Goal: Information Seeking & Learning: Find specific fact

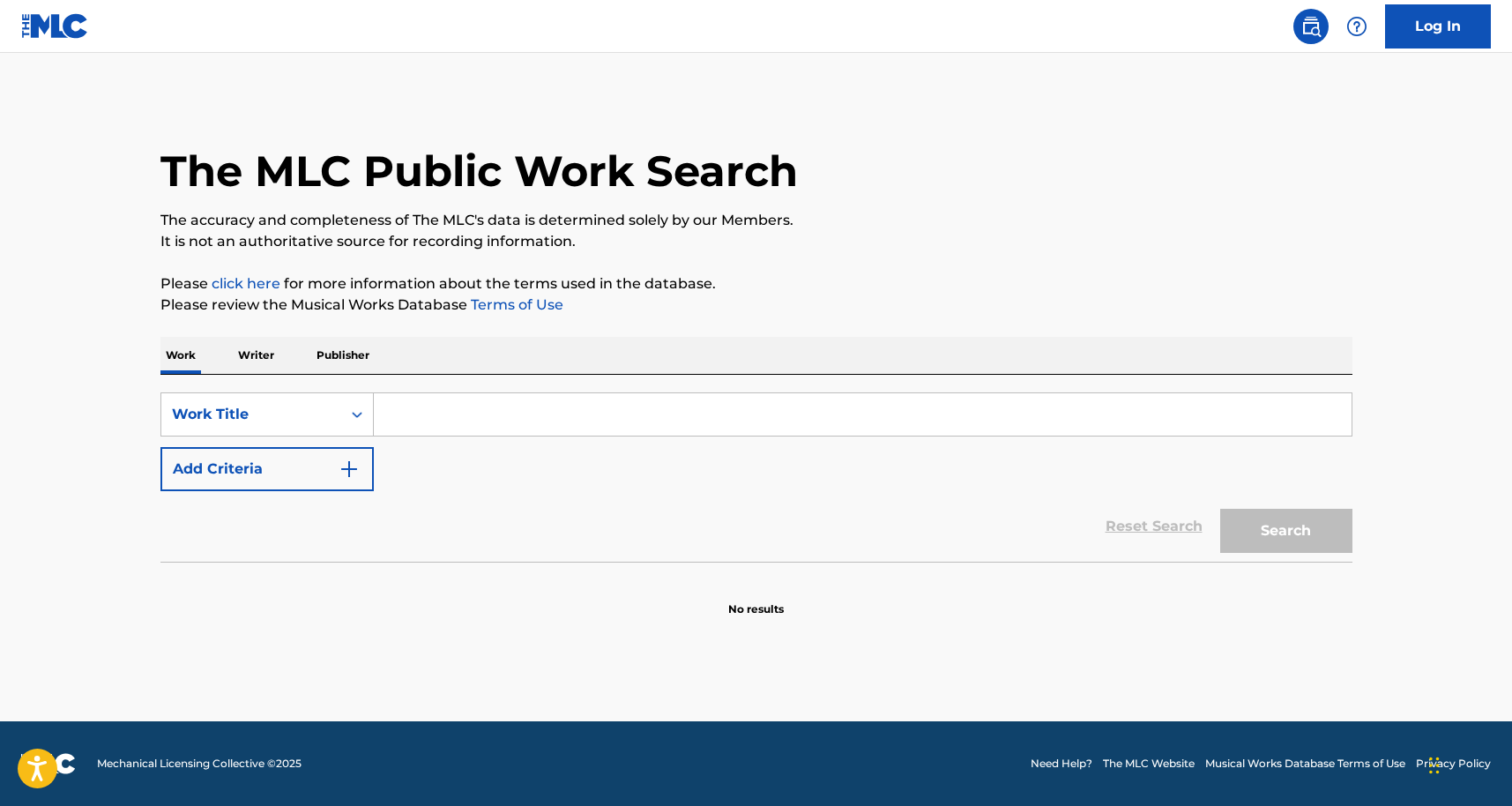
click at [256, 353] on p "Writer" at bounding box center [256, 355] width 47 height 37
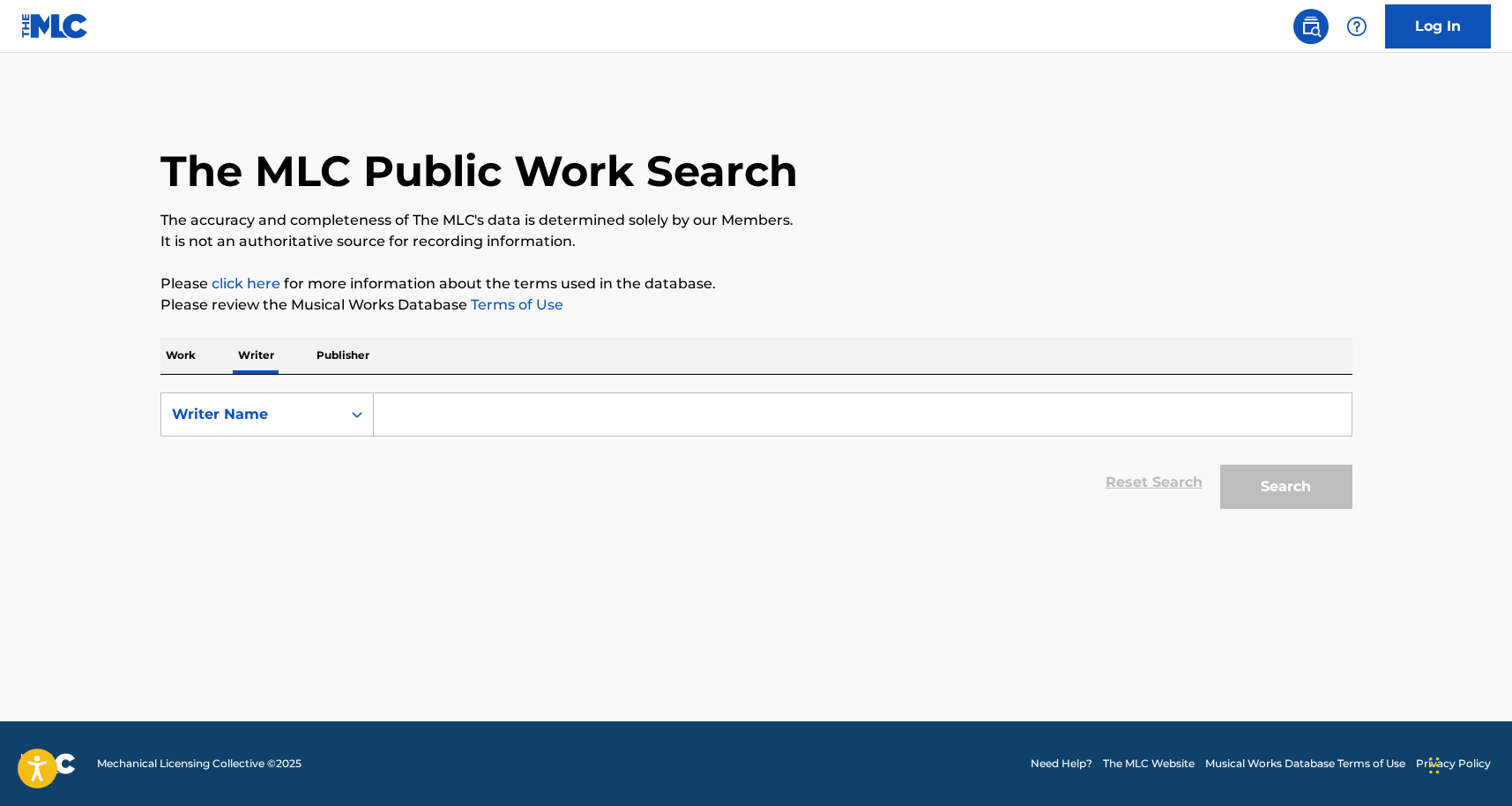
click at [189, 368] on p "Work" at bounding box center [181, 355] width 40 height 37
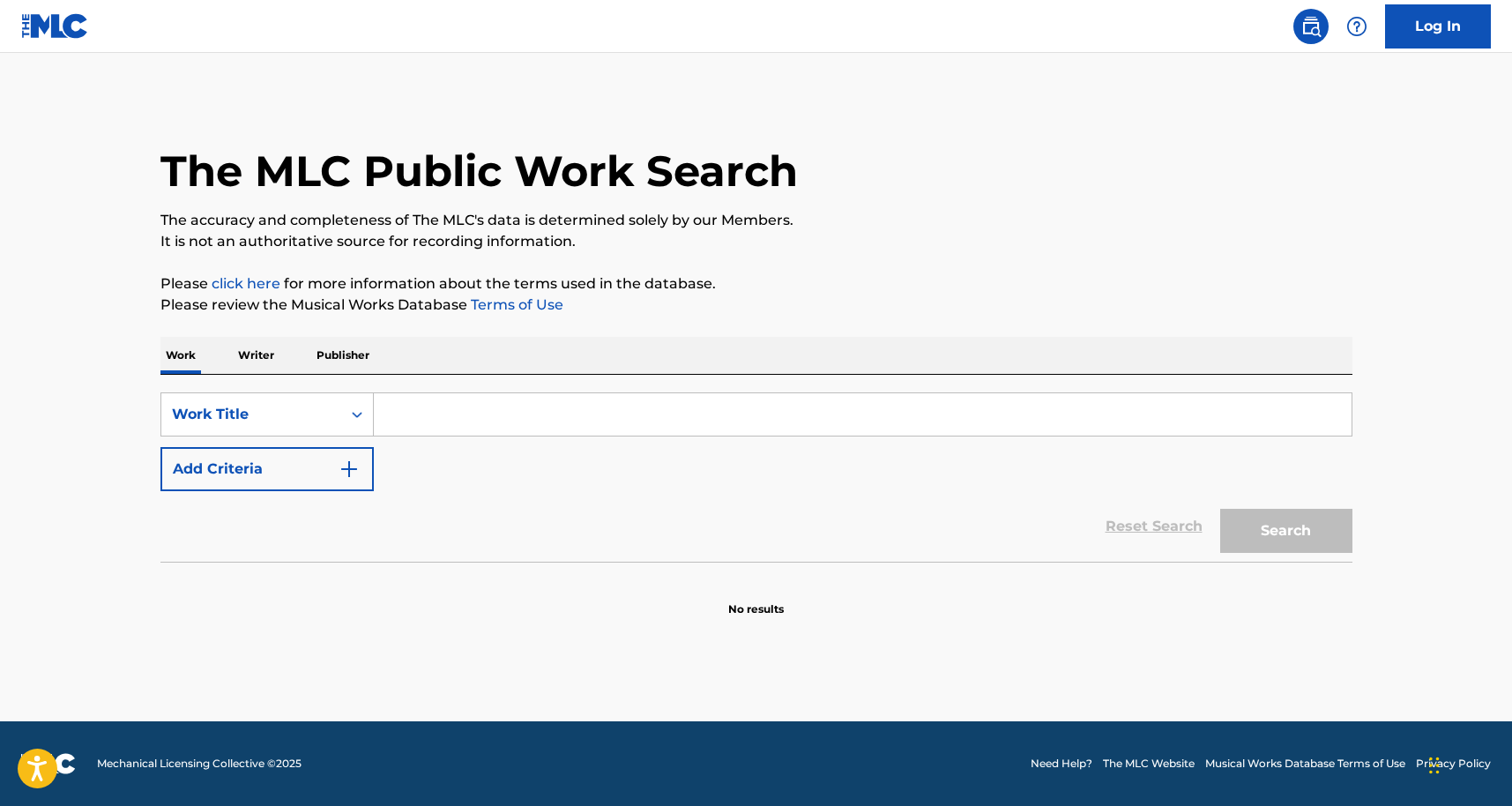
click at [463, 431] on input "Search Form" at bounding box center [863, 415] width 978 height 42
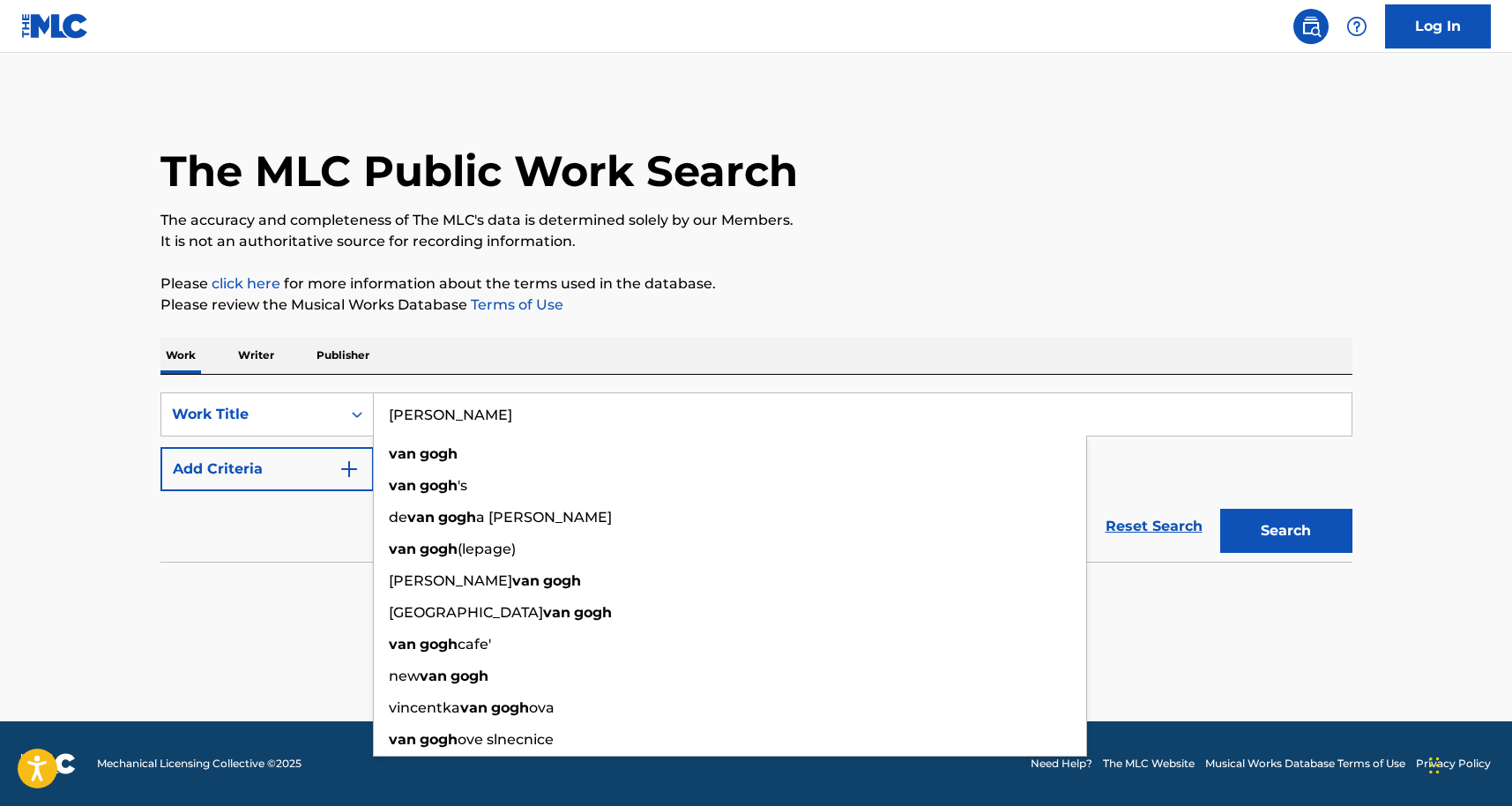
type input "[PERSON_NAME]"
click at [1220, 509] on button "Search" at bounding box center [1287, 531] width 132 height 44
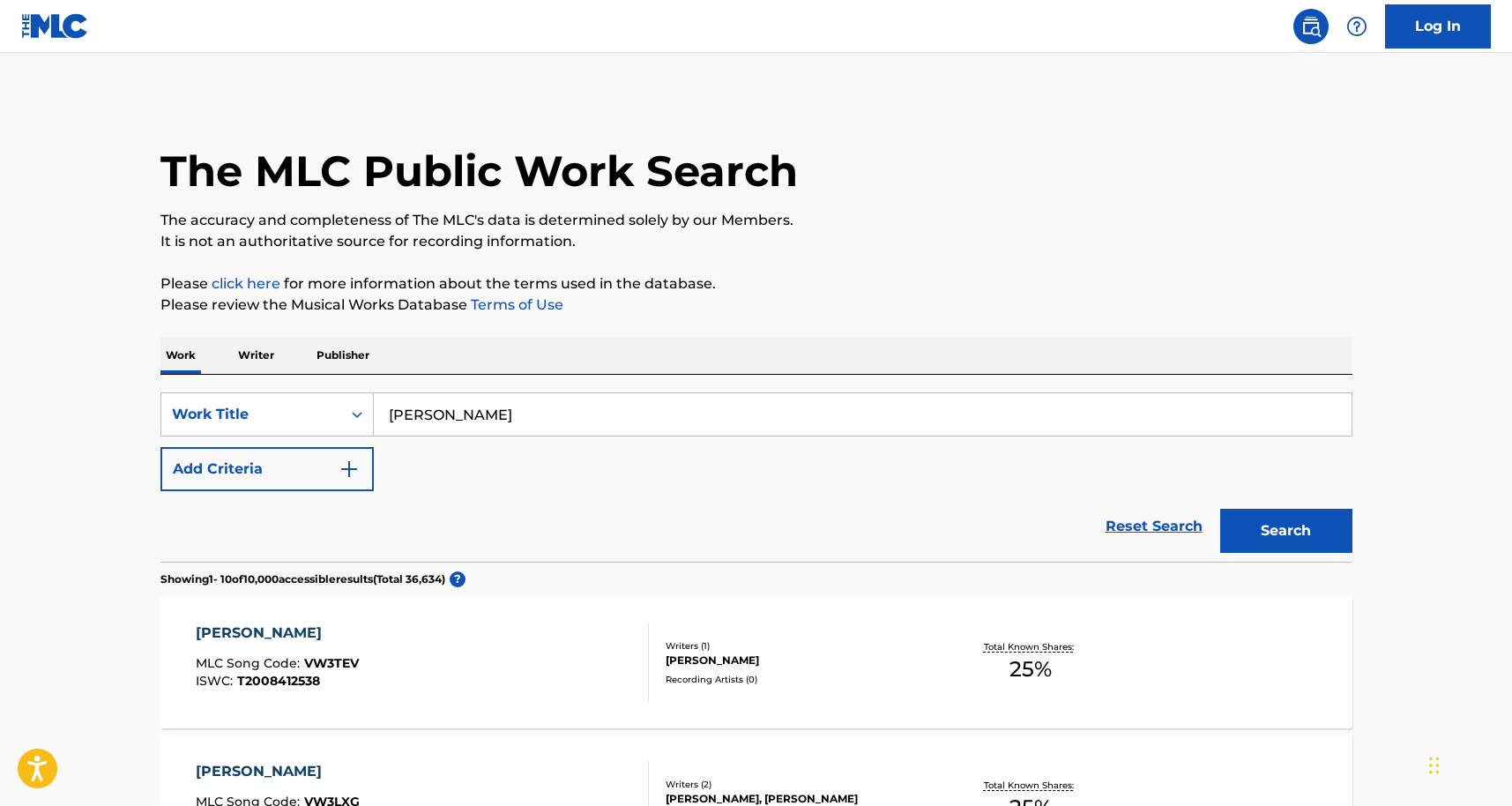
click at [308, 467] on button "Add Criteria" at bounding box center [268, 469] width 213 height 44
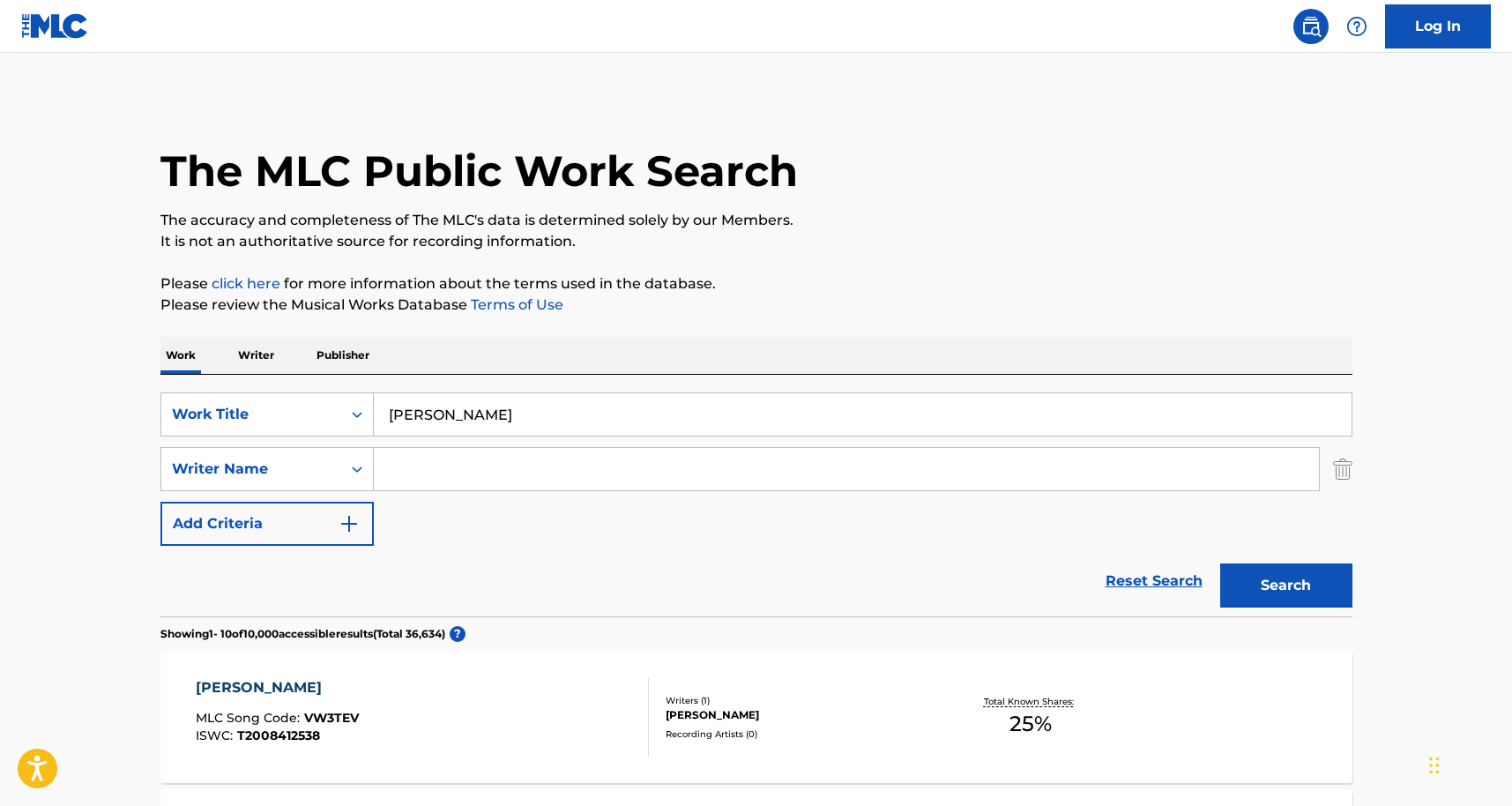
click at [453, 473] on input "Search Form" at bounding box center [847, 469] width 945 height 42
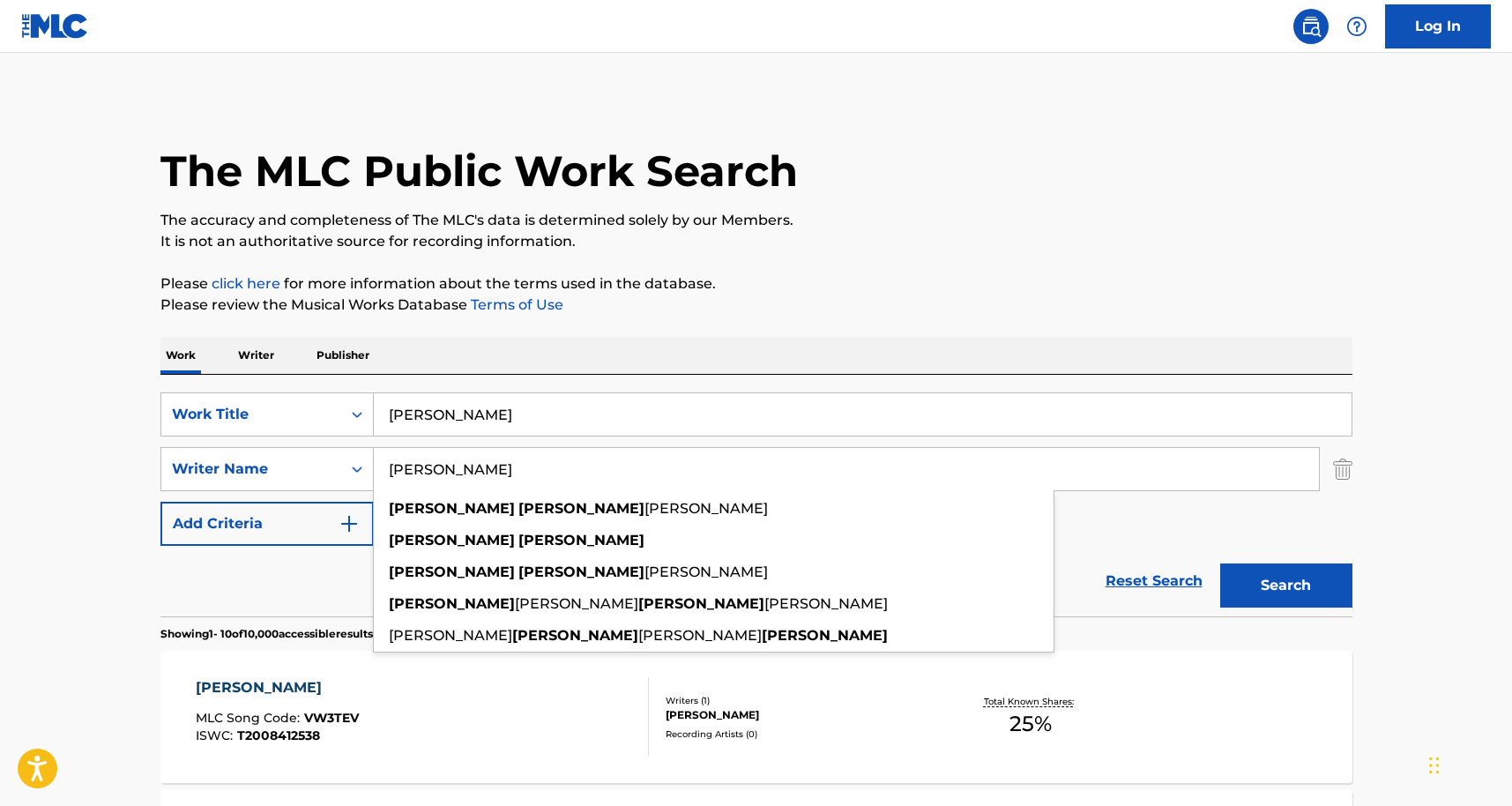
type input "rene cano"
click at [1220, 564] on button "Search" at bounding box center [1287, 586] width 132 height 44
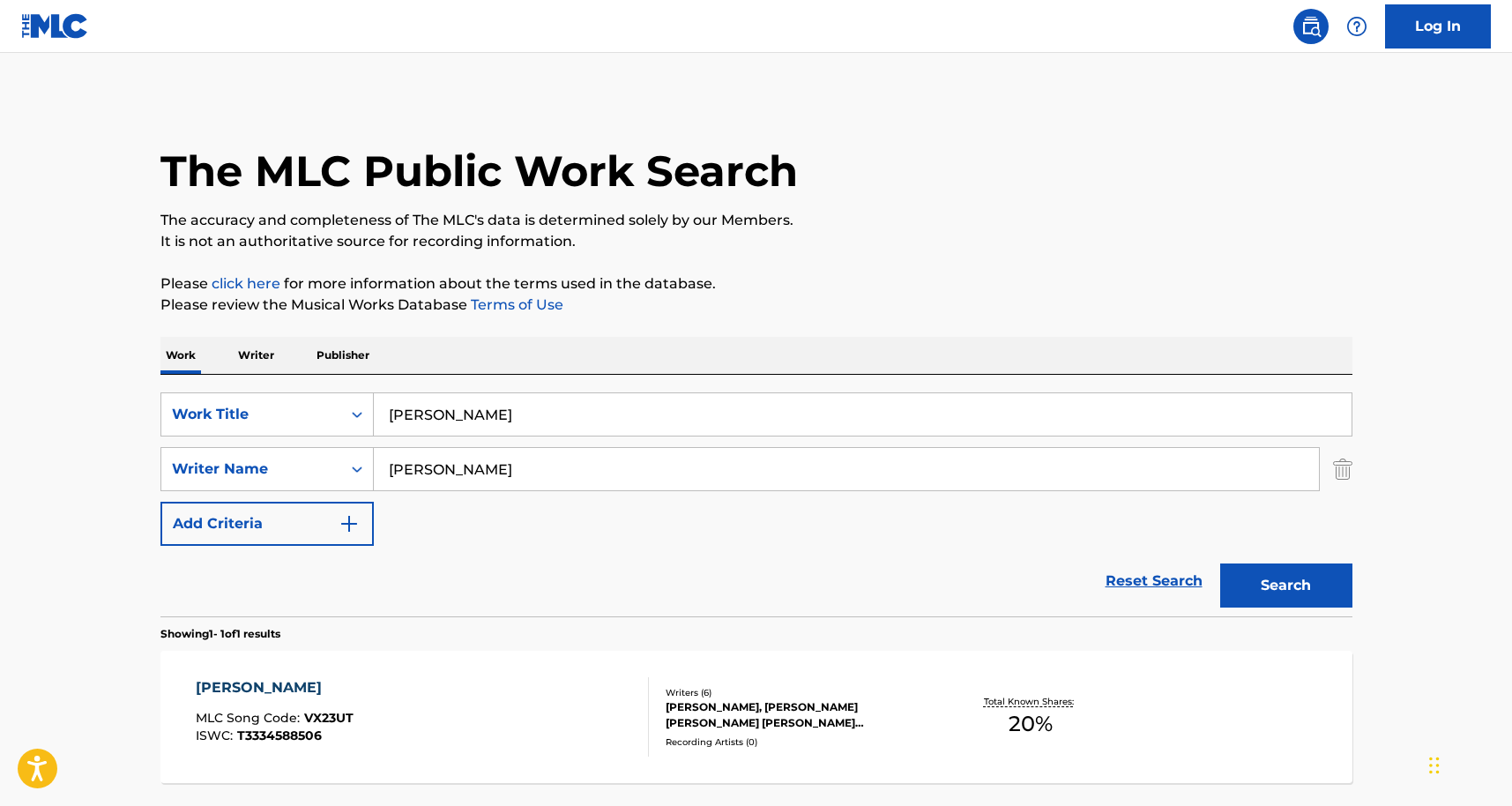
scroll to position [154, 0]
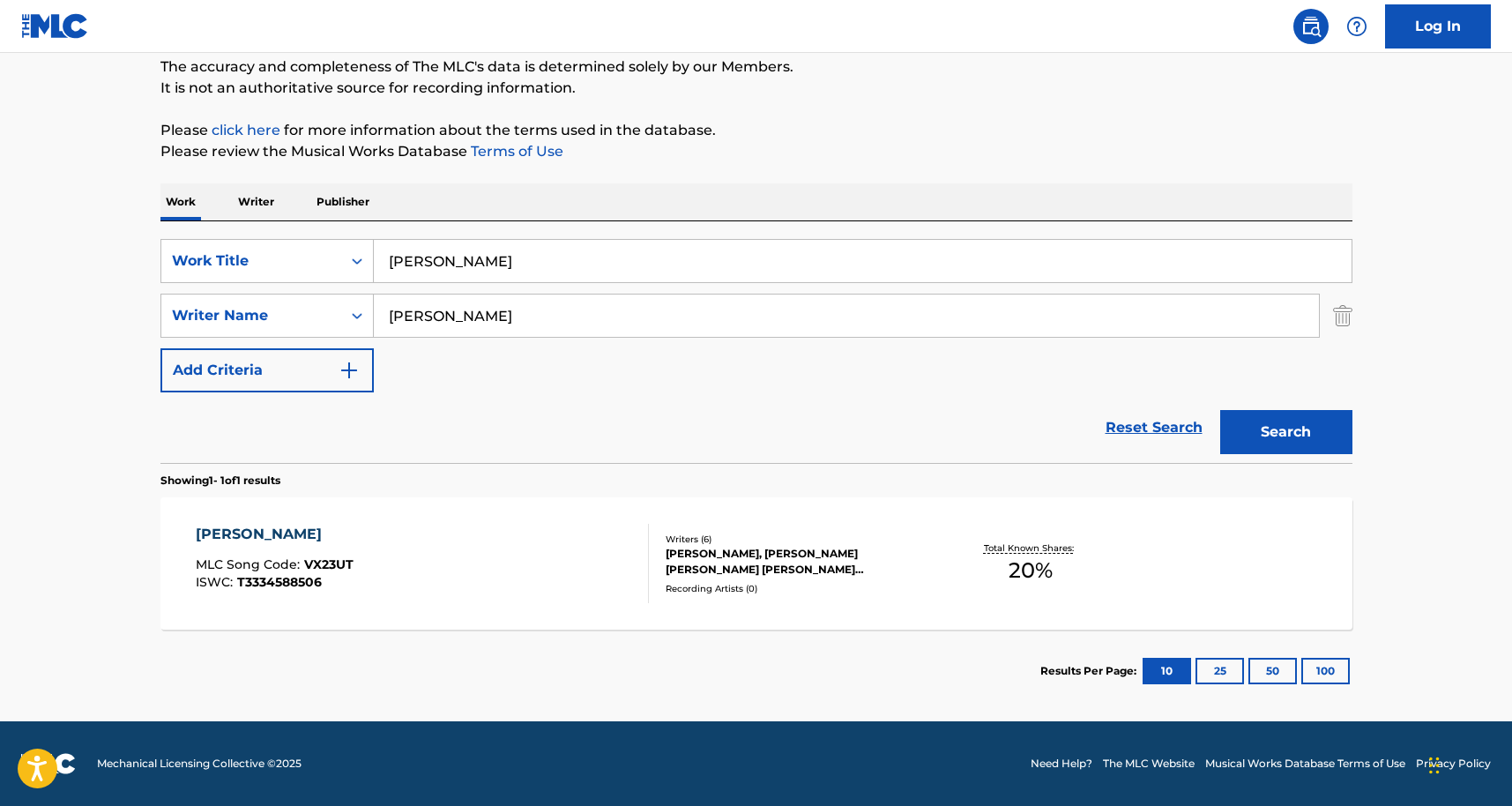
click at [551, 549] on div "VAN GOGH MLC Song Code : VX23UT ISWC : T3334588506" at bounding box center [422, 564] width 453 height 79
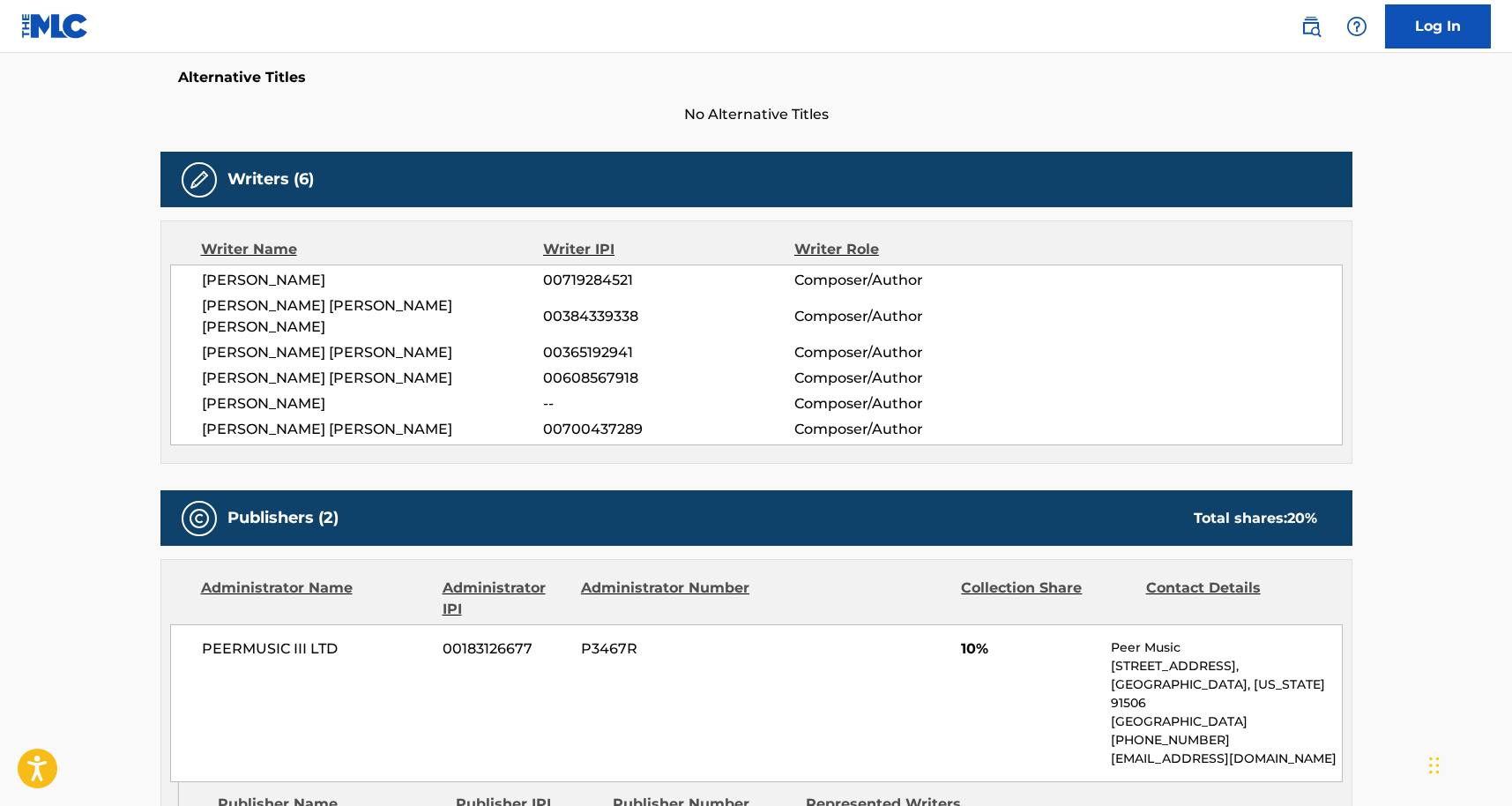
scroll to position [468, 0]
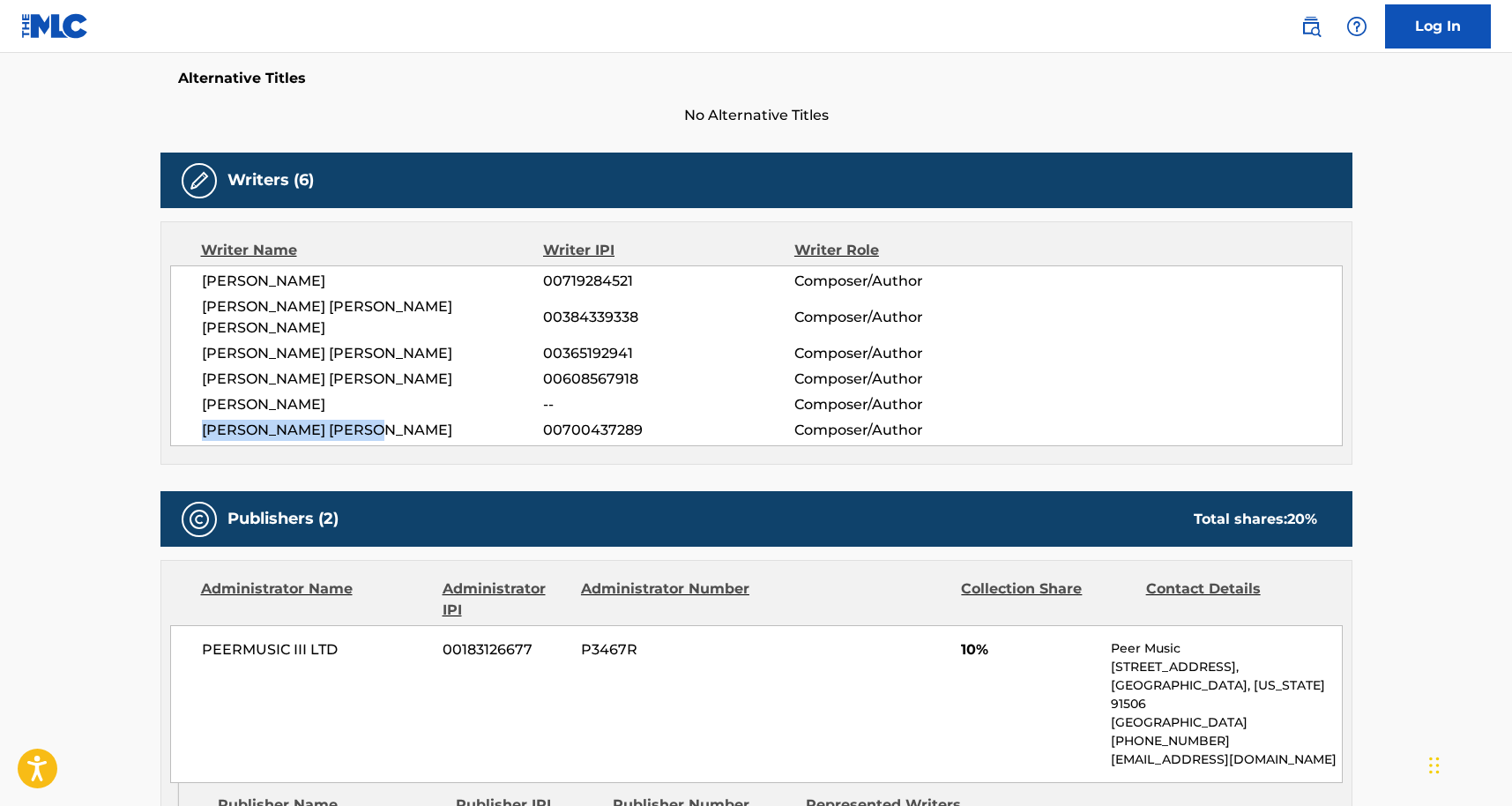
drag, startPoint x: 200, startPoint y: 405, endPoint x: 448, endPoint y: 420, distance: 248.5
click at [452, 420] on div "JULIA LEWIS 00719284521 Composer/Author JUAN DAVID MOLINA LOPERA 00384339338 Co…" at bounding box center [756, 356] width 1173 height 181
drag, startPoint x: 217, startPoint y: 276, endPoint x: 388, endPoint y: 276, distance: 171.0
click at [388, 276] on span "JULIA LEWIS" at bounding box center [373, 281] width 342 height 21
drag, startPoint x: 203, startPoint y: 309, endPoint x: 444, endPoint y: 309, distance: 241.0
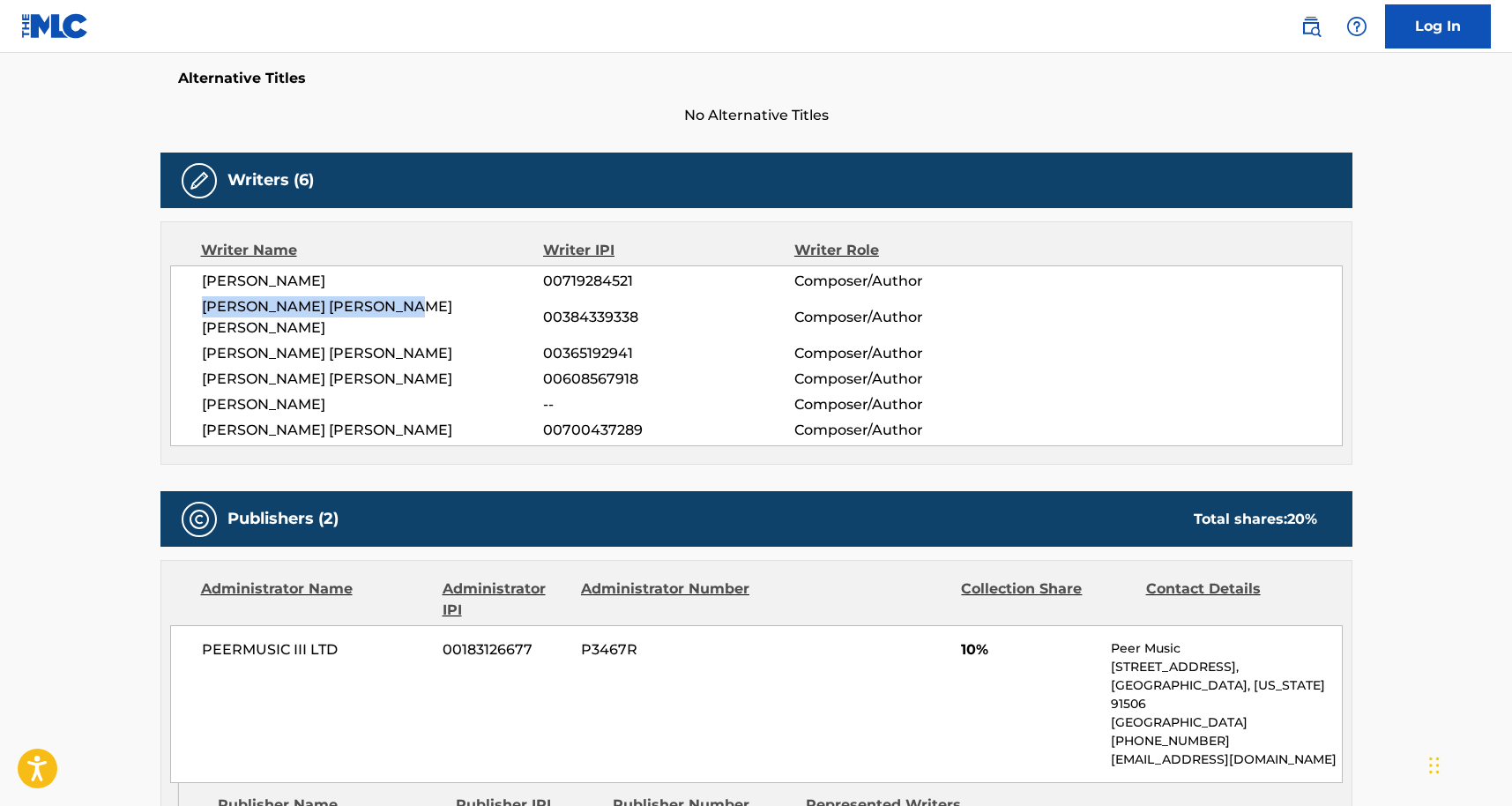
click at [444, 309] on span "JUAN DAVID MOLINA LOPERA" at bounding box center [373, 317] width 342 height 42
click at [113, 341] on main "< Back to public search results Copy work link VAN GOGH Work Detail Member Work…" at bounding box center [756, 432] width 1512 height 1696
click at [135, 157] on main "< Back to public search results Copy work link VAN GOGH Work Detail Member Work…" at bounding box center [756, 432] width 1512 height 1696
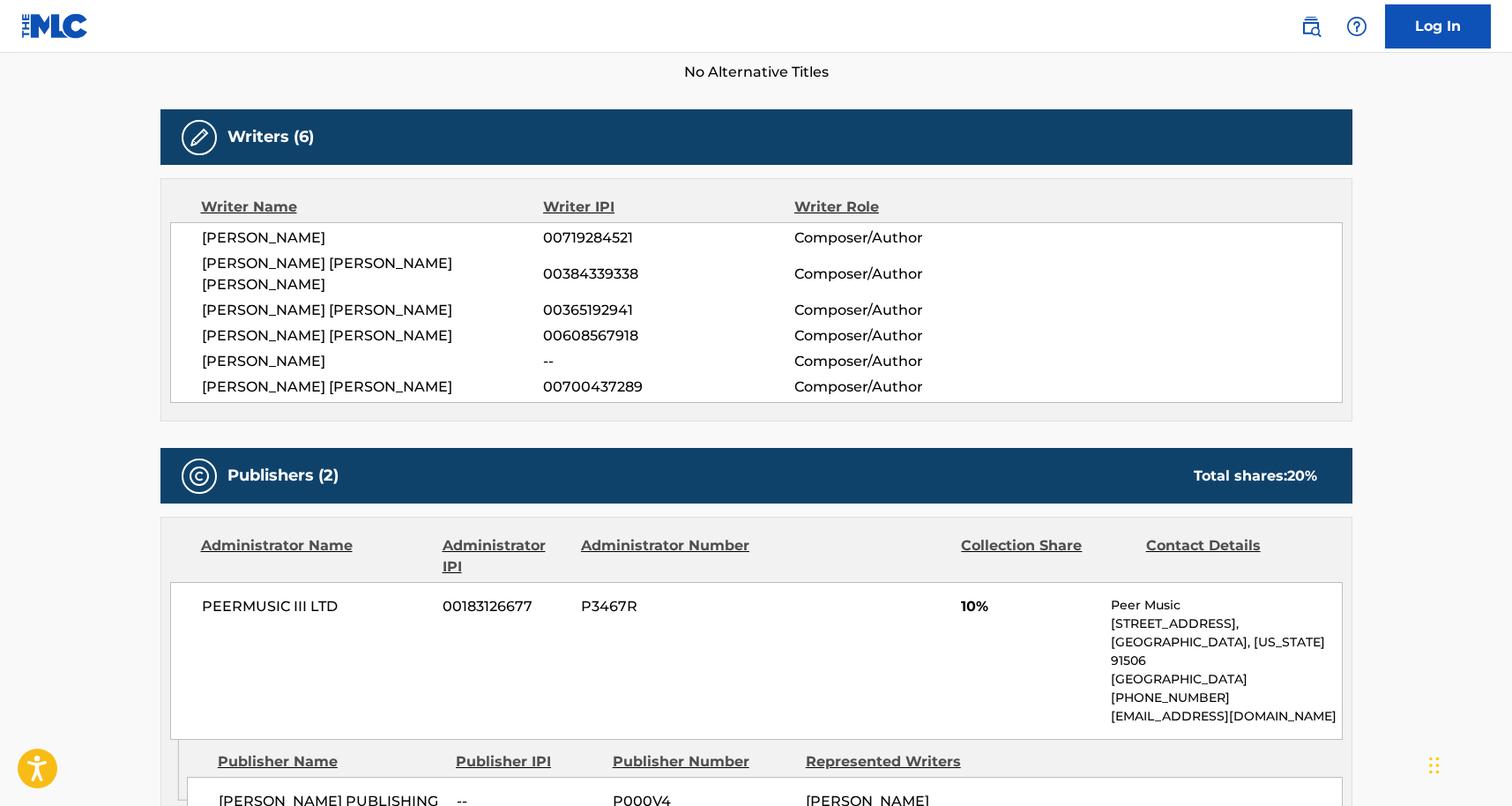
scroll to position [504, 0]
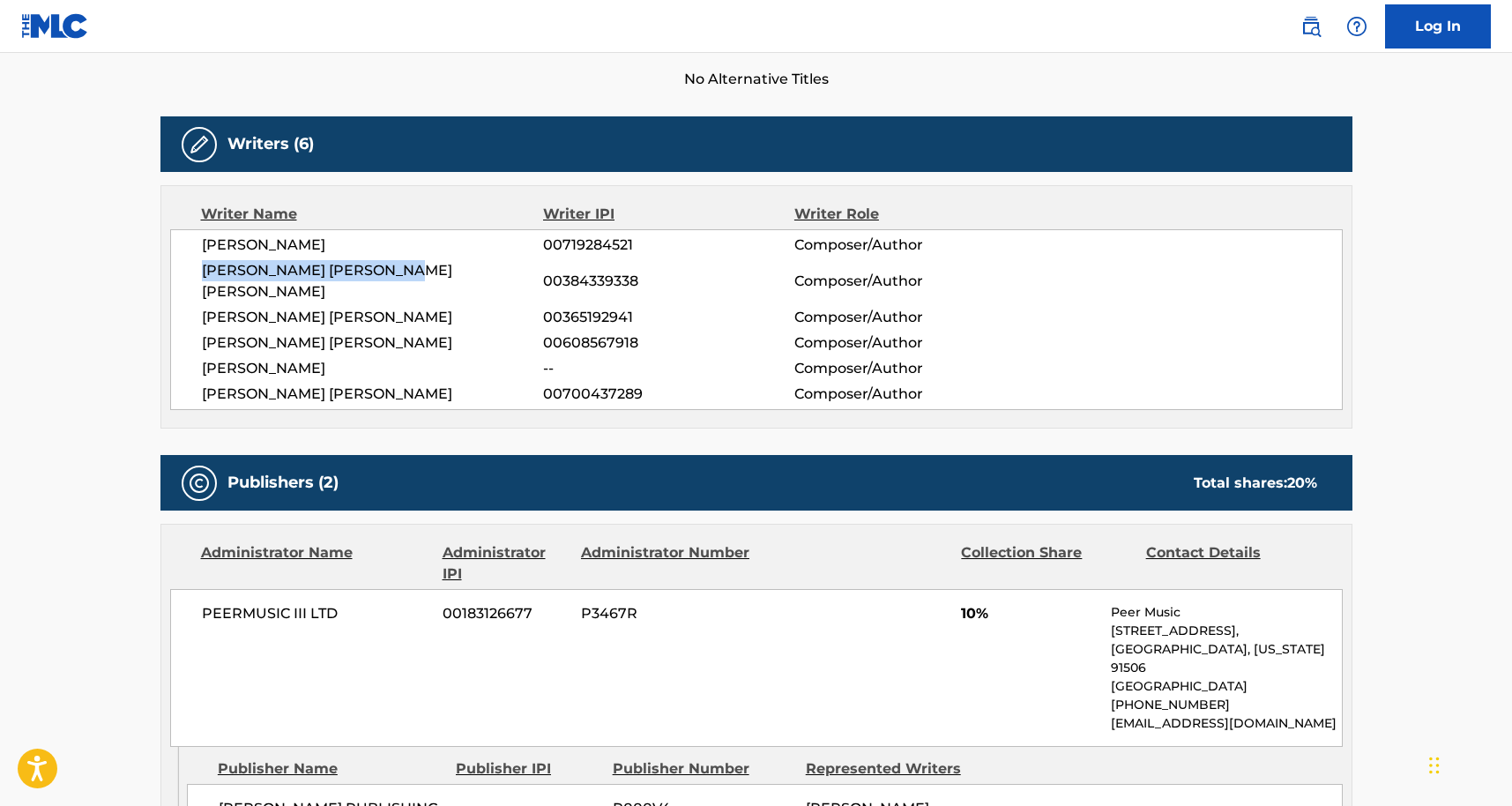
drag, startPoint x: 200, startPoint y: 268, endPoint x: 417, endPoint y: 271, distance: 217.0
click at [417, 271] on div "JULIA LEWIS 00719284521 Composer/Author JUAN DAVID MOLINA LOPERA 00384339338 Co…" at bounding box center [756, 319] width 1173 height 181
copy span "JUAN DAVID MOLINA LOPERA"
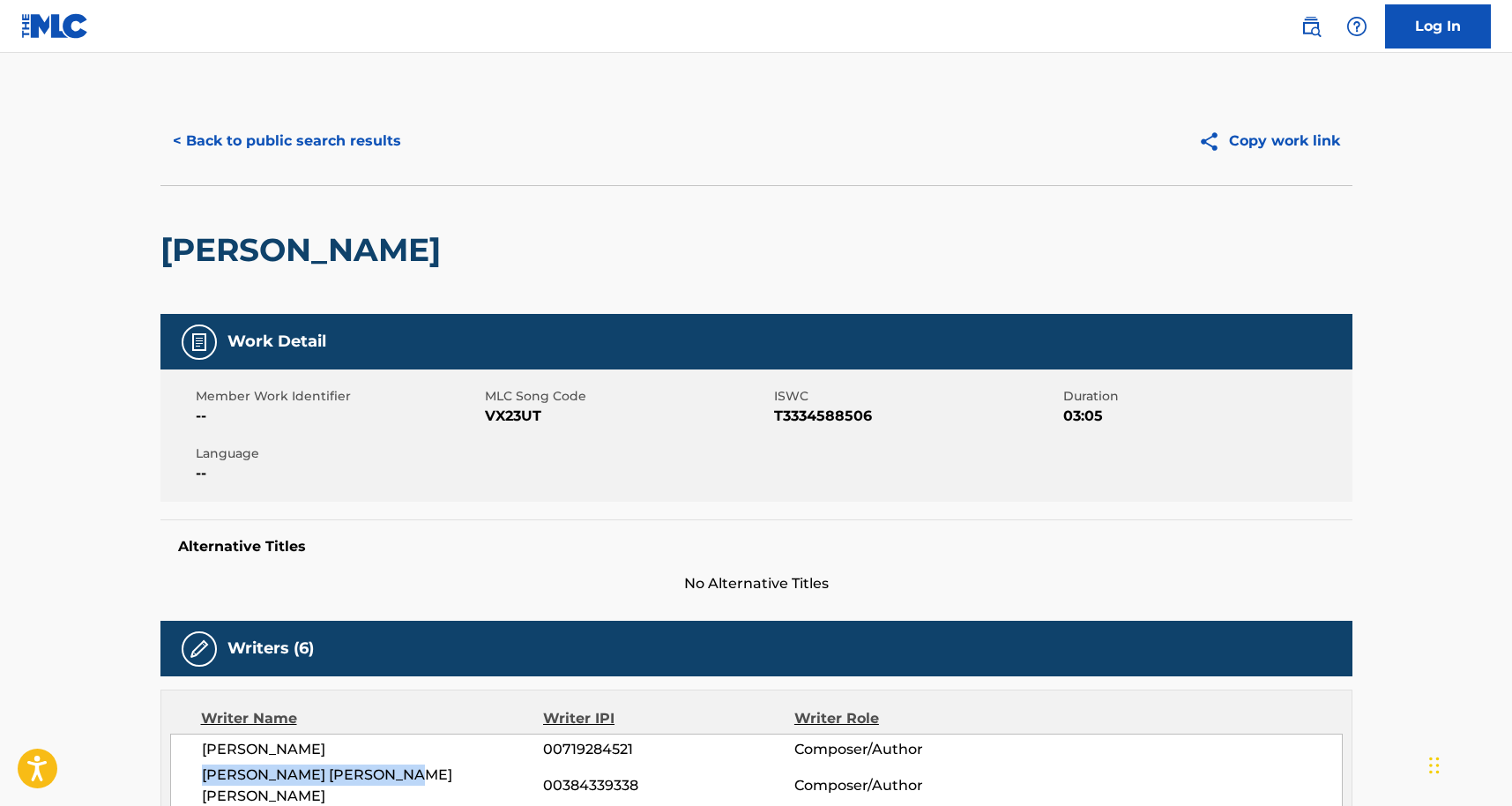
click at [223, 152] on button "< Back to public search results" at bounding box center [287, 141] width 253 height 44
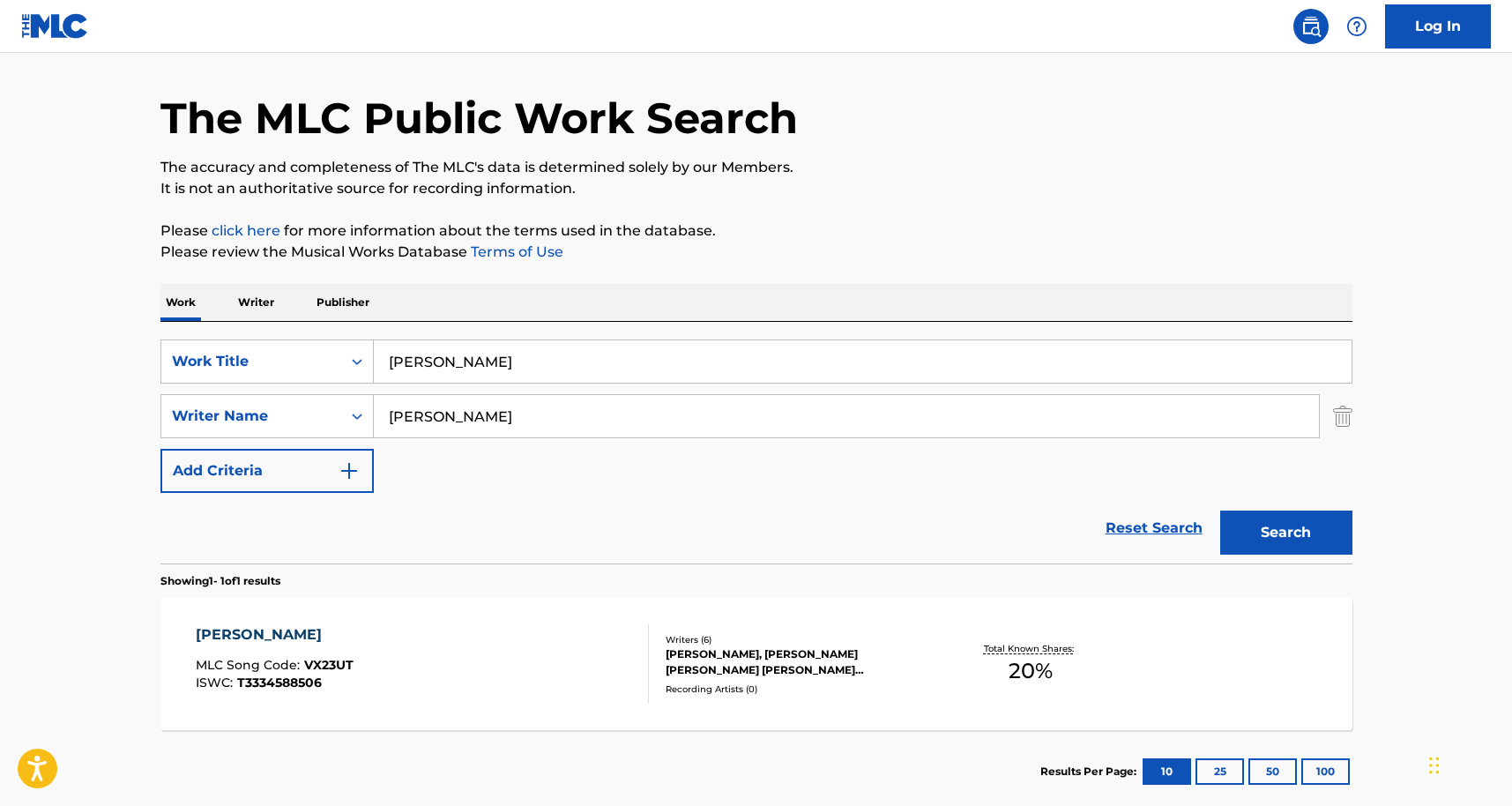
click at [281, 299] on div "Work Writer Publisher" at bounding box center [757, 303] width 1192 height 37
click at [269, 300] on p "Writer" at bounding box center [256, 303] width 47 height 37
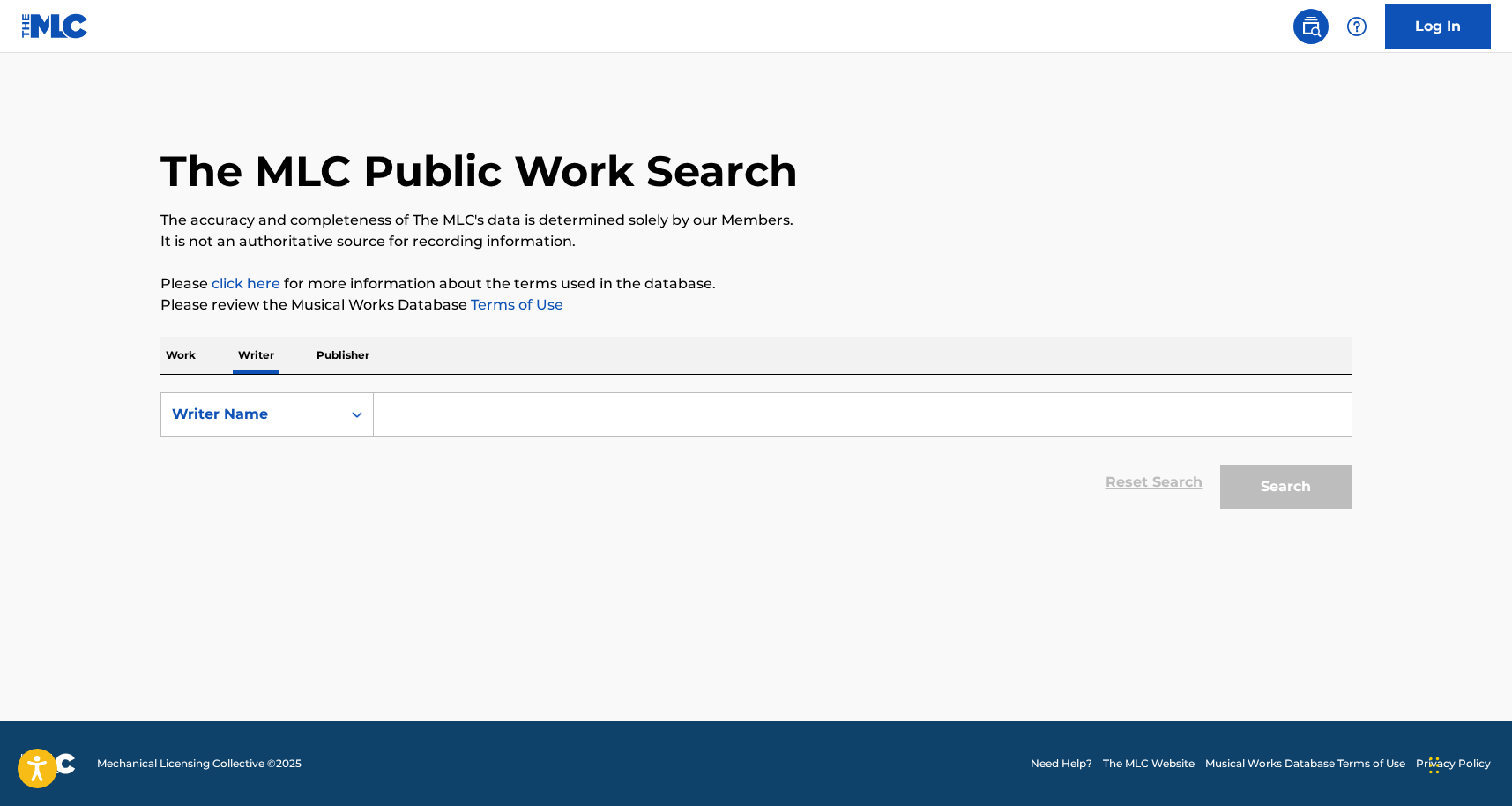
click at [428, 419] on input "Search Form" at bounding box center [863, 415] width 978 height 42
paste input "JUAN DAVID MOLINA LOPERA"
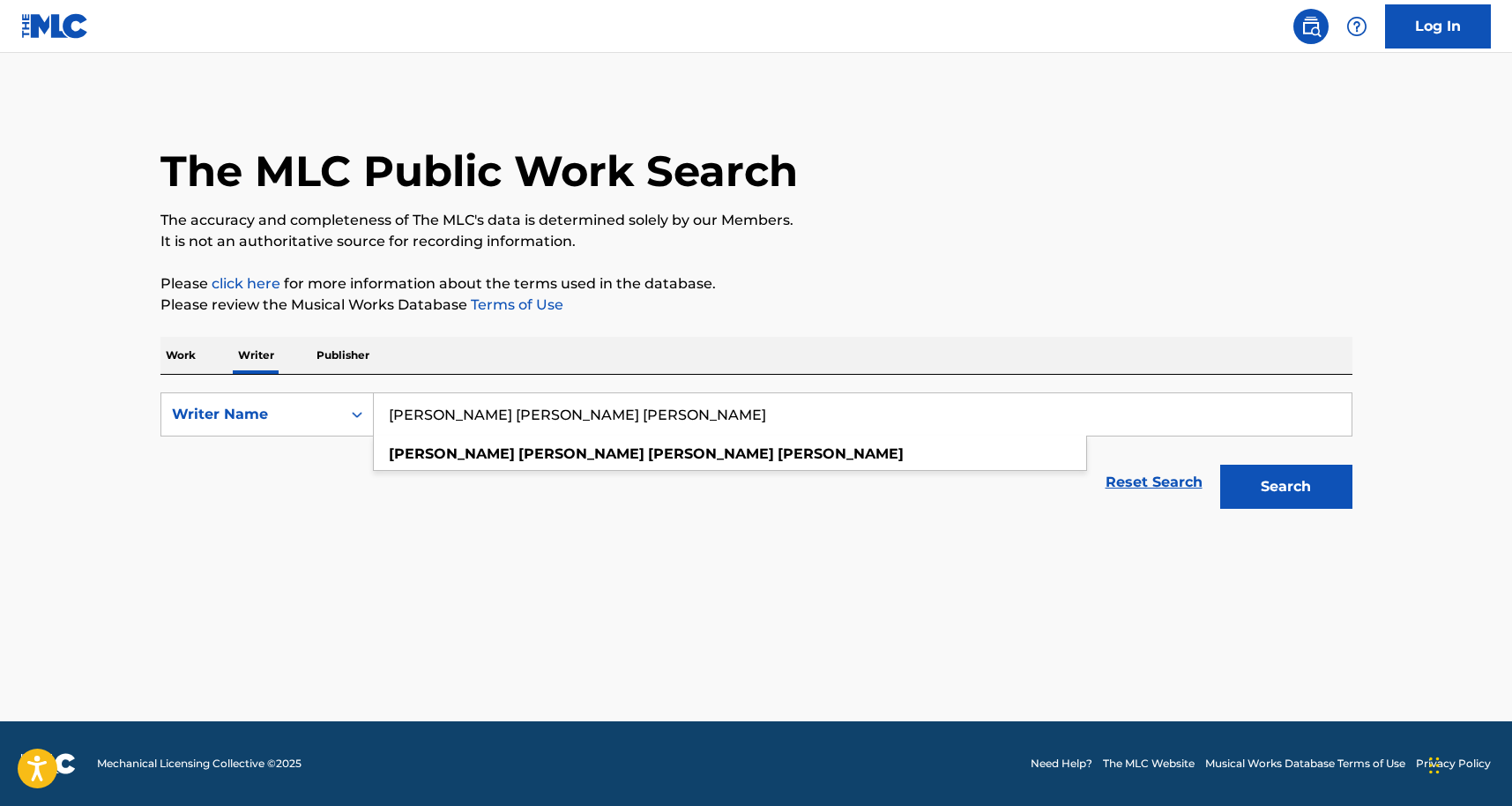
type input "JUAN DAVID MOLINA LOPERA"
click at [1220, 465] on button "Search" at bounding box center [1287, 487] width 132 height 44
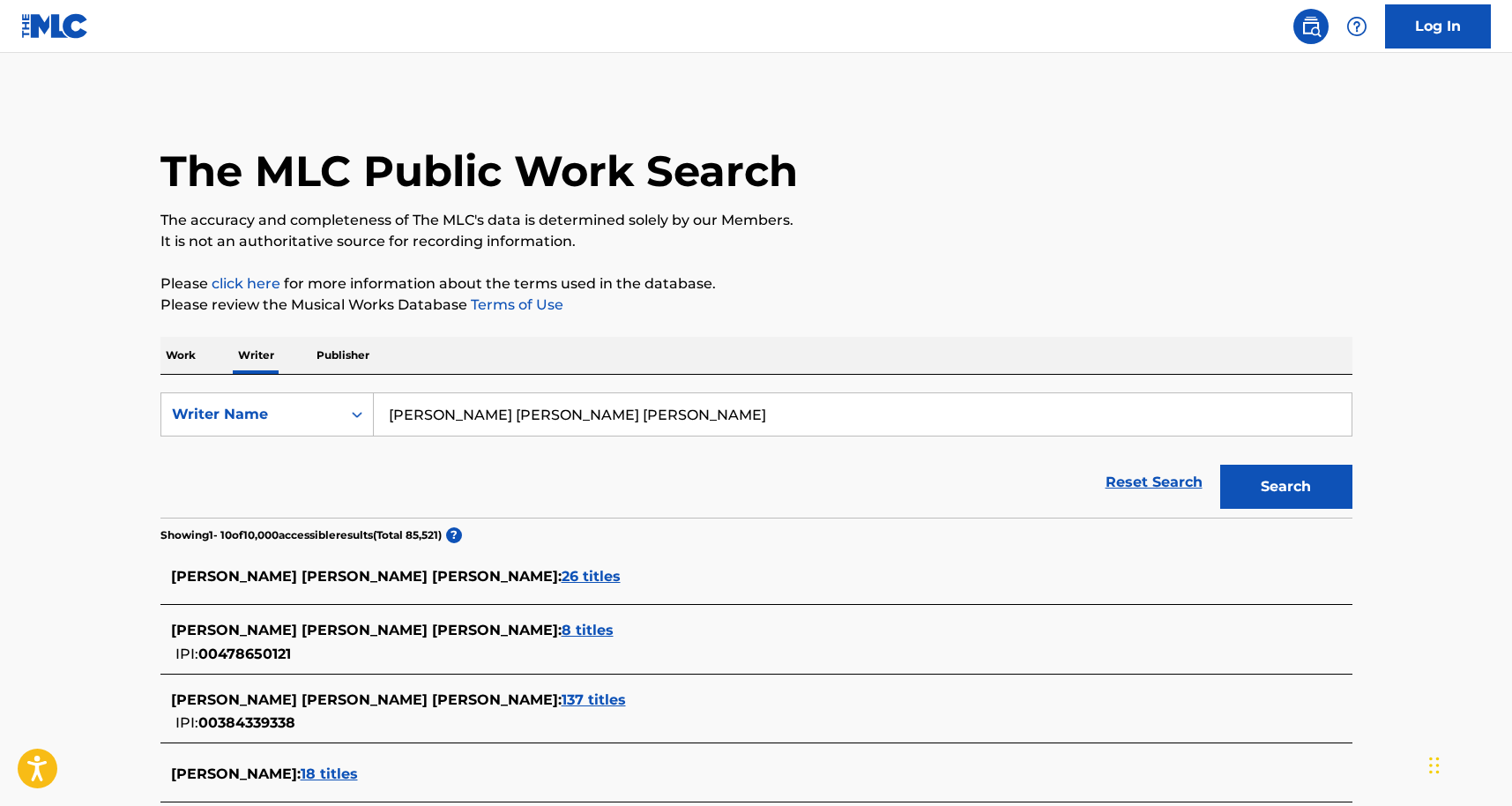
click at [186, 356] on p "Work" at bounding box center [181, 355] width 40 height 37
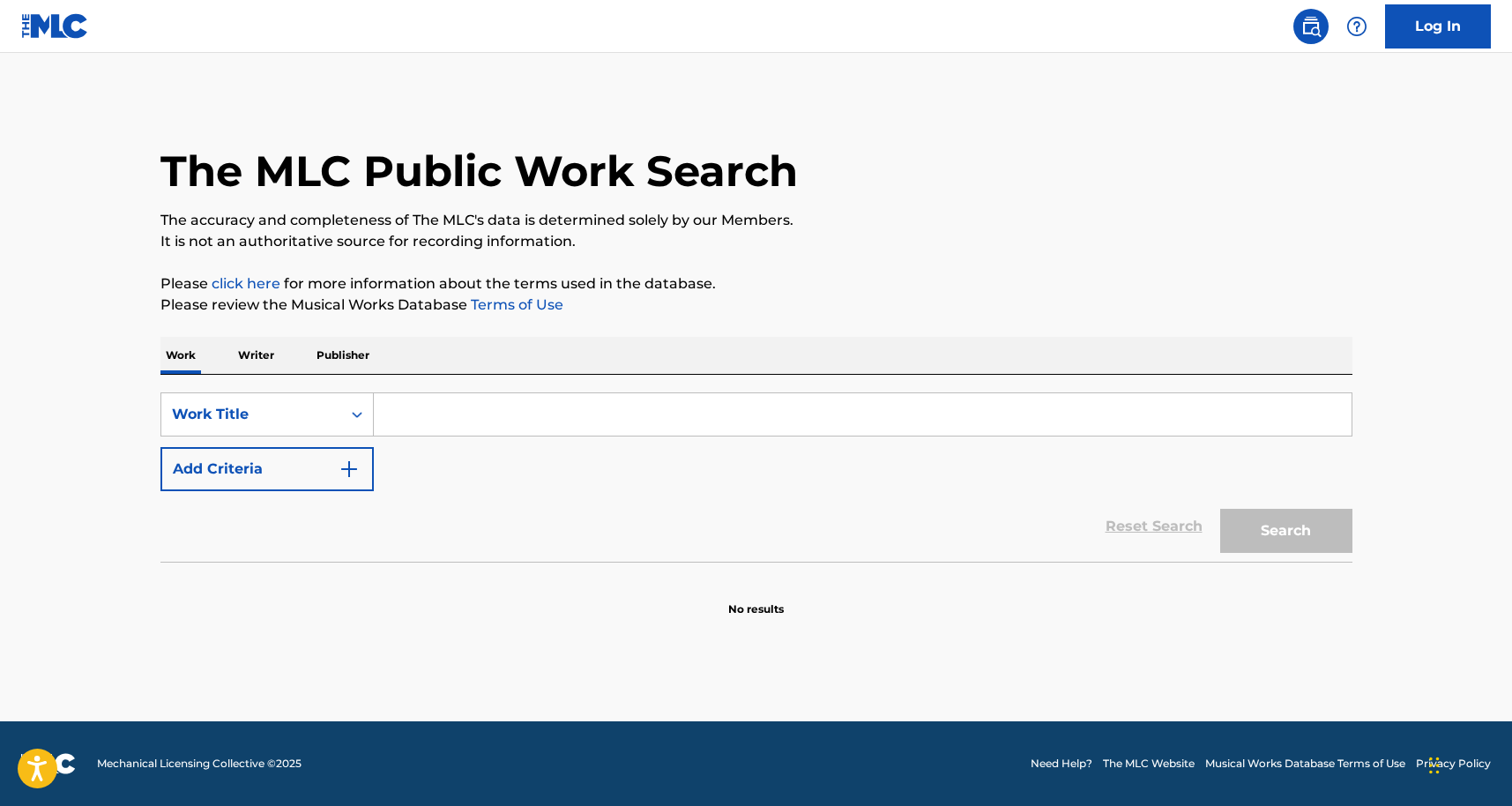
click at [424, 406] on input "Search Form" at bounding box center [863, 415] width 978 height 42
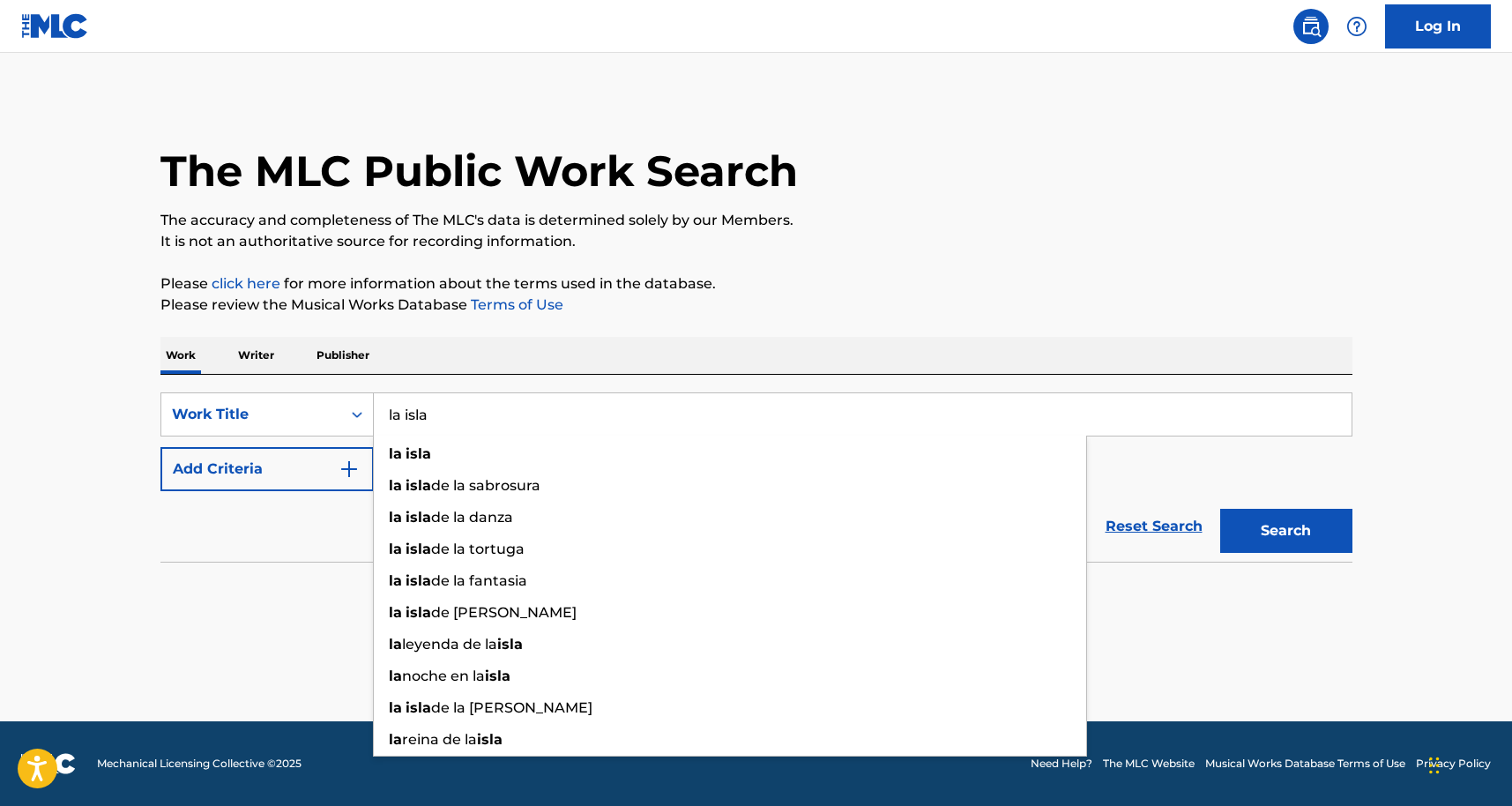
click at [221, 512] on div "Reset Search Search" at bounding box center [757, 526] width 1192 height 71
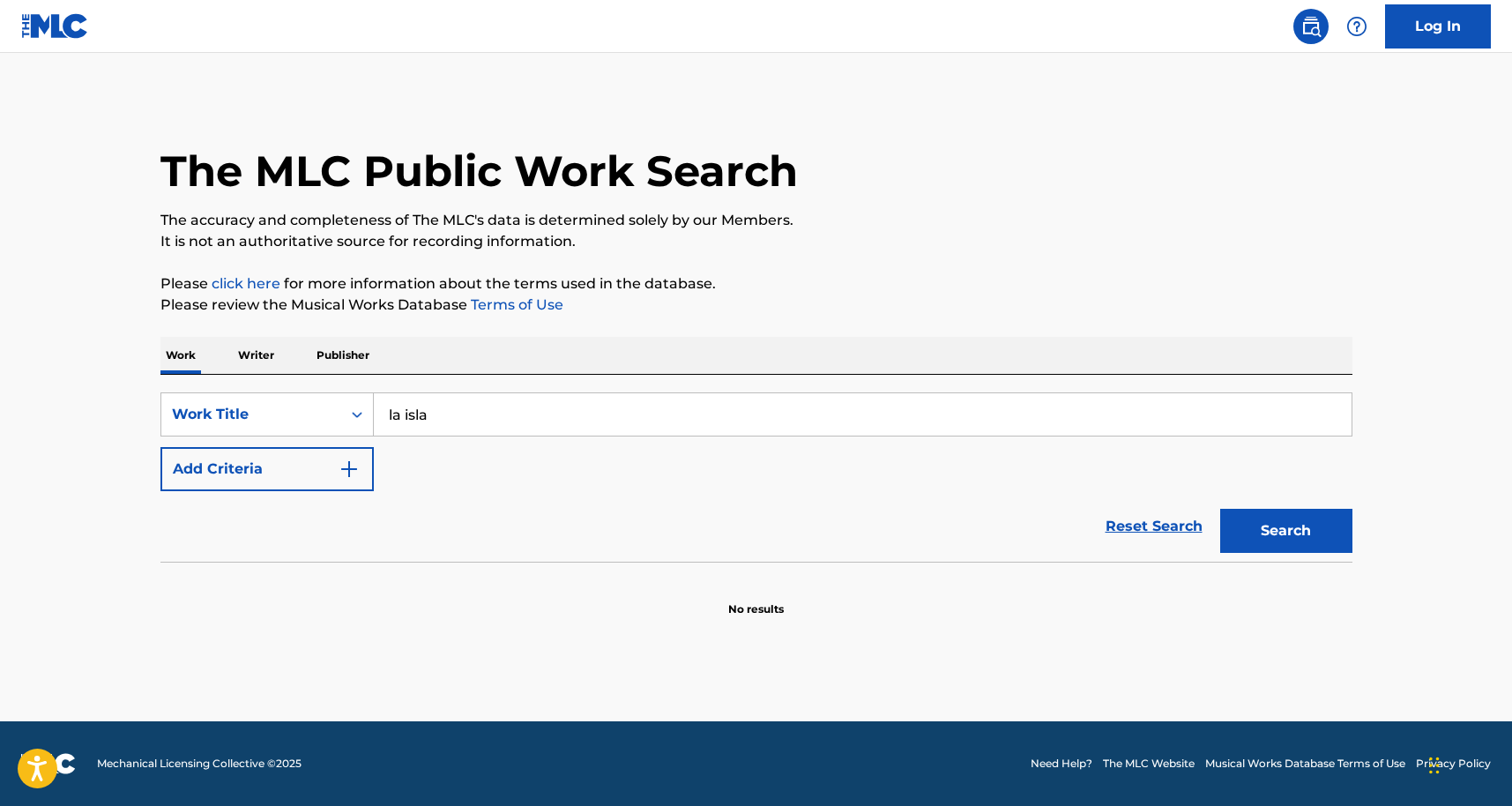
click at [280, 460] on button "Add Criteria" at bounding box center [268, 469] width 213 height 44
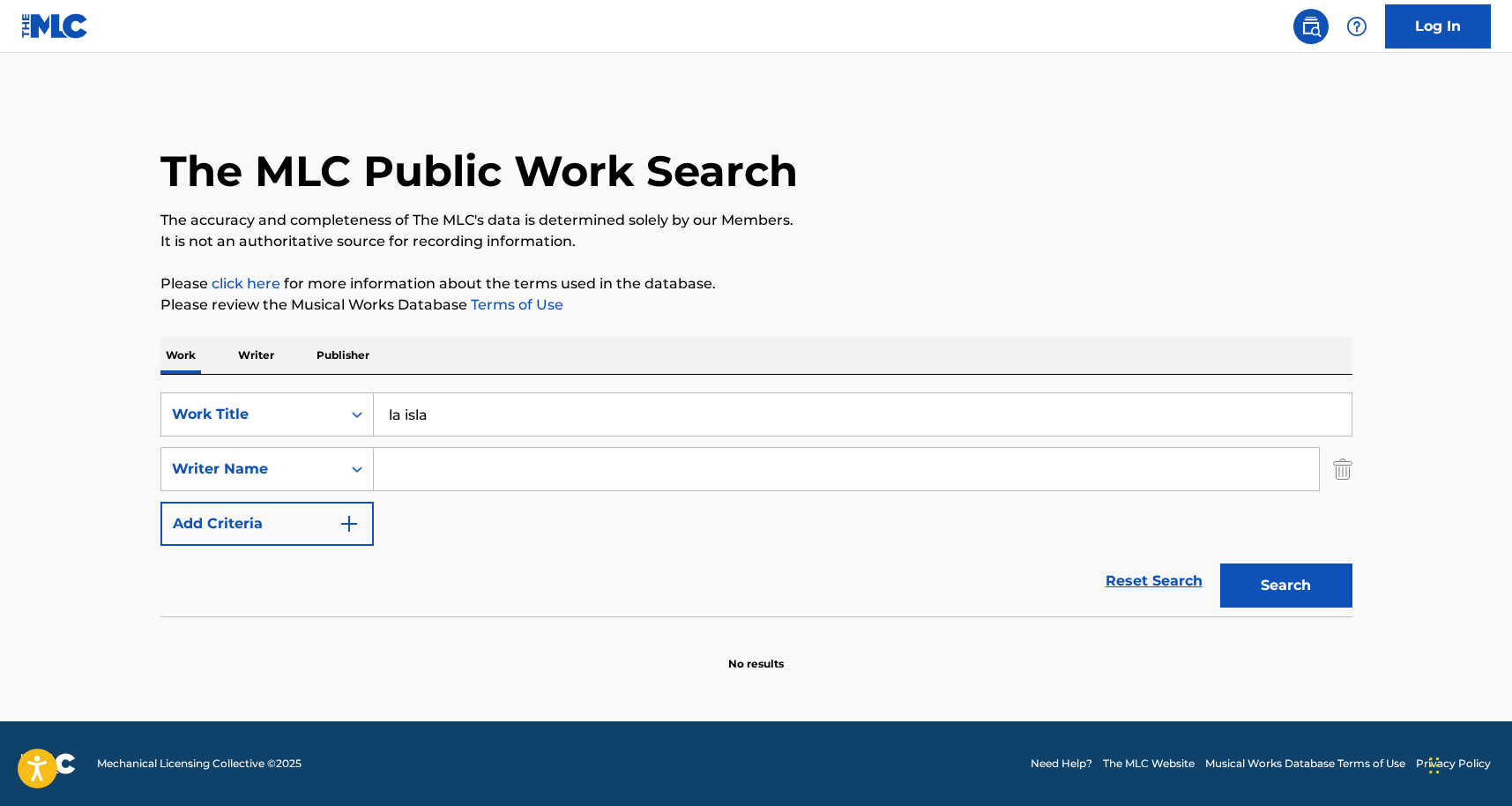
click at [469, 461] on input "Search Form" at bounding box center [847, 469] width 945 height 42
drag, startPoint x: 405, startPoint y: 419, endPoint x: 370, endPoint y: 419, distance: 35.0
click at [370, 419] on div "SearchWithCriteriac86092f6-dce4-4483-8873-a429df224d18 Work Title la isla" at bounding box center [757, 415] width 1192 height 44
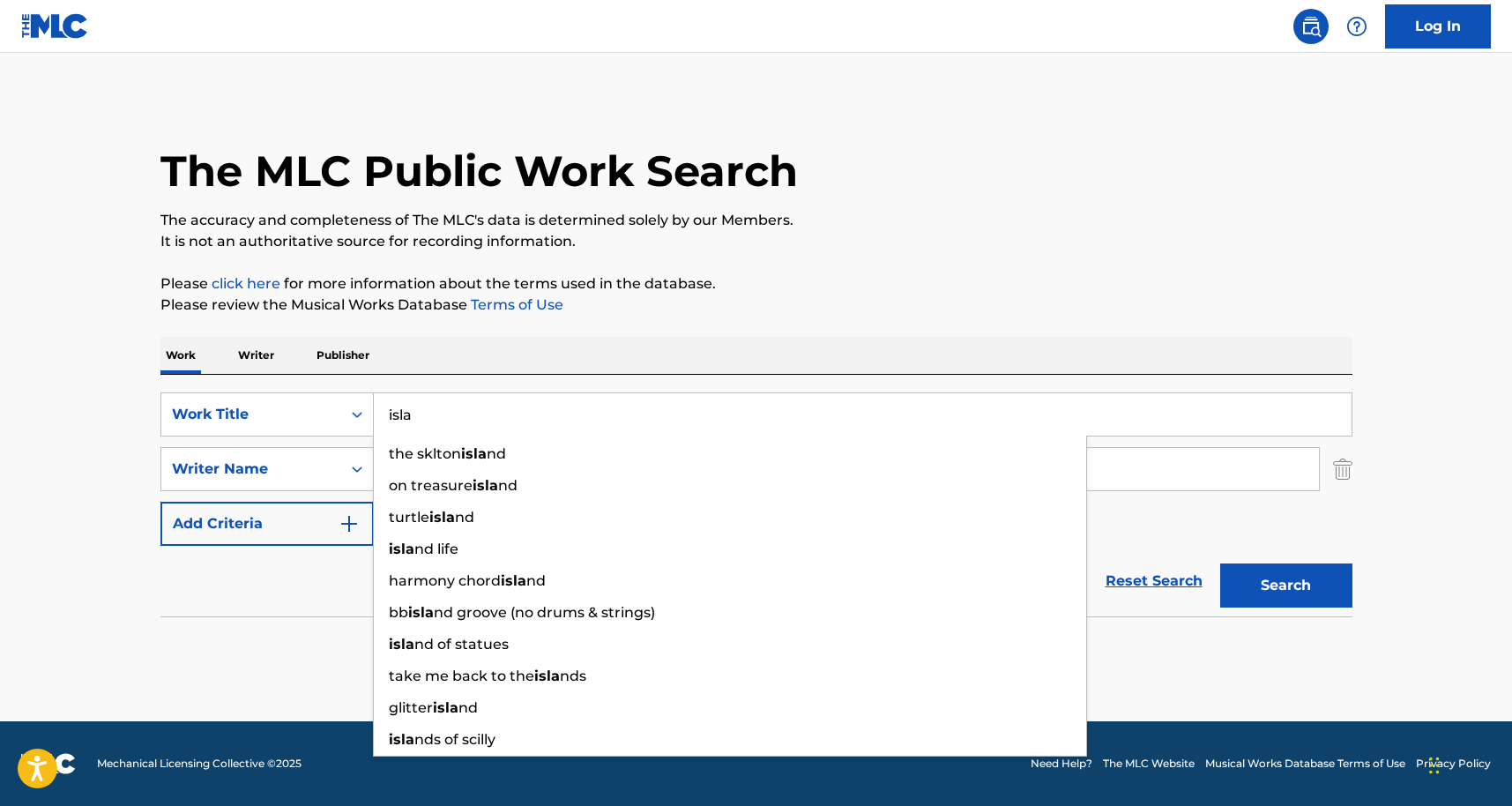
type input "isla"
click at [1159, 482] on input "Search Form" at bounding box center [847, 469] width 945 height 42
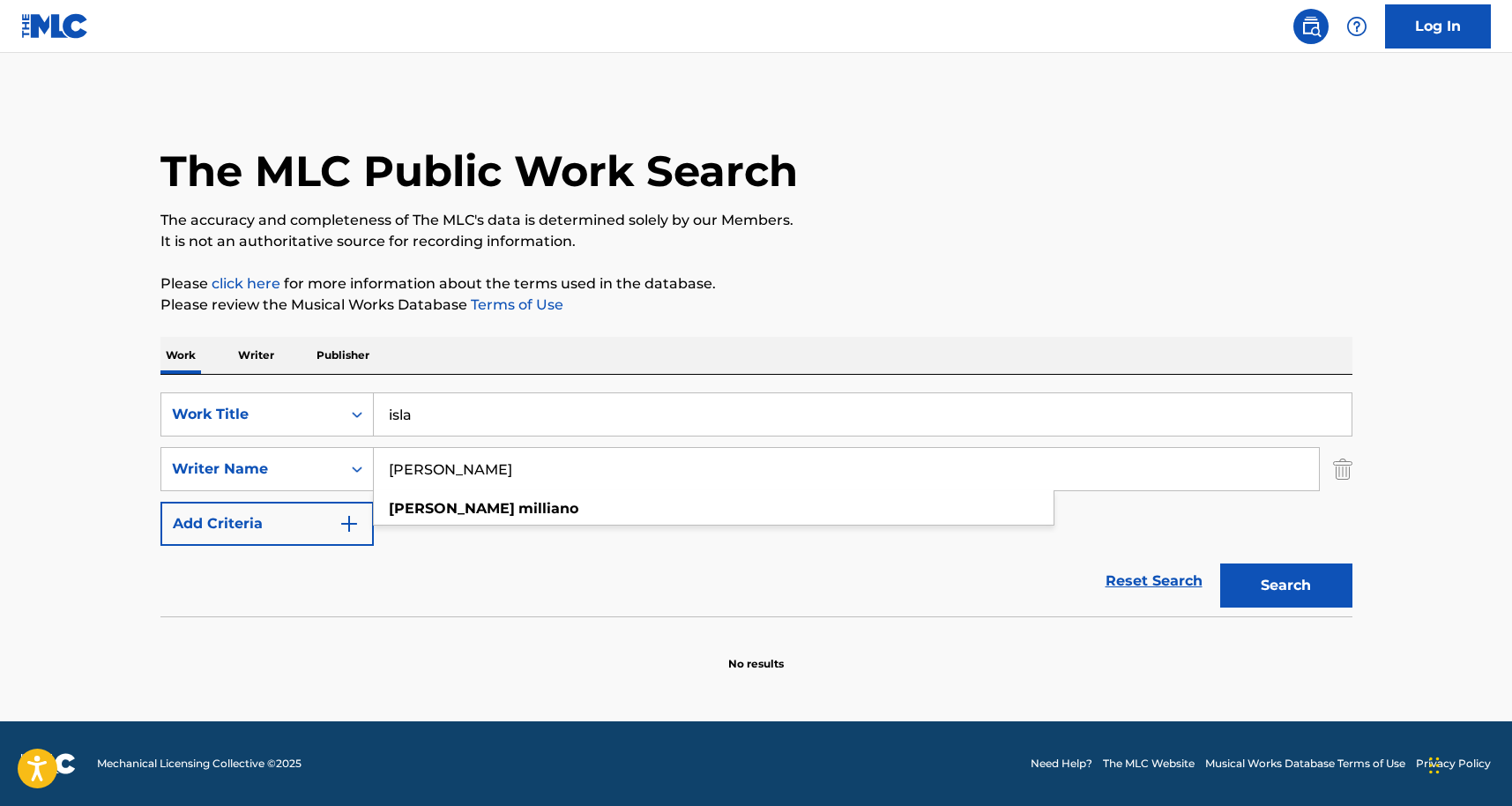
click at [1220, 564] on button "Search" at bounding box center [1287, 586] width 132 height 44
click at [489, 461] on input "jorge milliano" at bounding box center [847, 469] width 945 height 42
click at [423, 474] on input "mike bahia" at bounding box center [847, 469] width 945 height 42
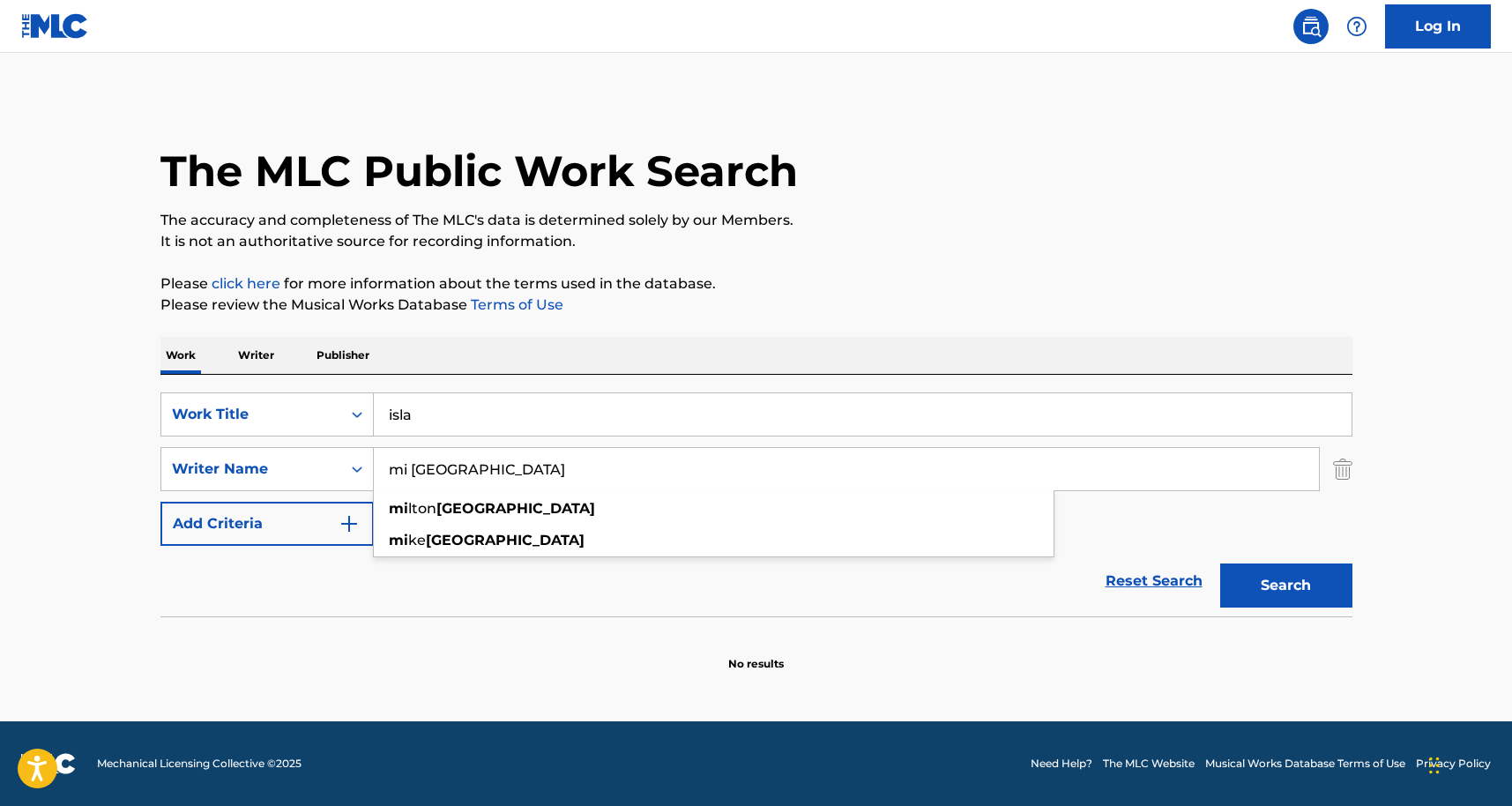
click at [423, 474] on input "mi bahia" at bounding box center [847, 469] width 945 height 42
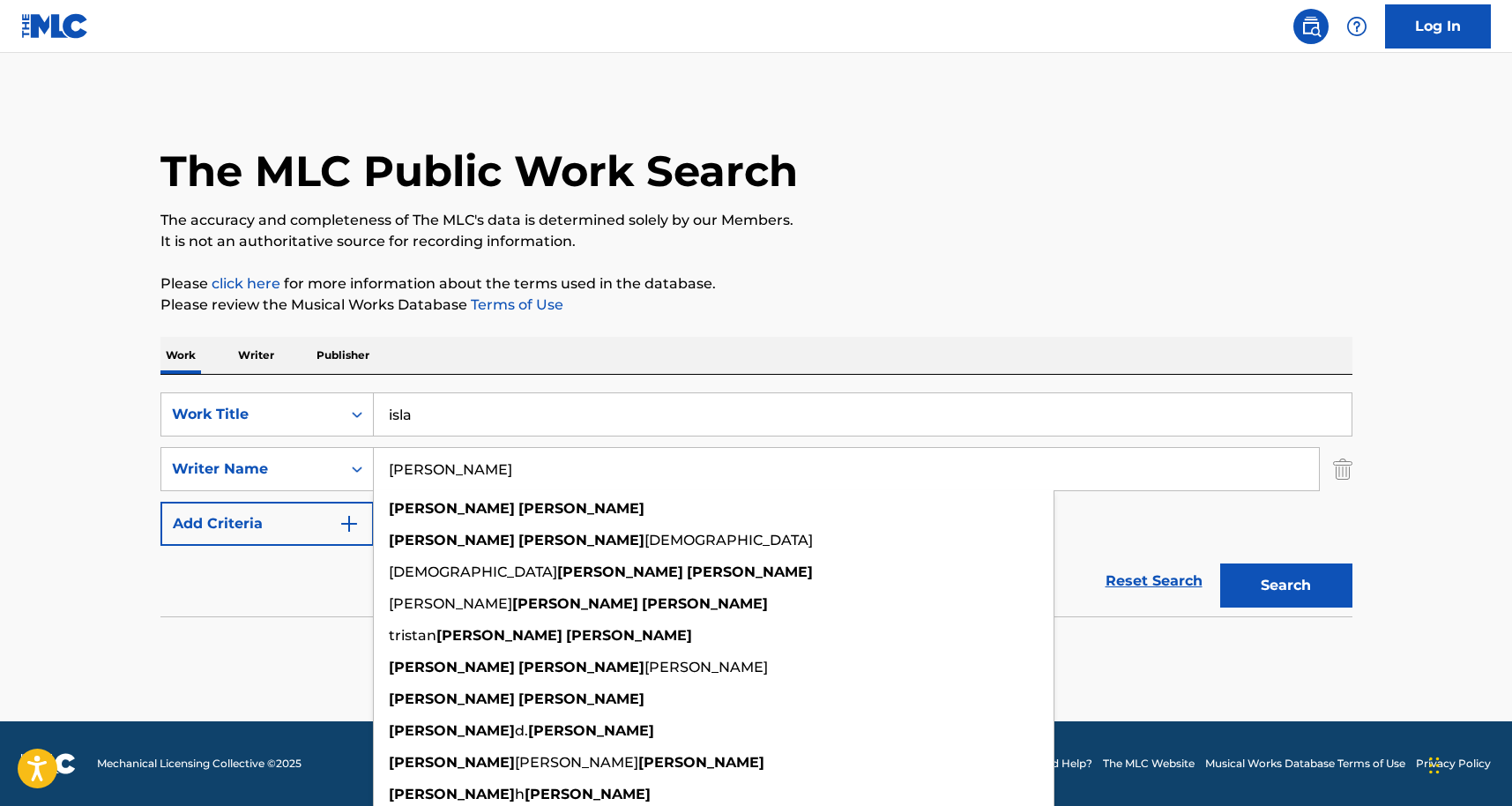
type input "[PERSON_NAME]"
click at [1220, 564] on button "Search" at bounding box center [1287, 586] width 132 height 44
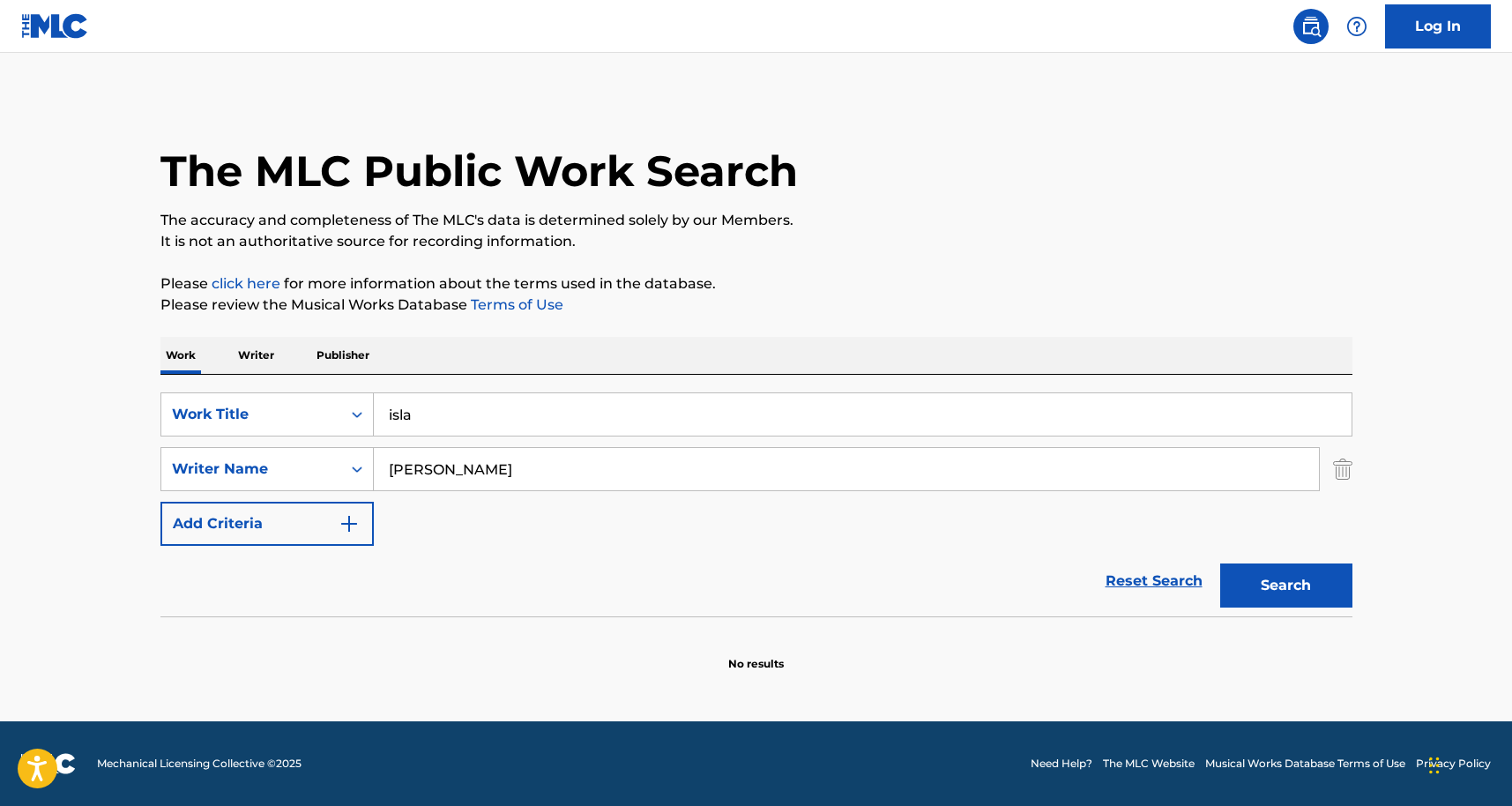
click at [430, 399] on input "isla" at bounding box center [863, 415] width 978 height 42
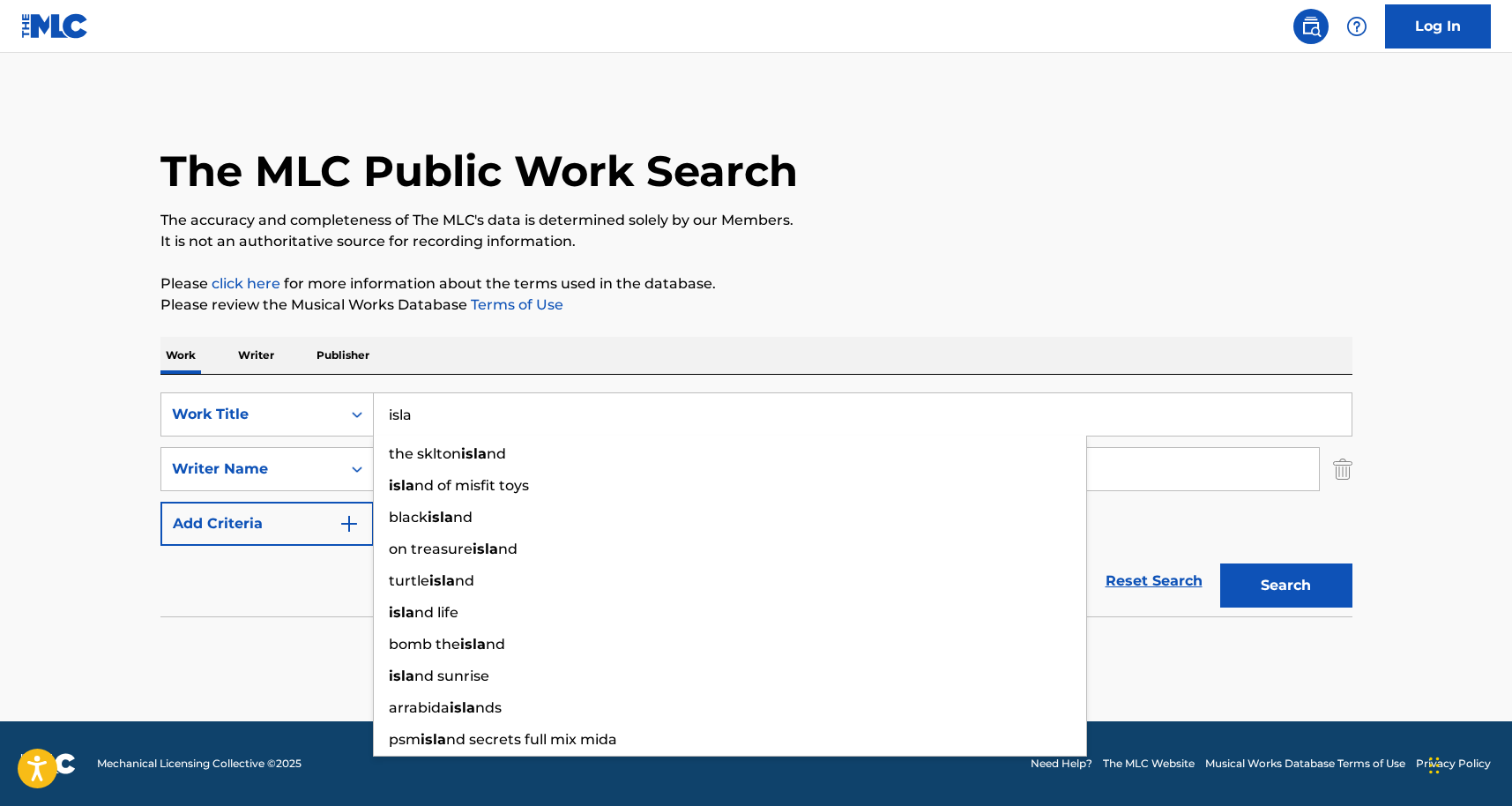
click at [445, 420] on input "isla" at bounding box center [863, 415] width 978 height 42
click at [1250, 434] on input "isla" at bounding box center [863, 415] width 978 height 42
click at [1336, 485] on img "Search Form" at bounding box center [1343, 469] width 19 height 44
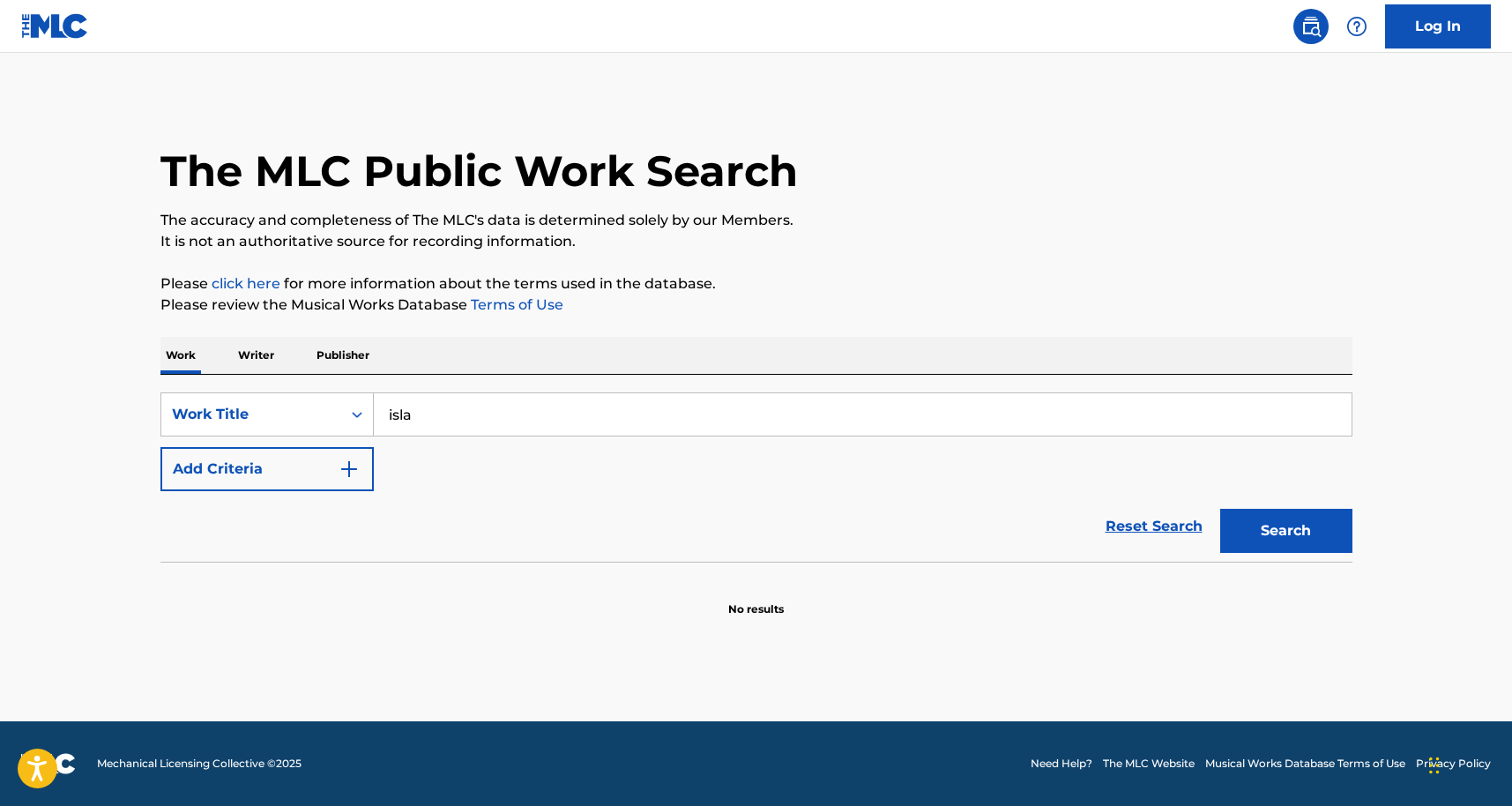
click at [242, 337] on p "Writer" at bounding box center [256, 355] width 47 height 37
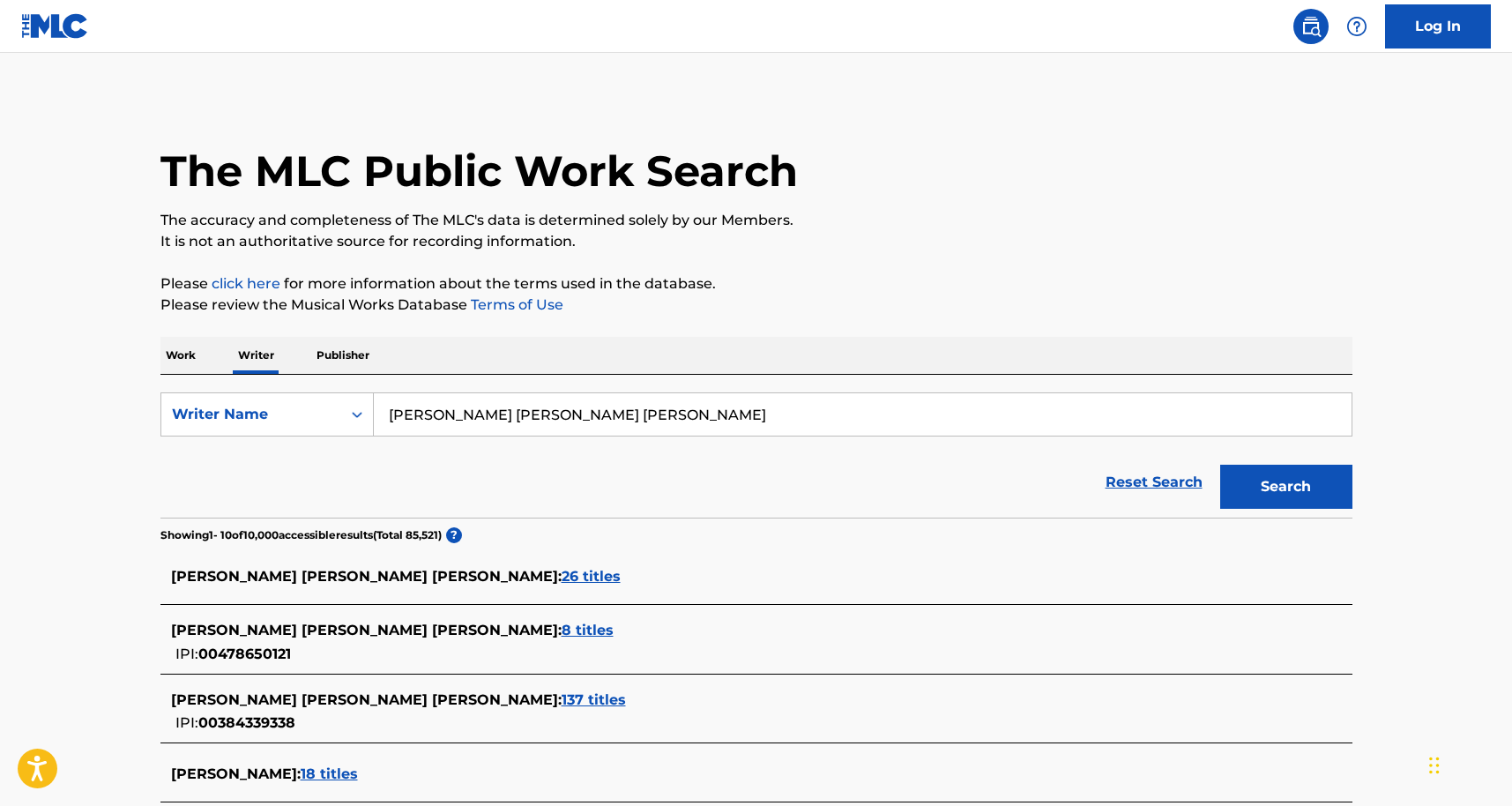
click at [681, 424] on input "JUAN DAVID MOLINA LOPERA" at bounding box center [863, 415] width 978 height 42
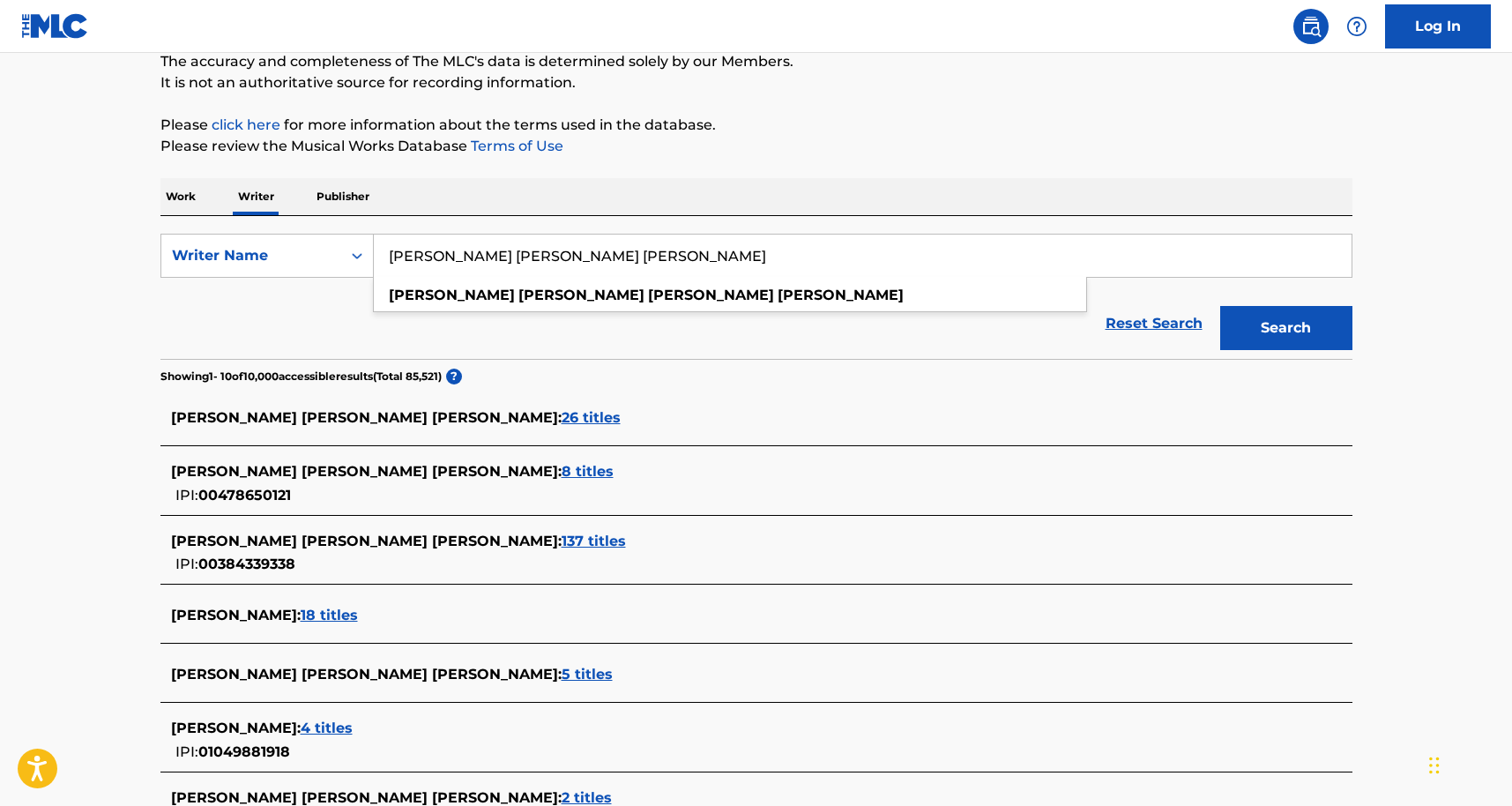
scroll to position [181, 0]
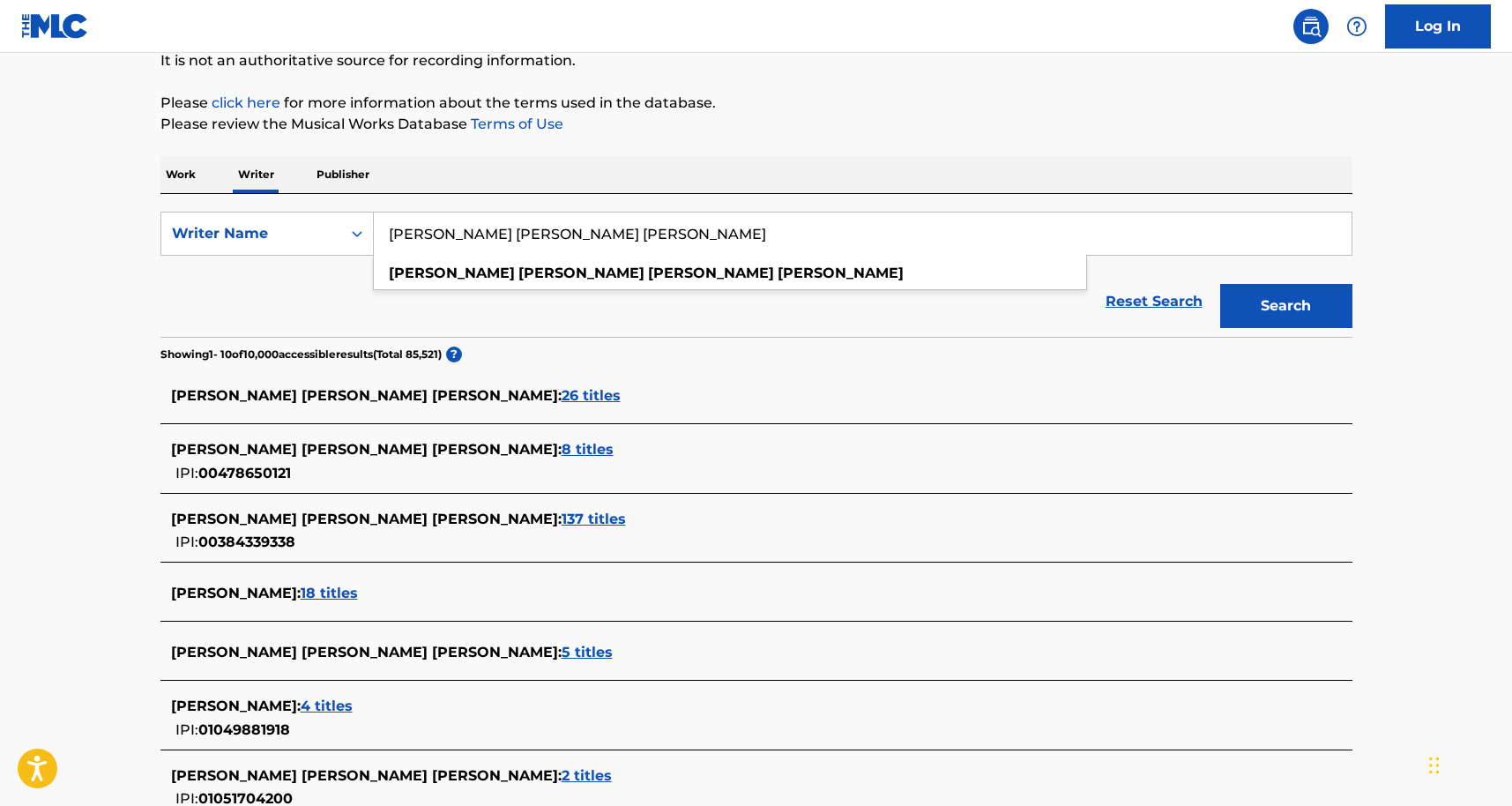
click at [562, 393] on span "26 titles" at bounding box center [591, 396] width 59 height 17
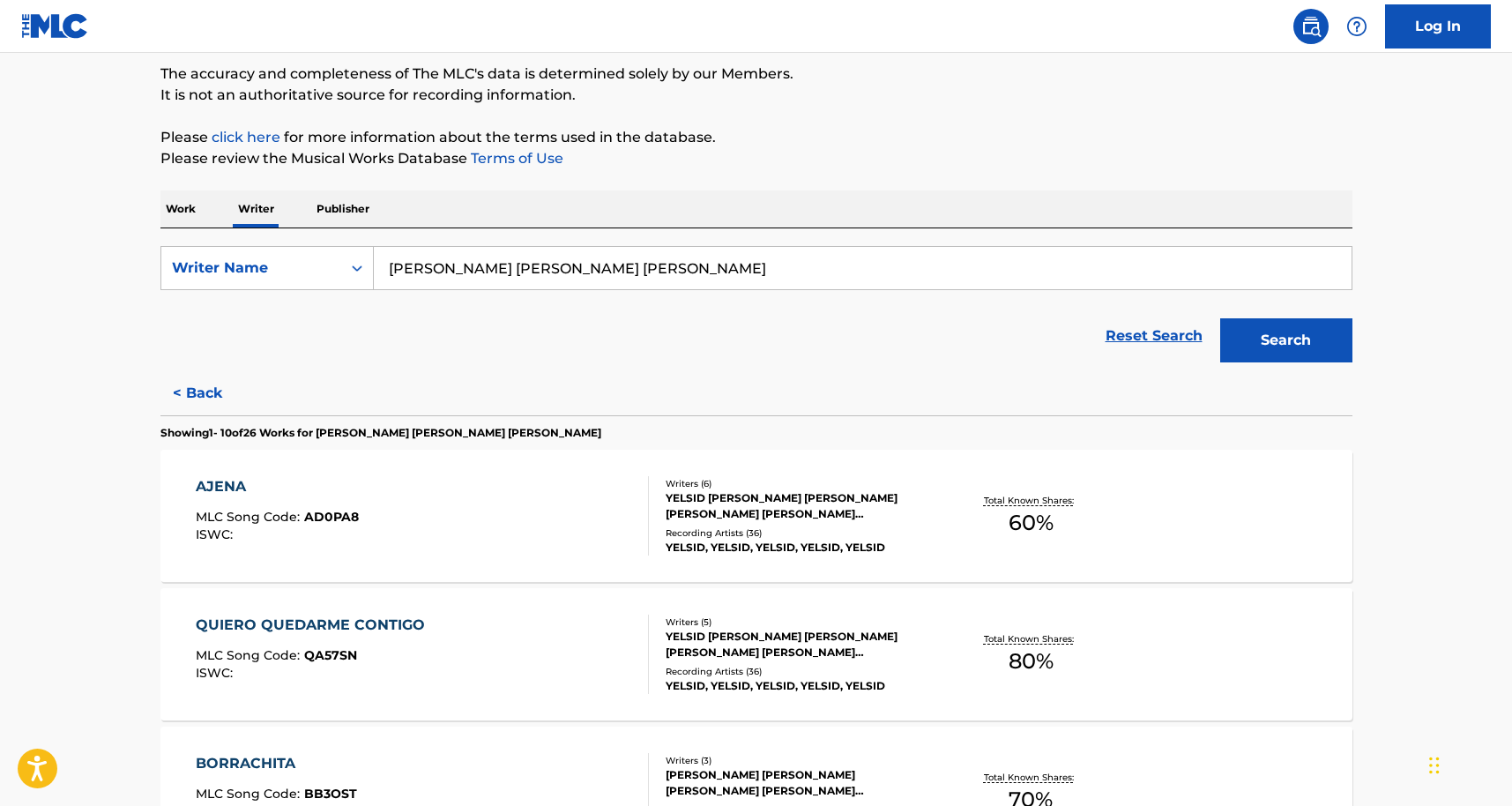
scroll to position [0, 0]
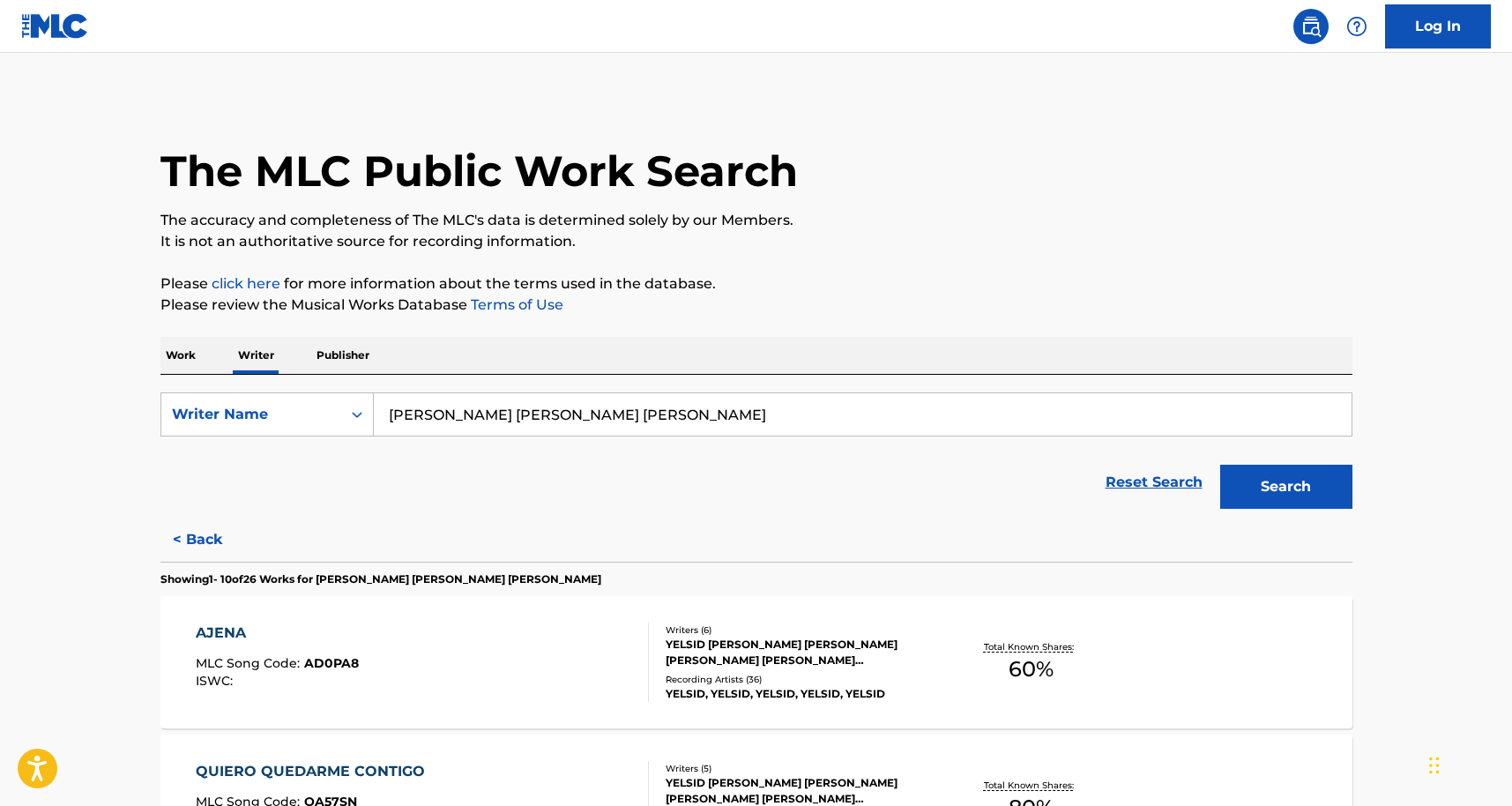
click at [192, 547] on button "< Back" at bounding box center [213, 540] width 106 height 44
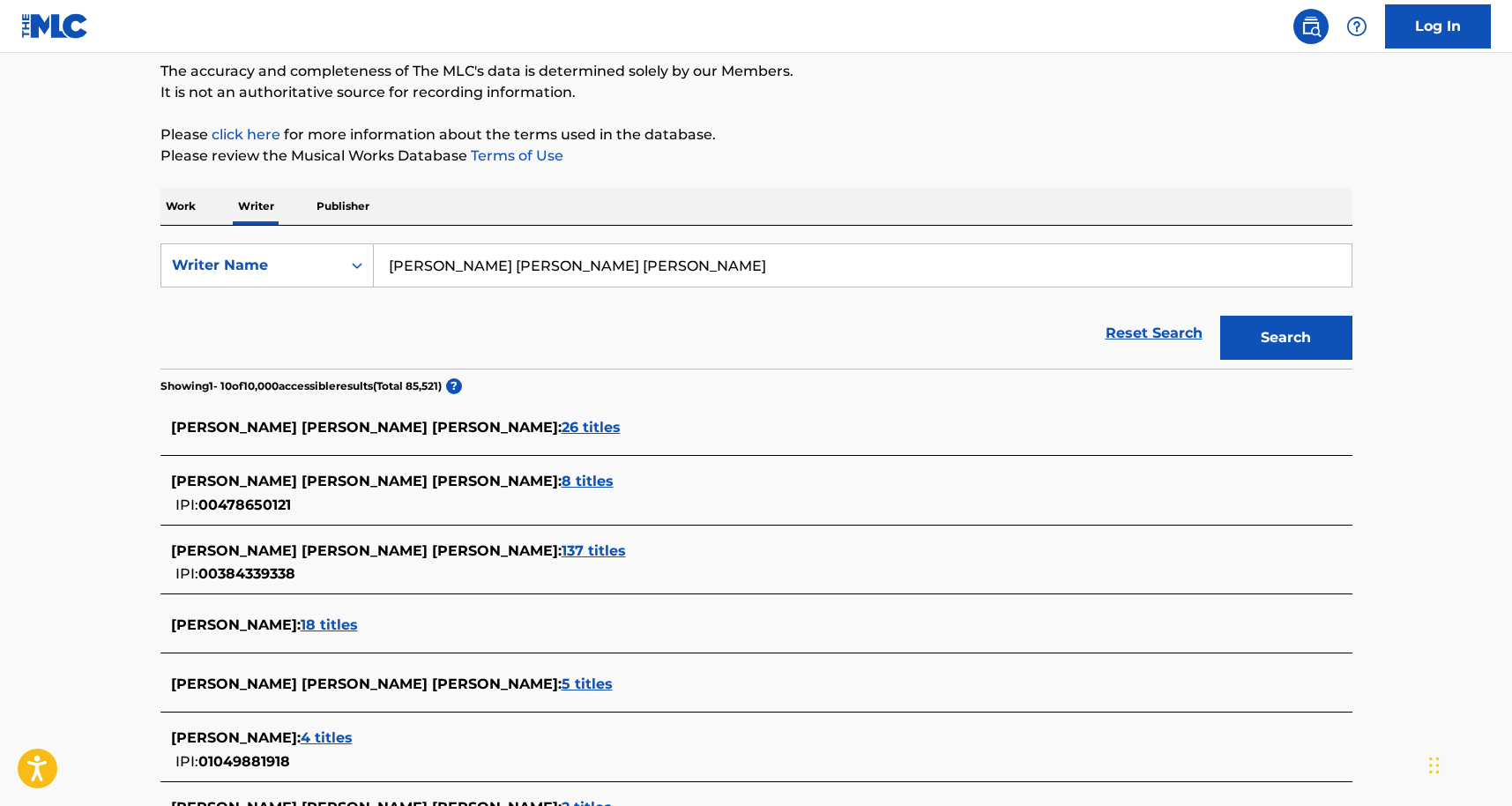
scroll to position [160, 0]
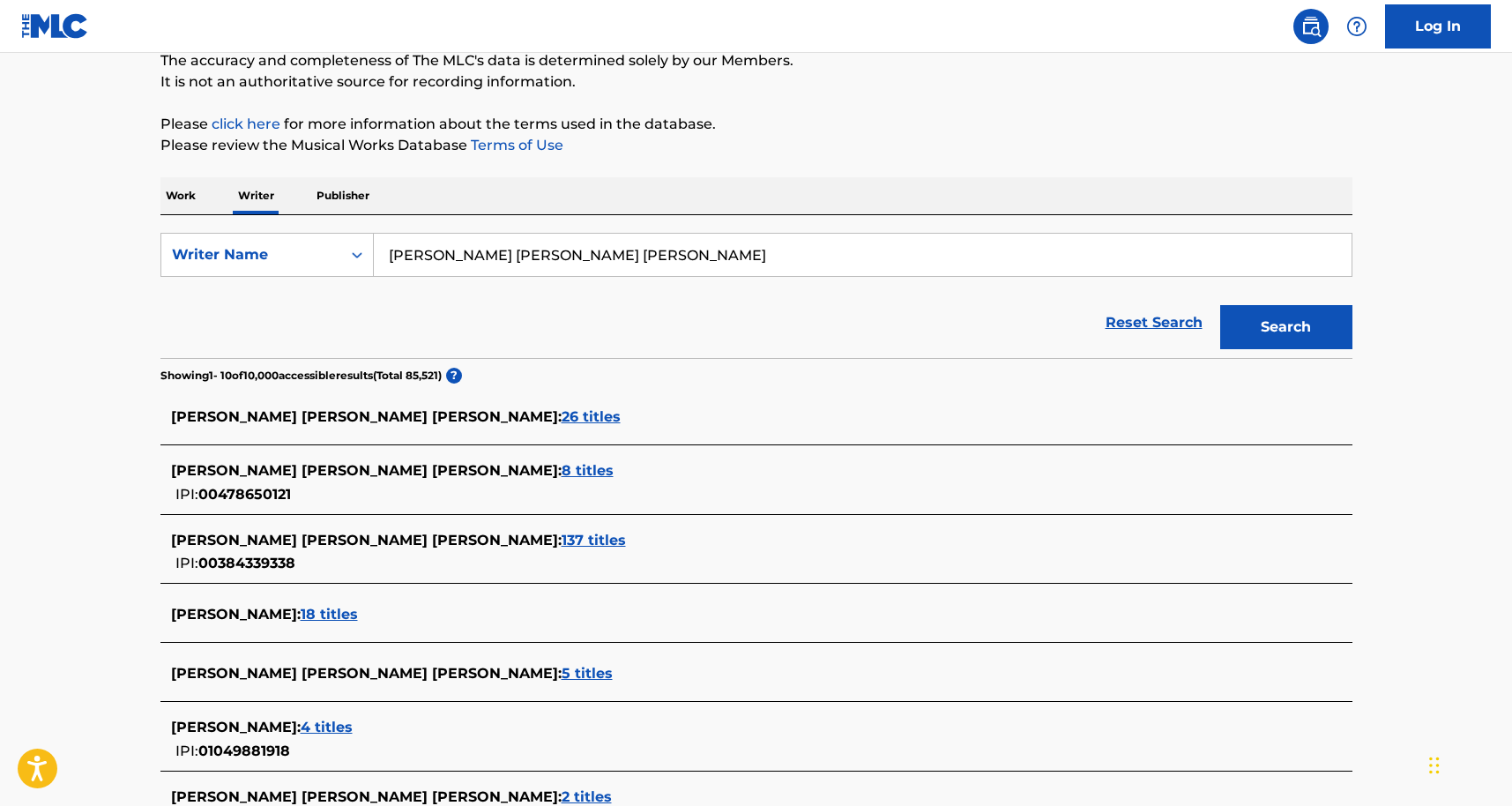
click at [562, 541] on span "137 titles" at bounding box center [594, 540] width 64 height 17
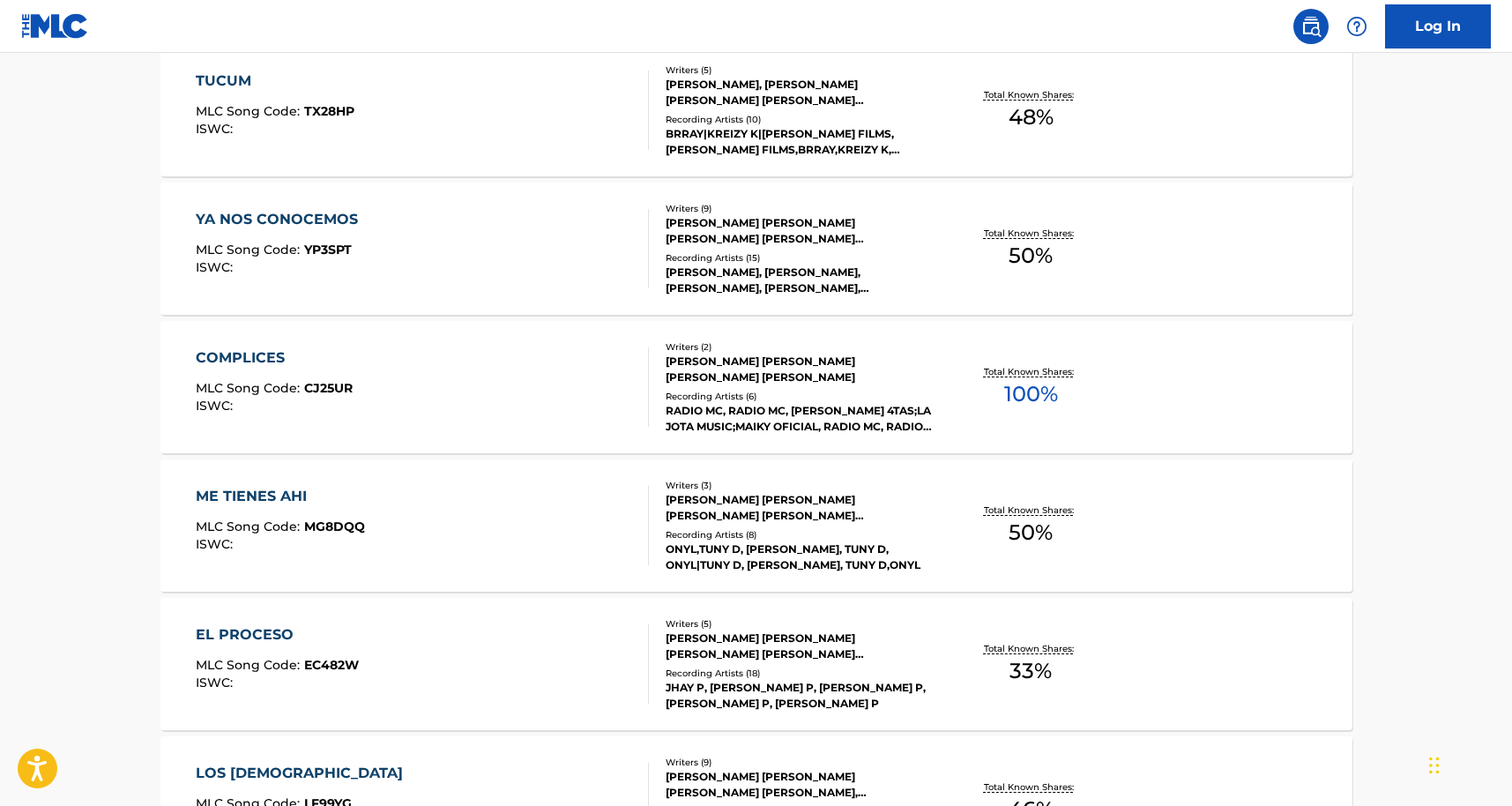
scroll to position [632, 0]
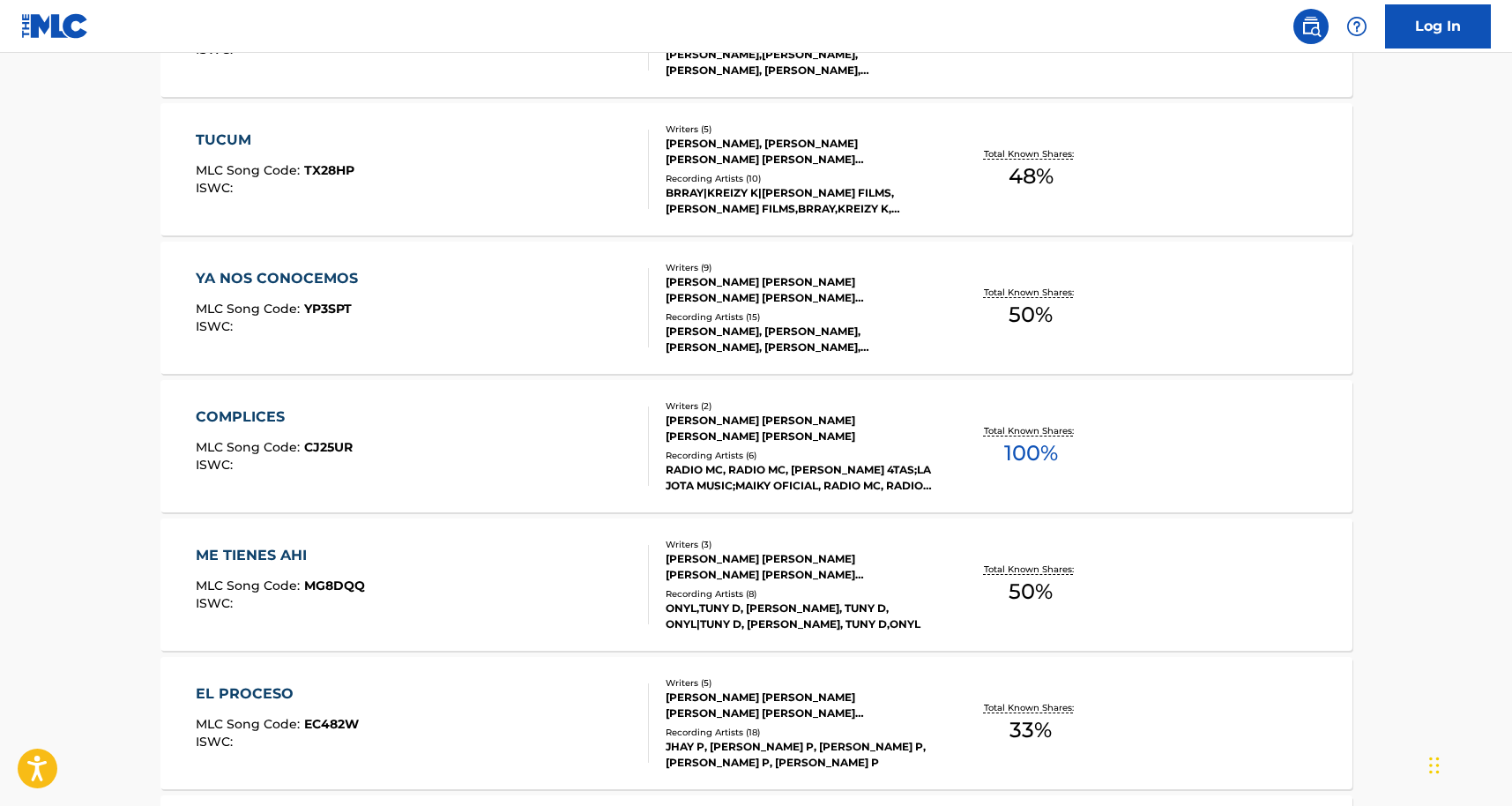
click at [471, 457] on div "COMPLICES MLC Song Code : CJ25UR ISWC :" at bounding box center [422, 446] width 453 height 79
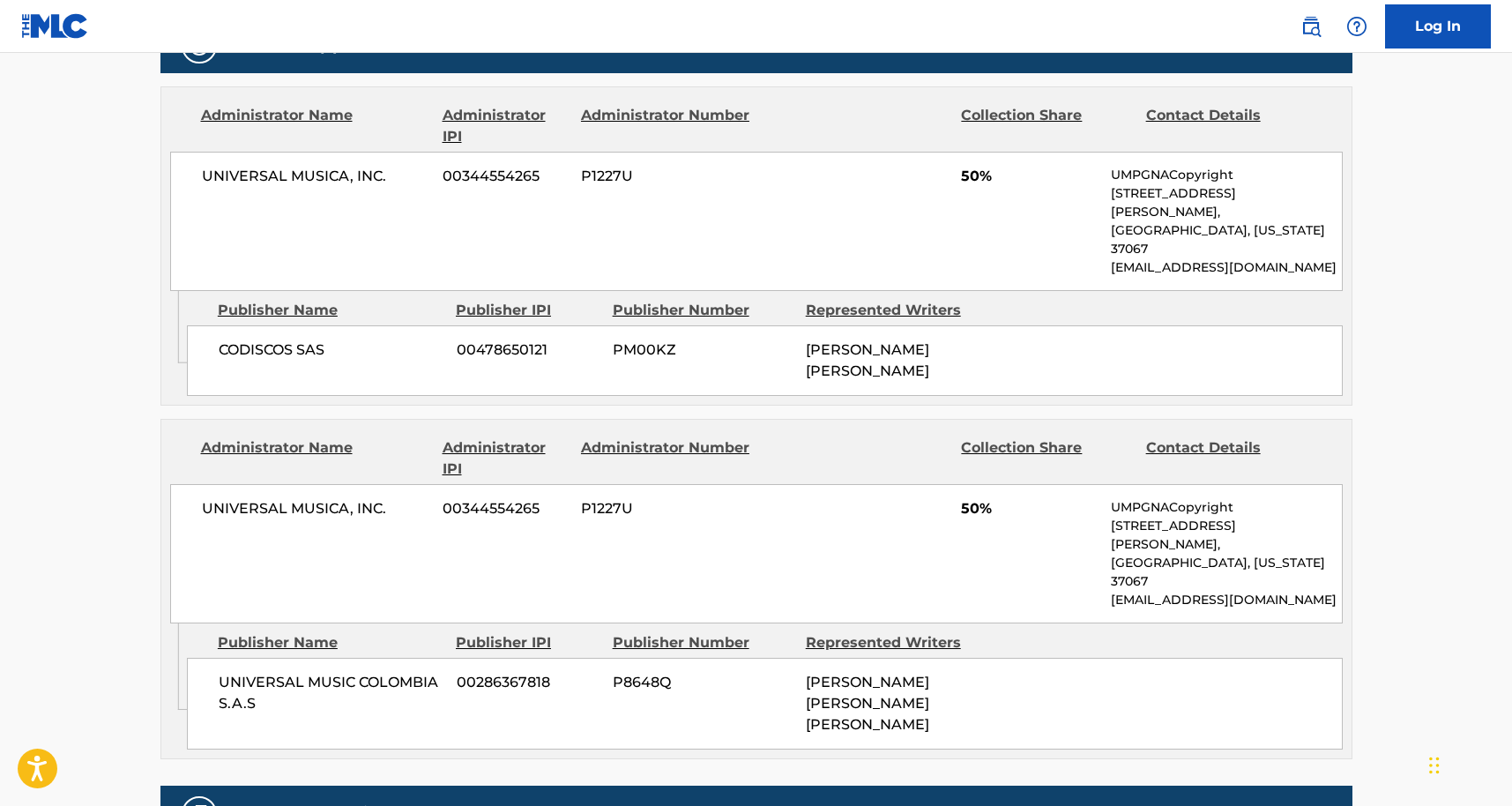
scroll to position [848, 0]
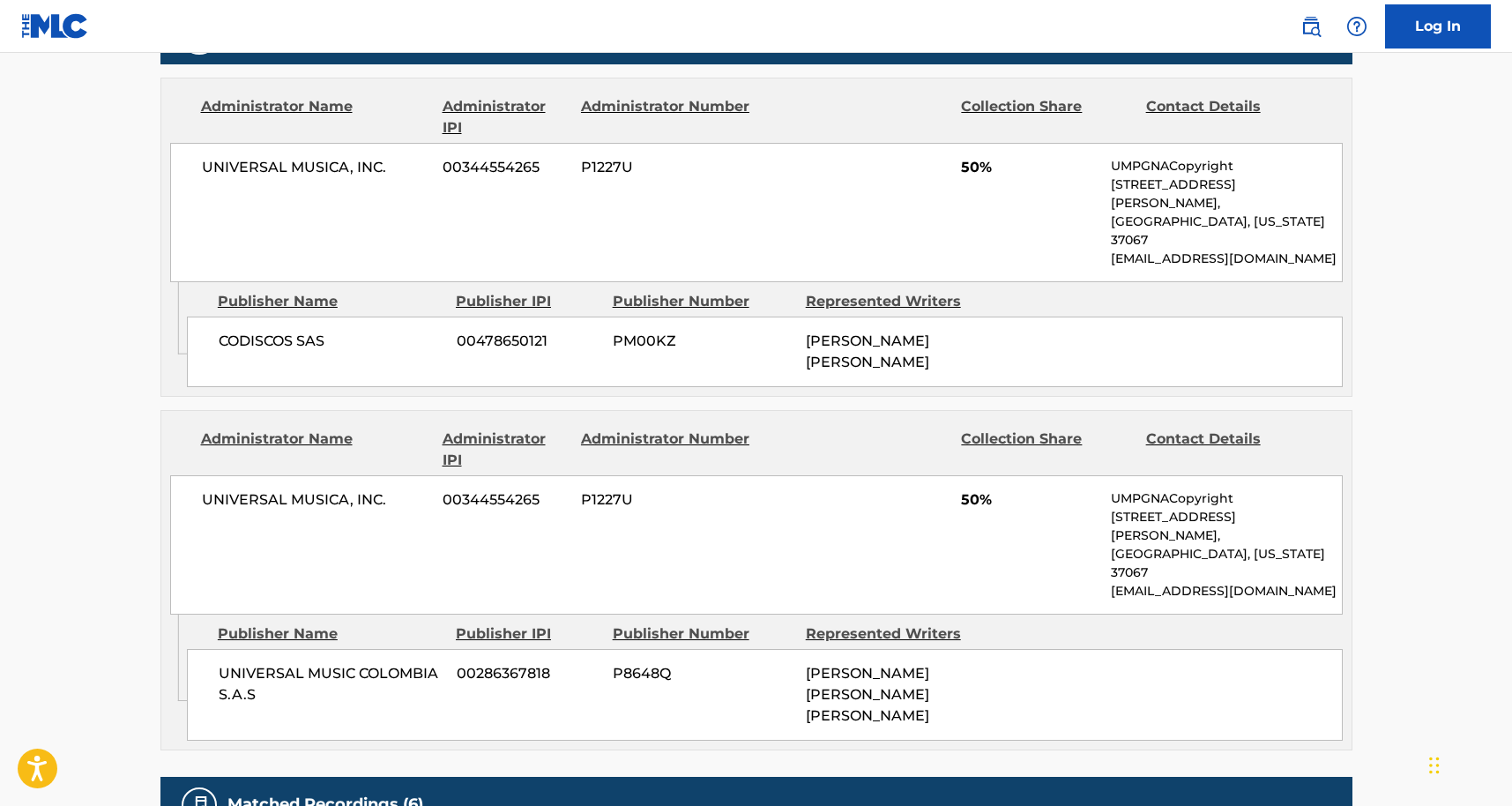
click at [12, 278] on main "< Back to public search results Copy work link COMPLICES Work Detail Member Wor…" at bounding box center [756, 199] width 1512 height 1990
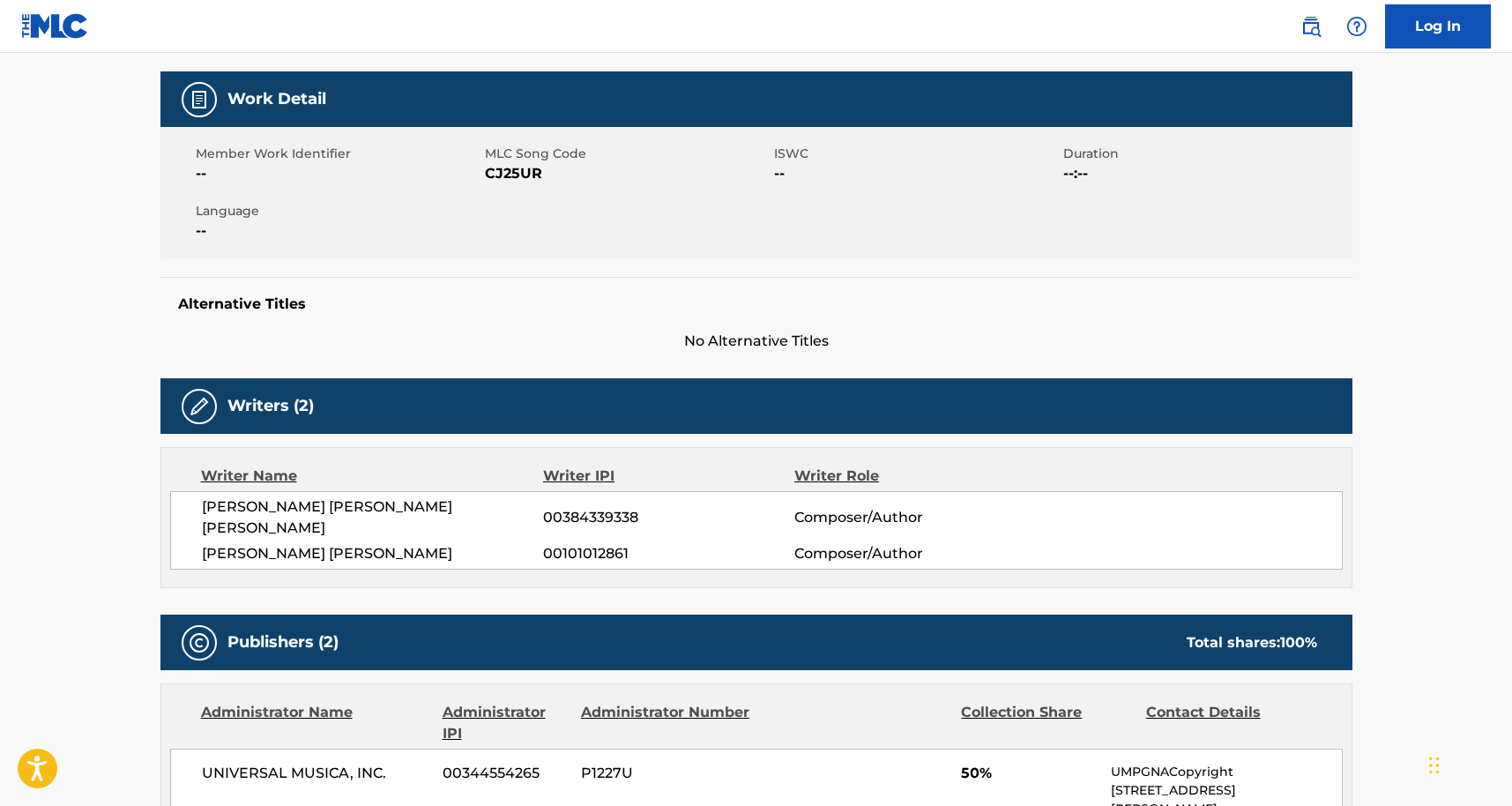
scroll to position [0, 0]
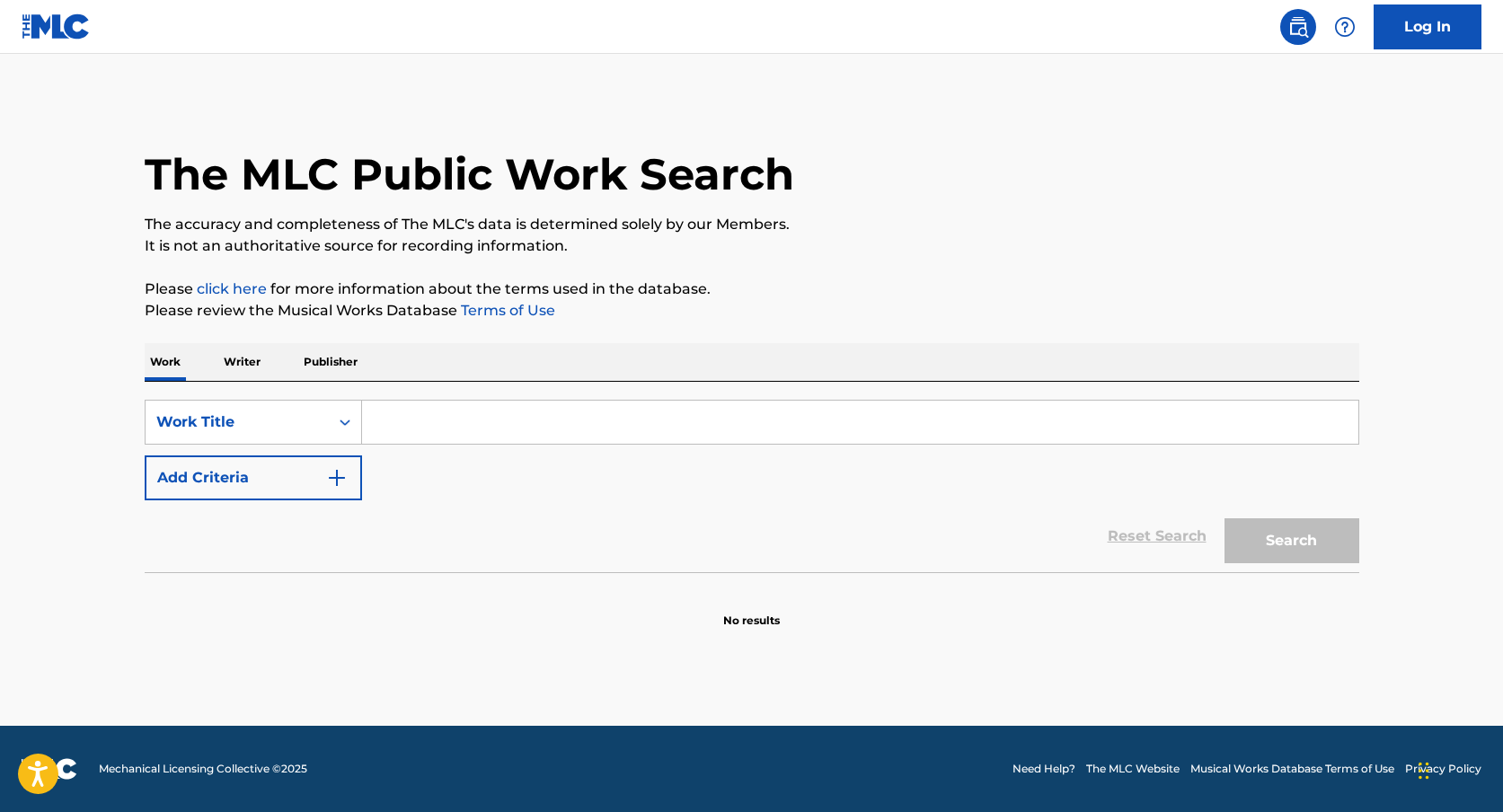
click at [456, 432] on input "Search Form" at bounding box center [859, 422] width 996 height 43
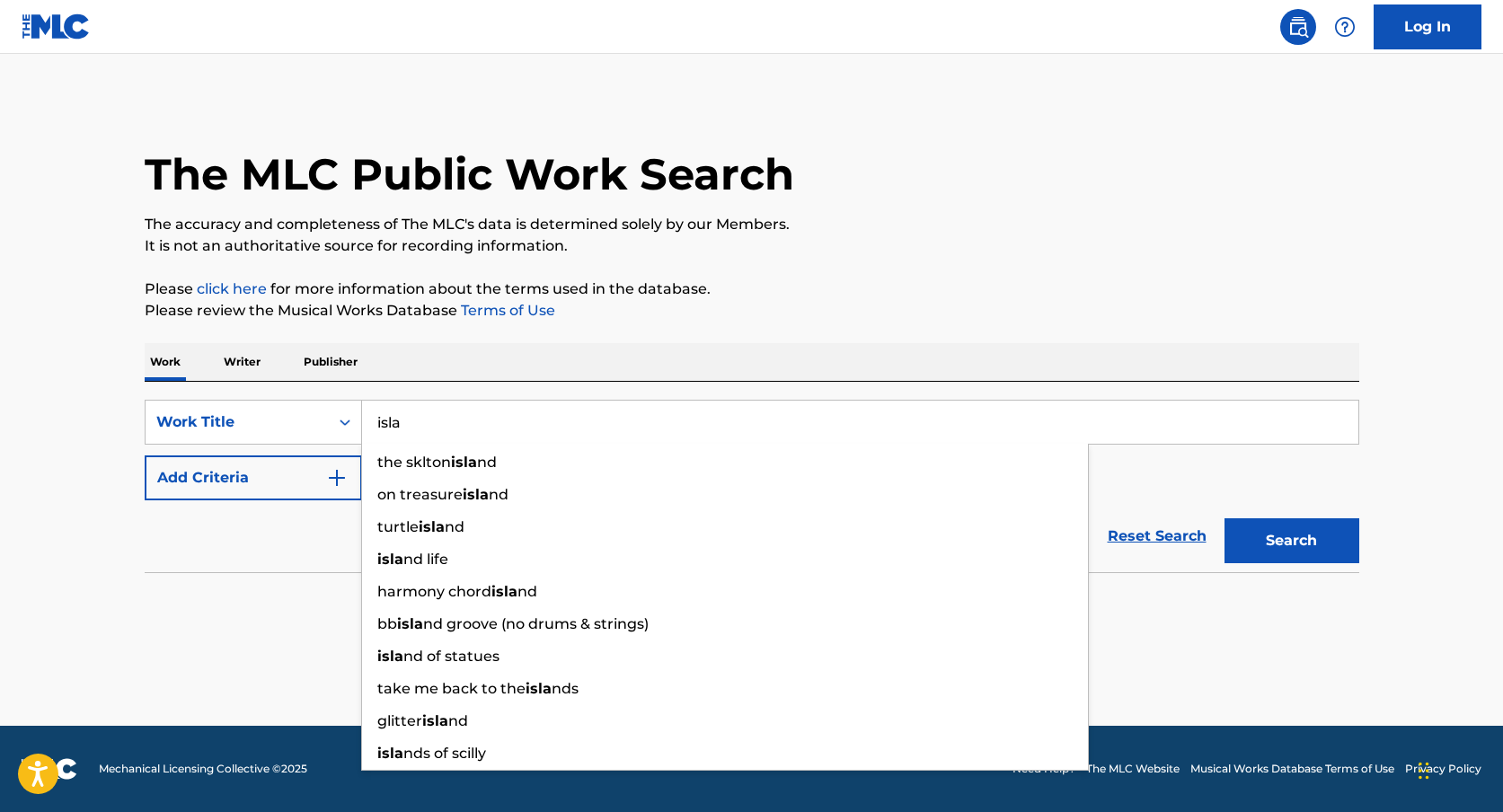
type input "isla"
click at [275, 488] on button "Add Criteria" at bounding box center [253, 478] width 217 height 45
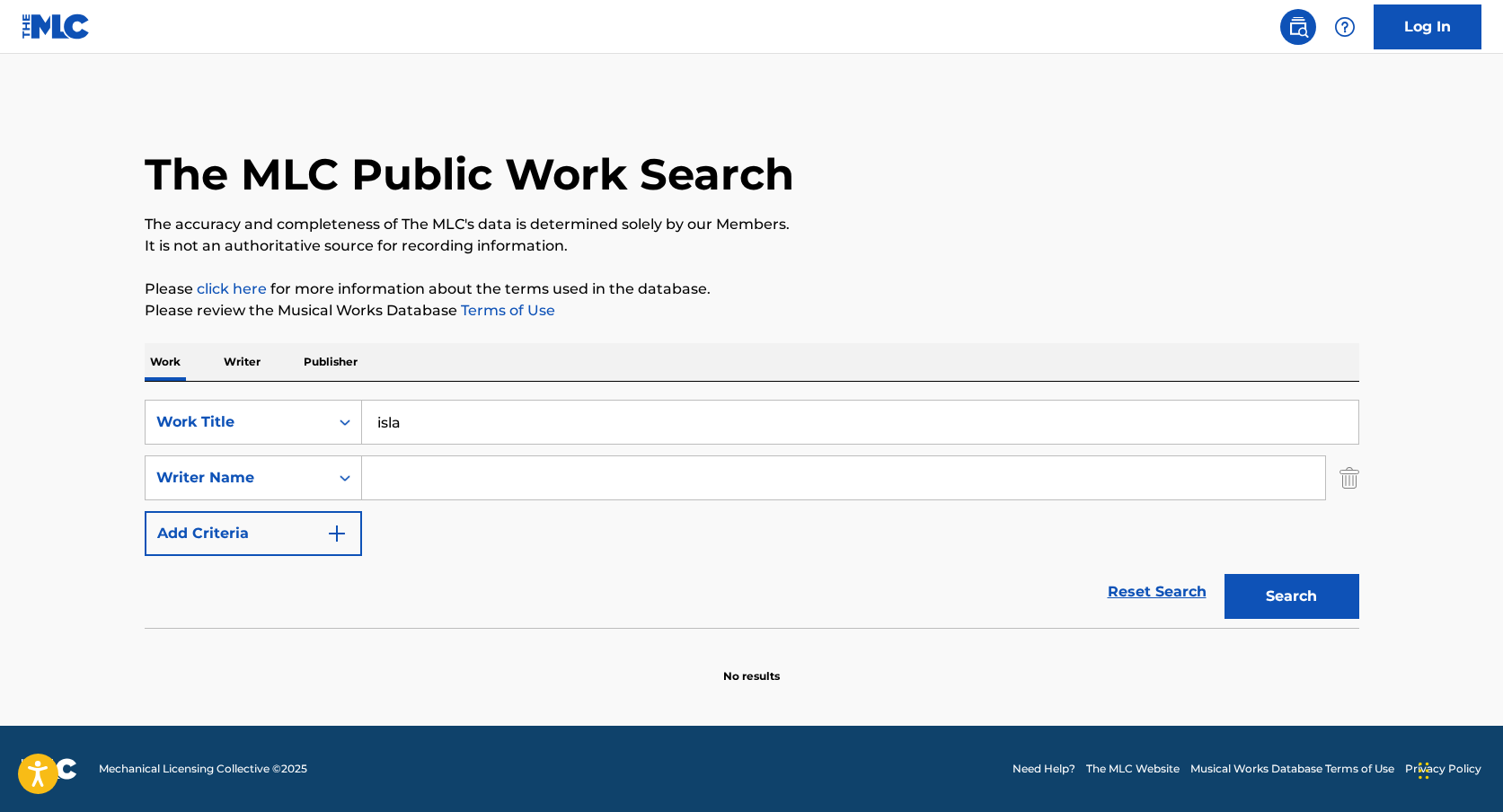
click at [454, 467] on input "Search Form" at bounding box center [843, 478] width 963 height 43
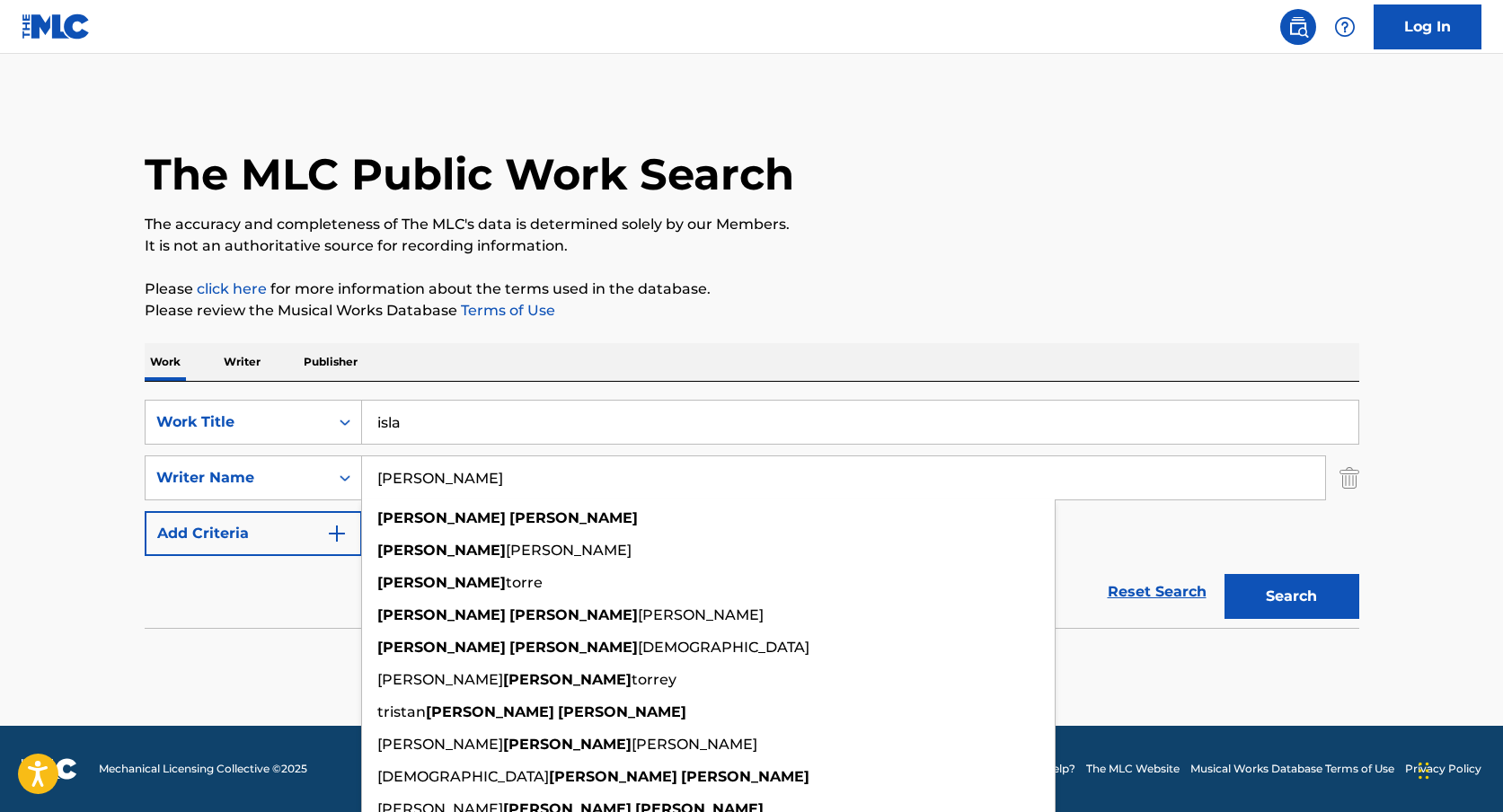
type input "[PERSON_NAME]"
click at [1225, 574] on button "Search" at bounding box center [1292, 597] width 135 height 45
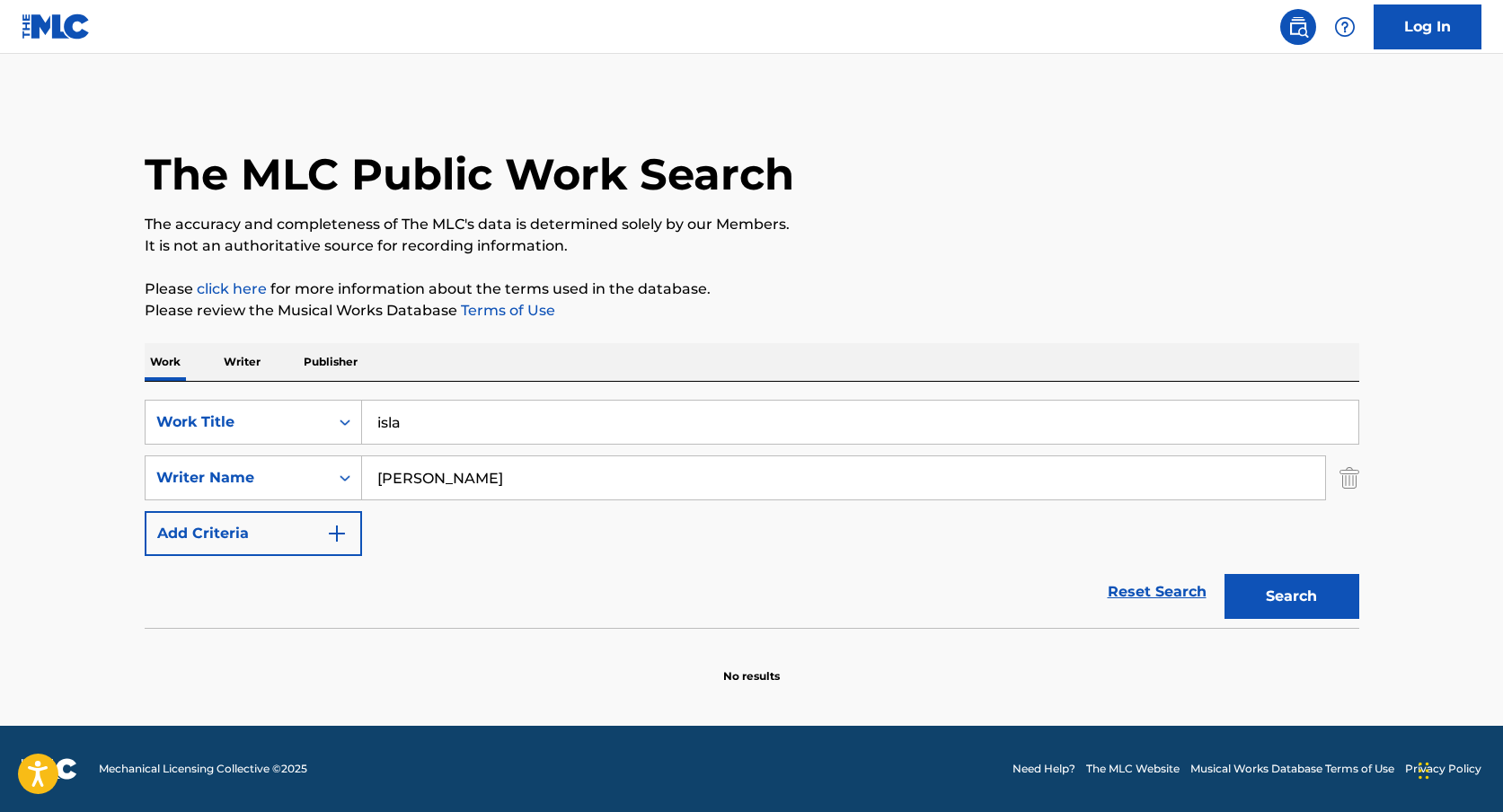
click at [454, 486] on input "[PERSON_NAME]" at bounding box center [843, 478] width 963 height 43
click at [452, 486] on input "[PERSON_NAME]" at bounding box center [843, 478] width 963 height 43
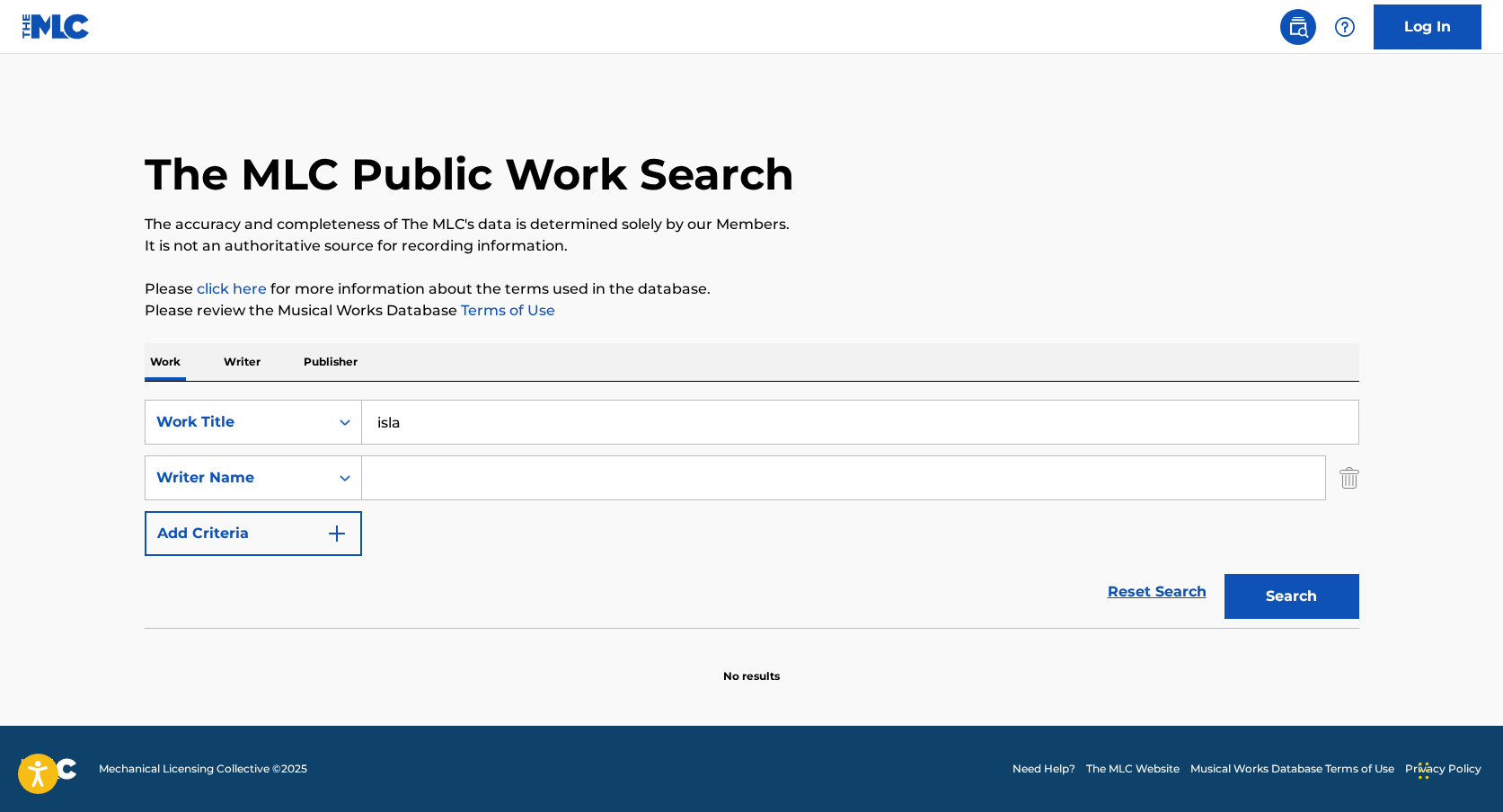
click at [391, 431] on input "isla" at bounding box center [859, 422] width 996 height 43
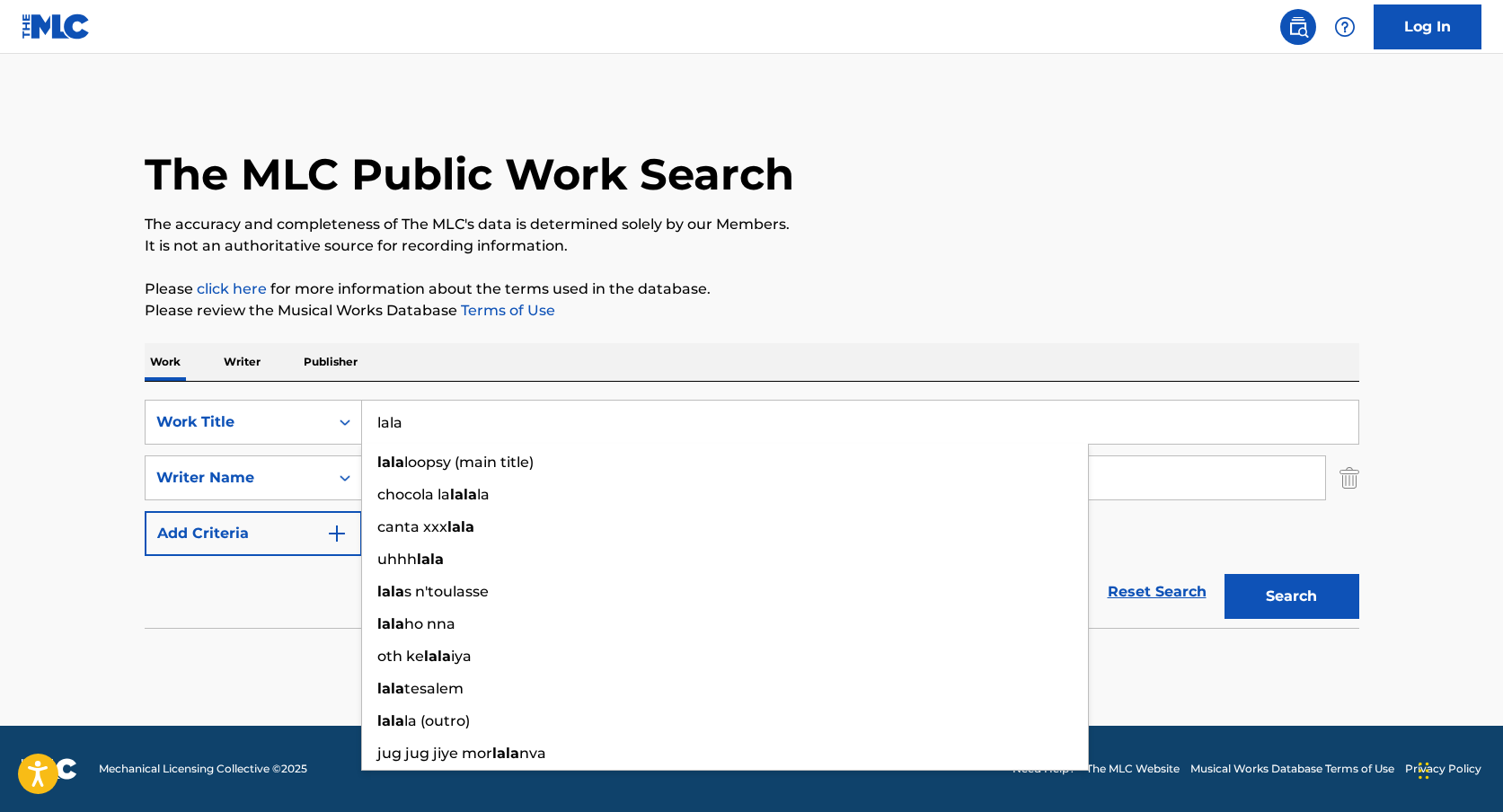
type input "lala"
click at [1118, 469] on input "Search Form" at bounding box center [843, 478] width 963 height 43
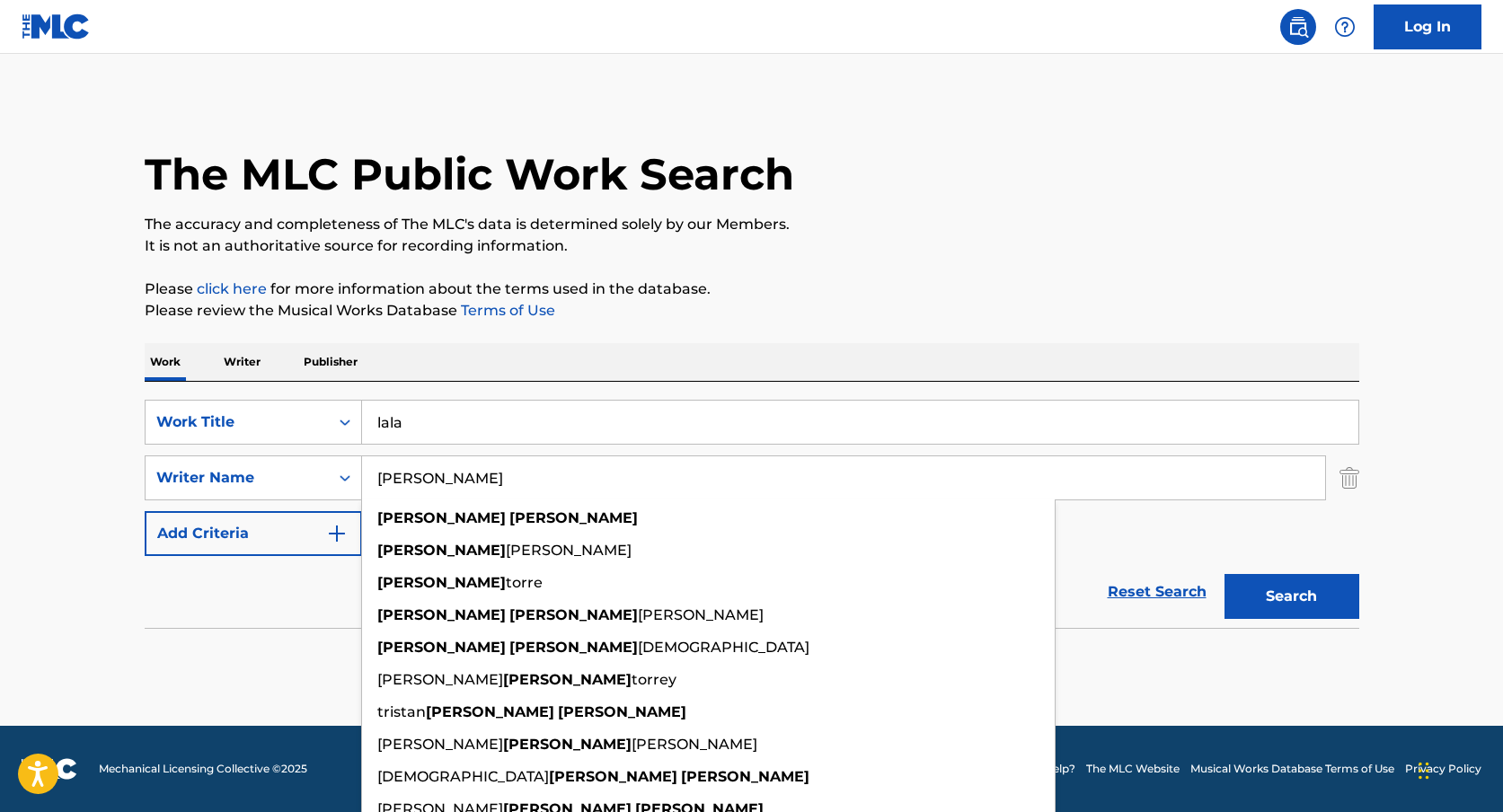
type input "[PERSON_NAME]"
click at [1225, 574] on button "Search" at bounding box center [1292, 597] width 135 height 45
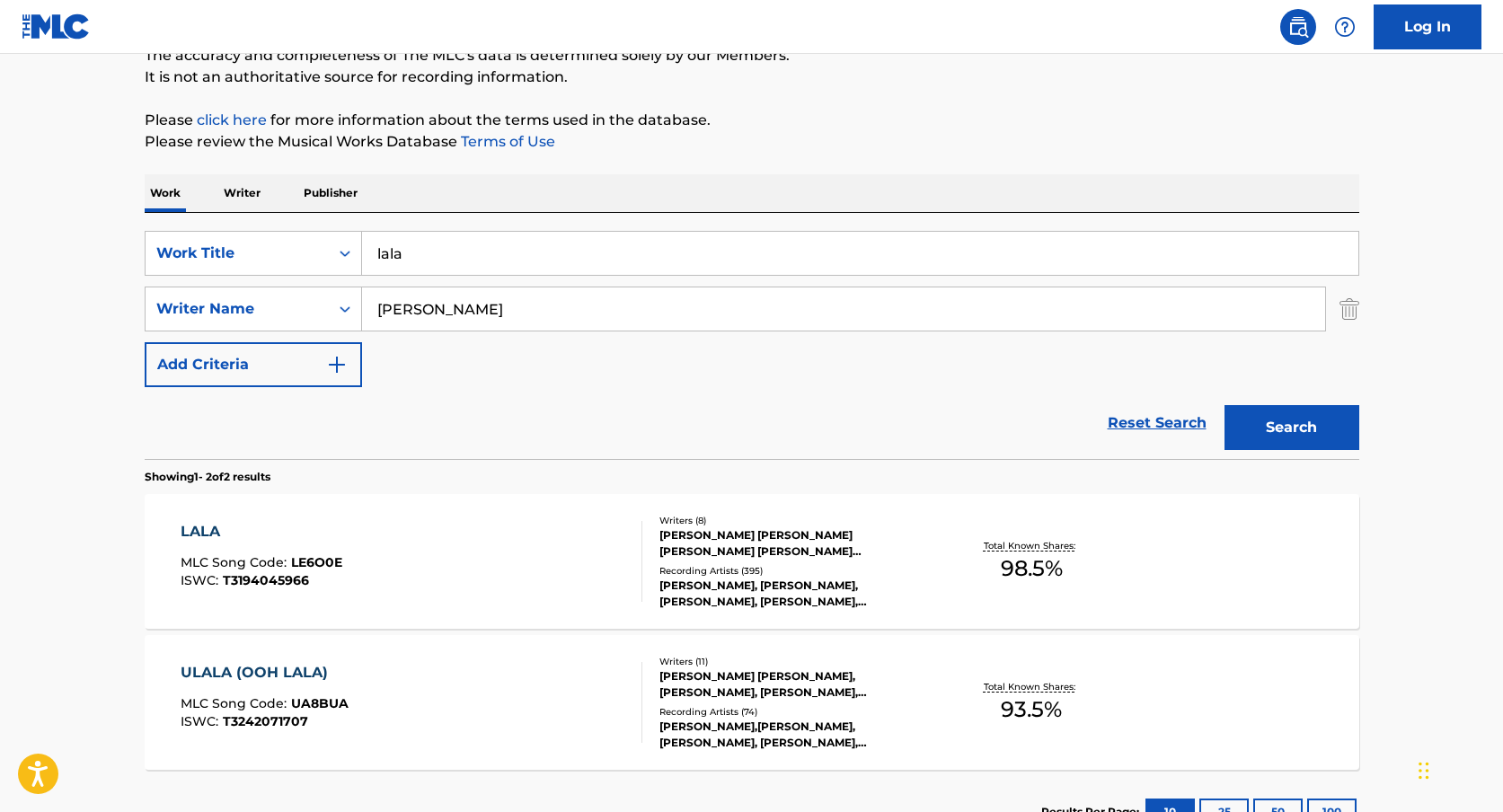
scroll to position [174, 0]
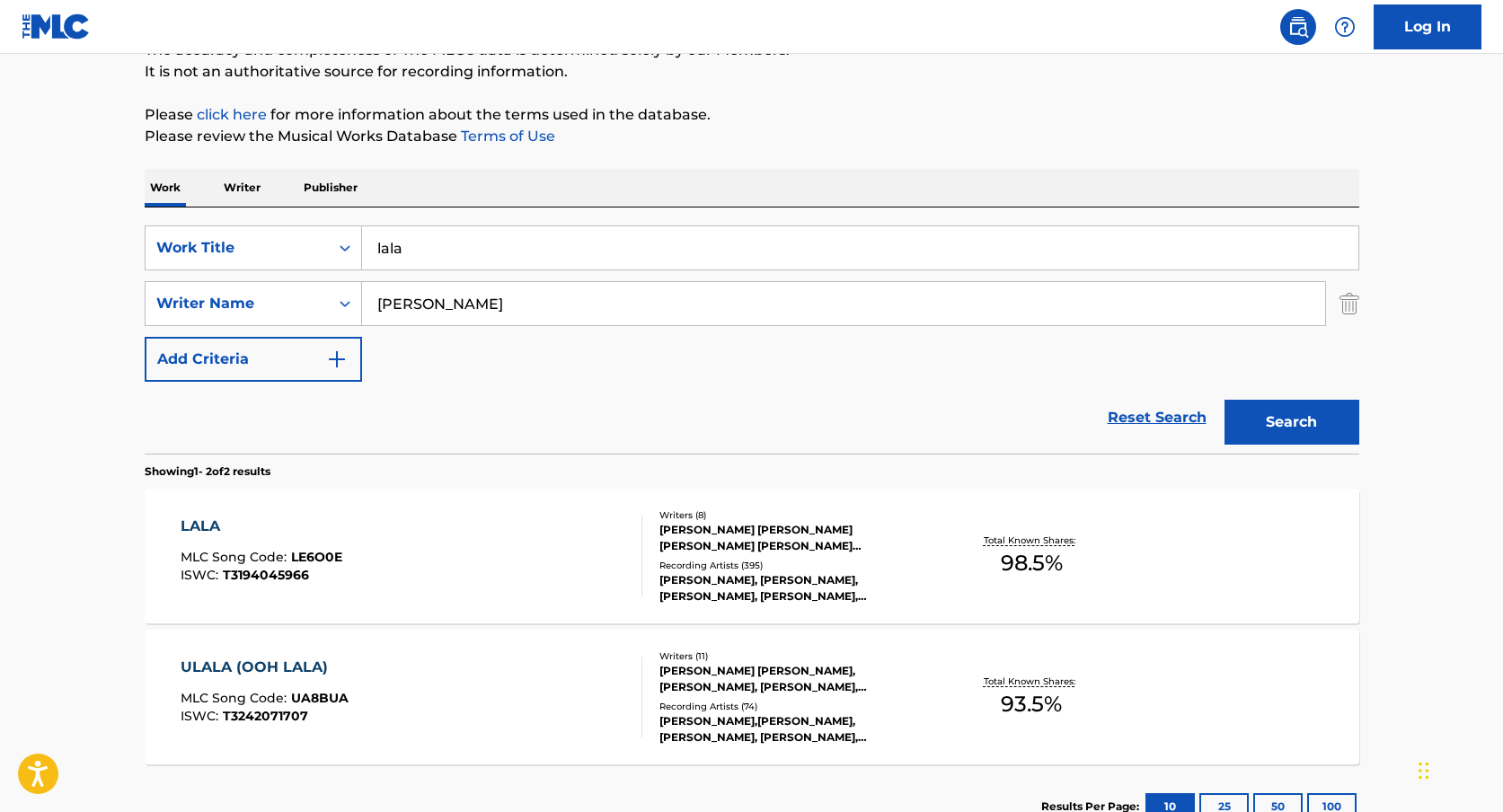
click at [578, 551] on div "LALA MLC Song Code : LE6O0E ISWC : T3194045966" at bounding box center [411, 555] width 462 height 81
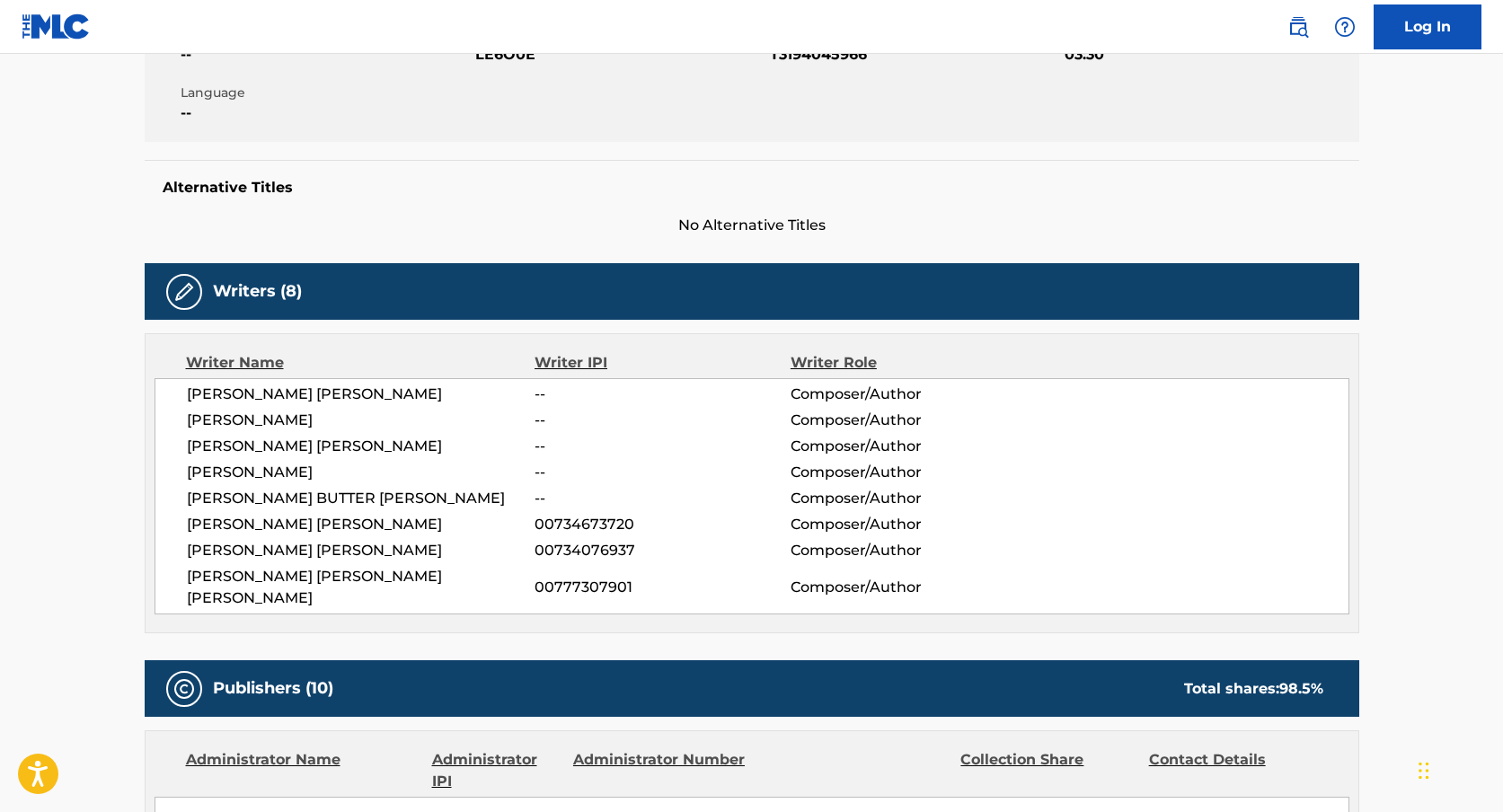
scroll to position [415, 0]
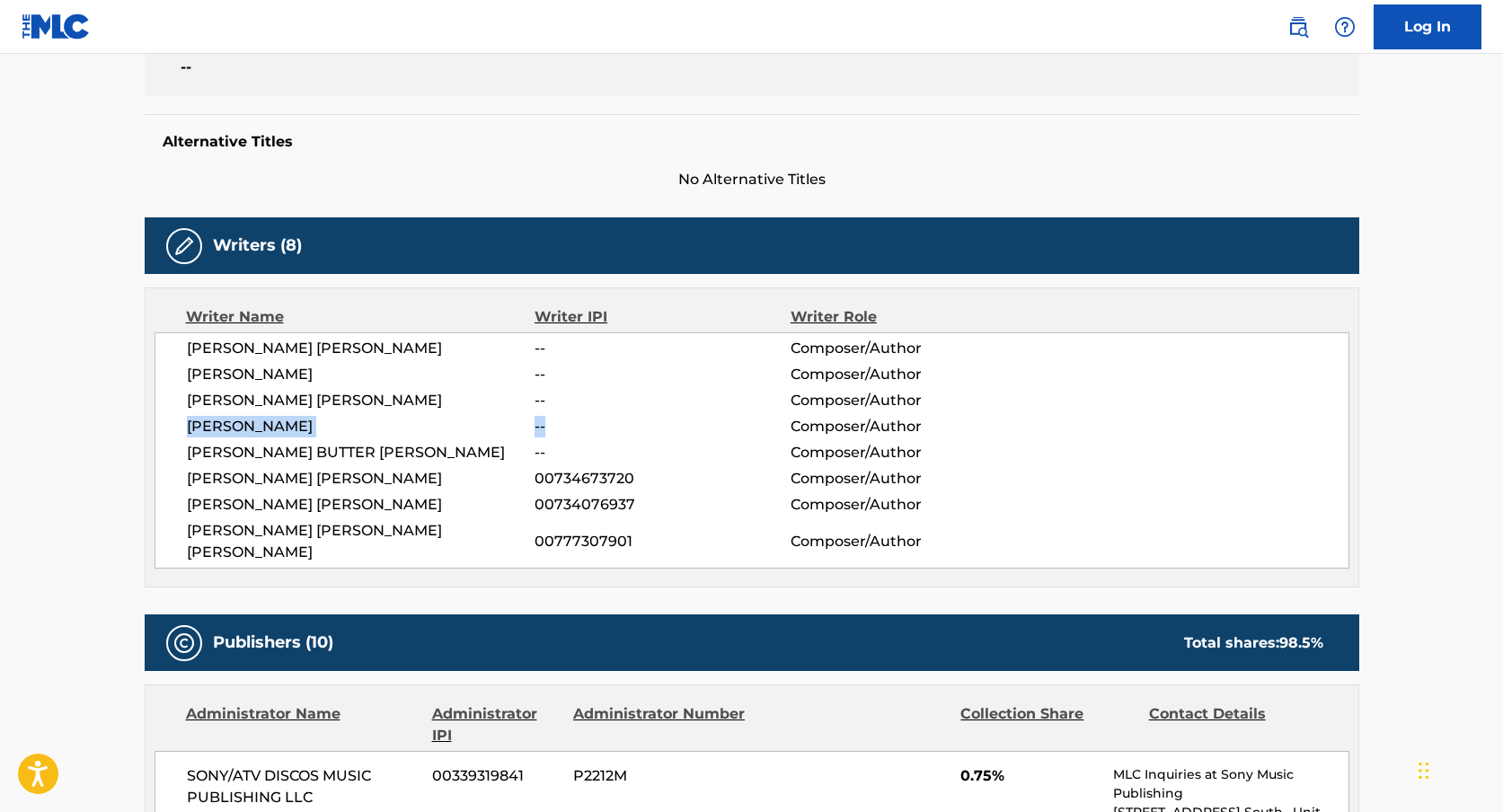
drag, startPoint x: 187, startPoint y: 422, endPoint x: 583, endPoint y: 422, distance: 396.0
click at [585, 422] on div "[PERSON_NAME] -- Composer/Author" at bounding box center [767, 426] width 1162 height 22
drag, startPoint x: 179, startPoint y: 478, endPoint x: 396, endPoint y: 474, distance: 217.0
click at [396, 474] on div "[PERSON_NAME] [PERSON_NAME] -- Composer/Author [PERSON_NAME] -- Composer/Author…" at bounding box center [752, 450] width 1195 height 236
drag, startPoint x: 171, startPoint y: 509, endPoint x: 399, endPoint y: 515, distance: 228.1
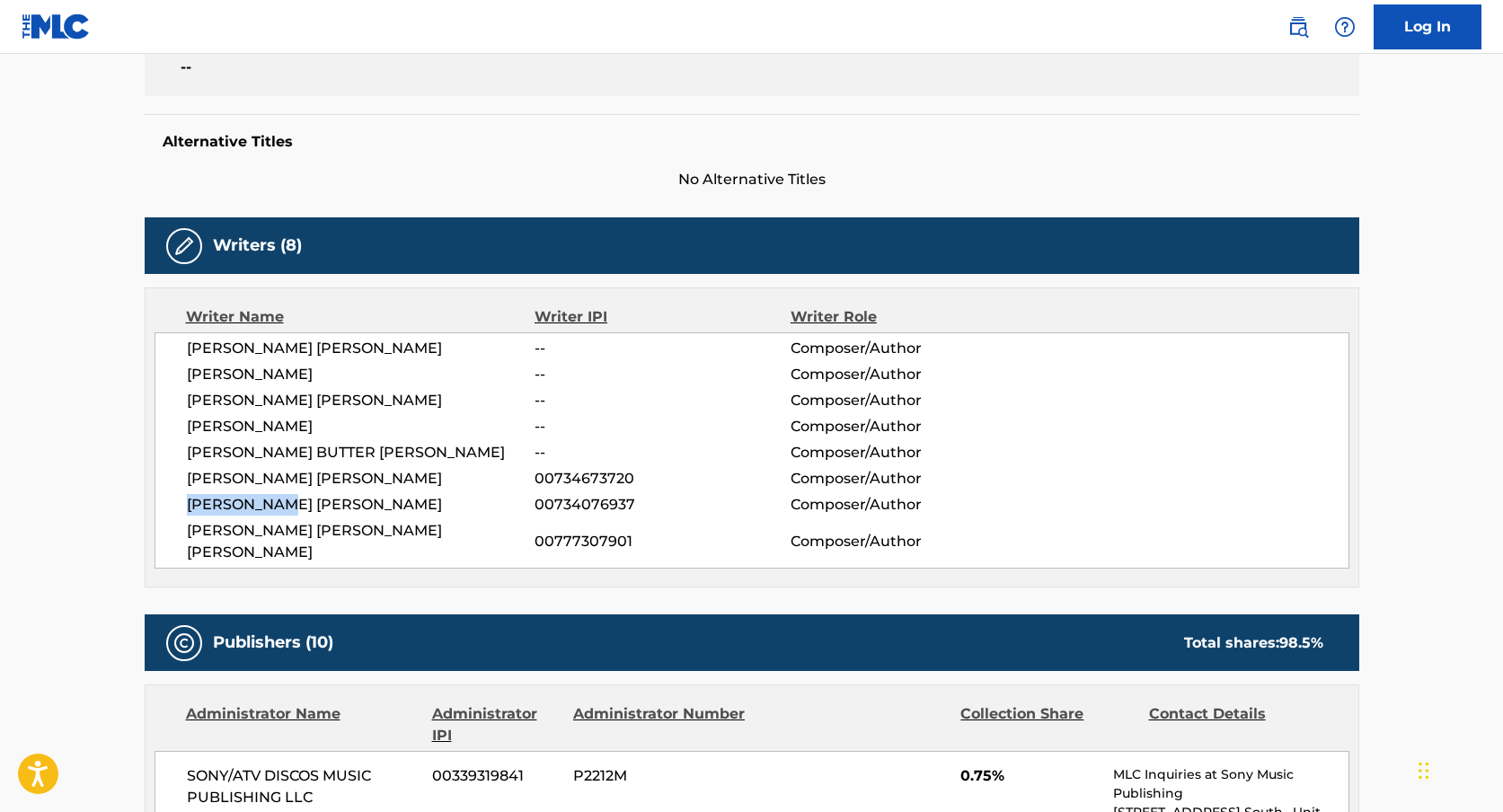
click at [292, 509] on div "[PERSON_NAME] [PERSON_NAME] -- Composer/Author [PERSON_NAME] -- Composer/Author…" at bounding box center [752, 450] width 1195 height 236
drag, startPoint x: 177, startPoint y: 533, endPoint x: 424, endPoint y: 529, distance: 247.0
click at [423, 529] on div "[PERSON_NAME] [PERSON_NAME] -- Composer/Author [PERSON_NAME] -- Composer/Author…" at bounding box center [752, 450] width 1195 height 236
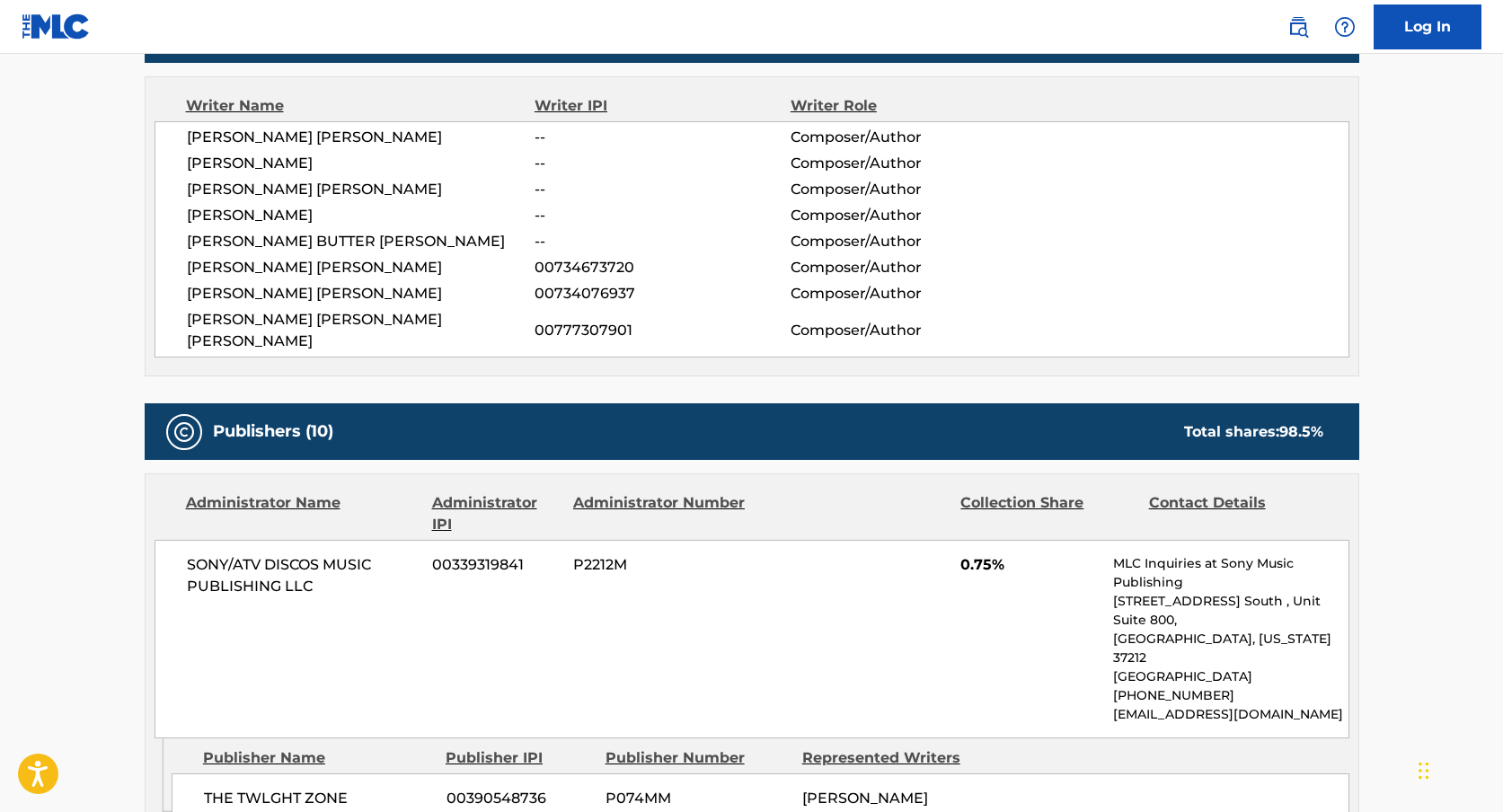
click at [424, 539] on div "SONY/ATV DISCOS MUSIC PUBLISHING LLC 00339319841 P2212M 0.75% MLC Inquiries at …" at bounding box center [752, 639] width 1195 height 199
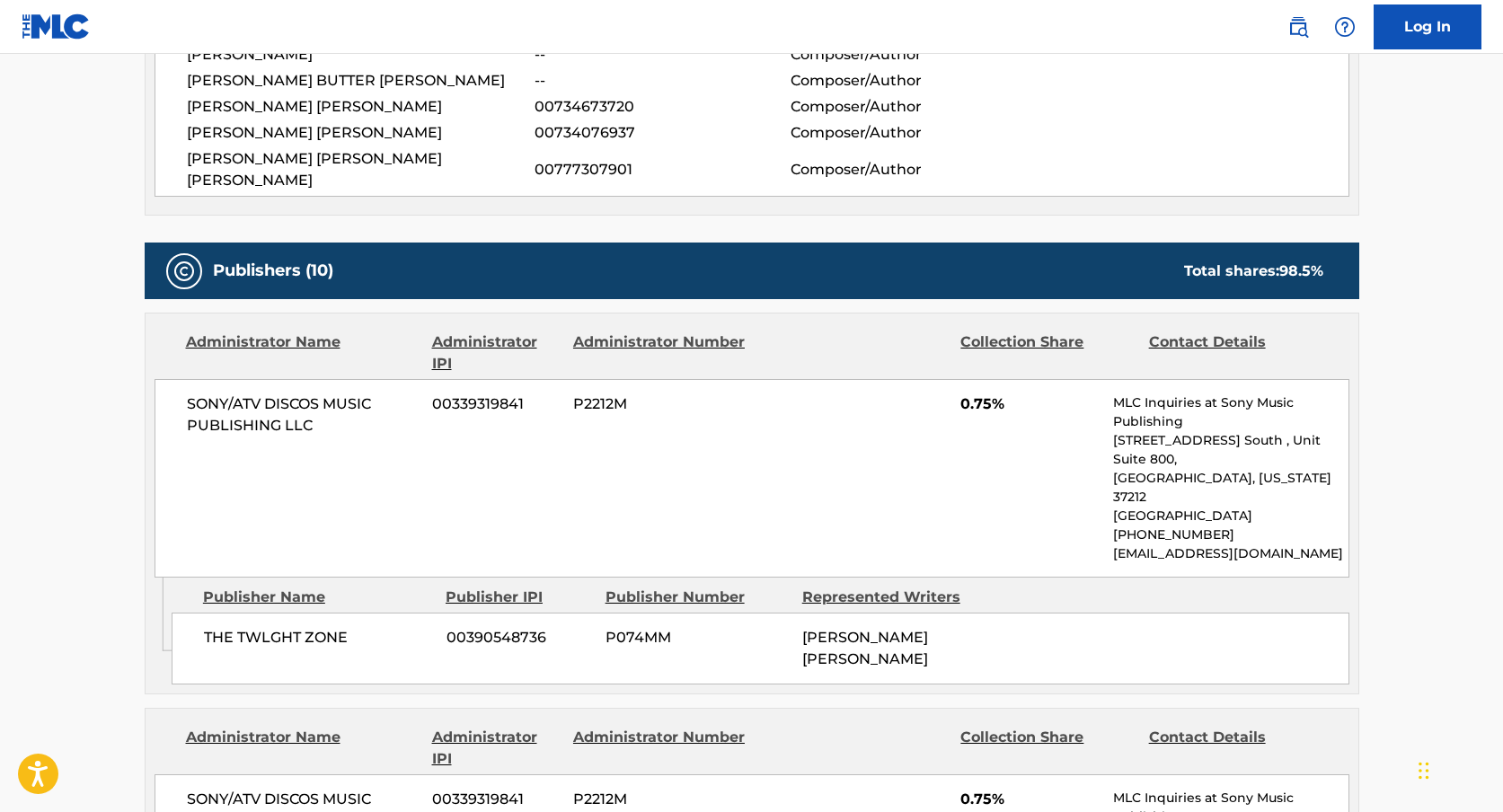
scroll to position [0, 0]
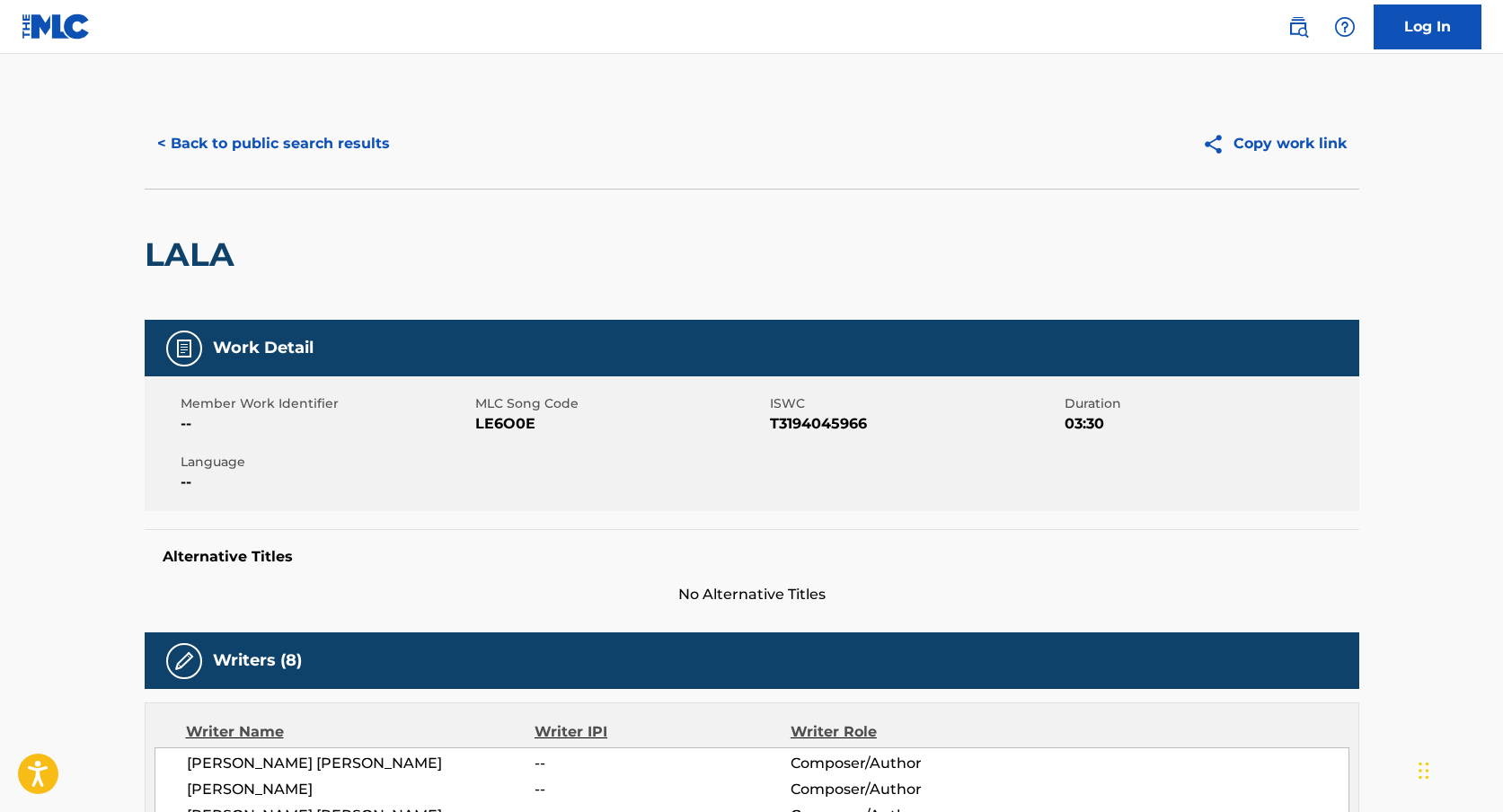
click at [242, 155] on button "< Back to public search results" at bounding box center [273, 143] width 258 height 45
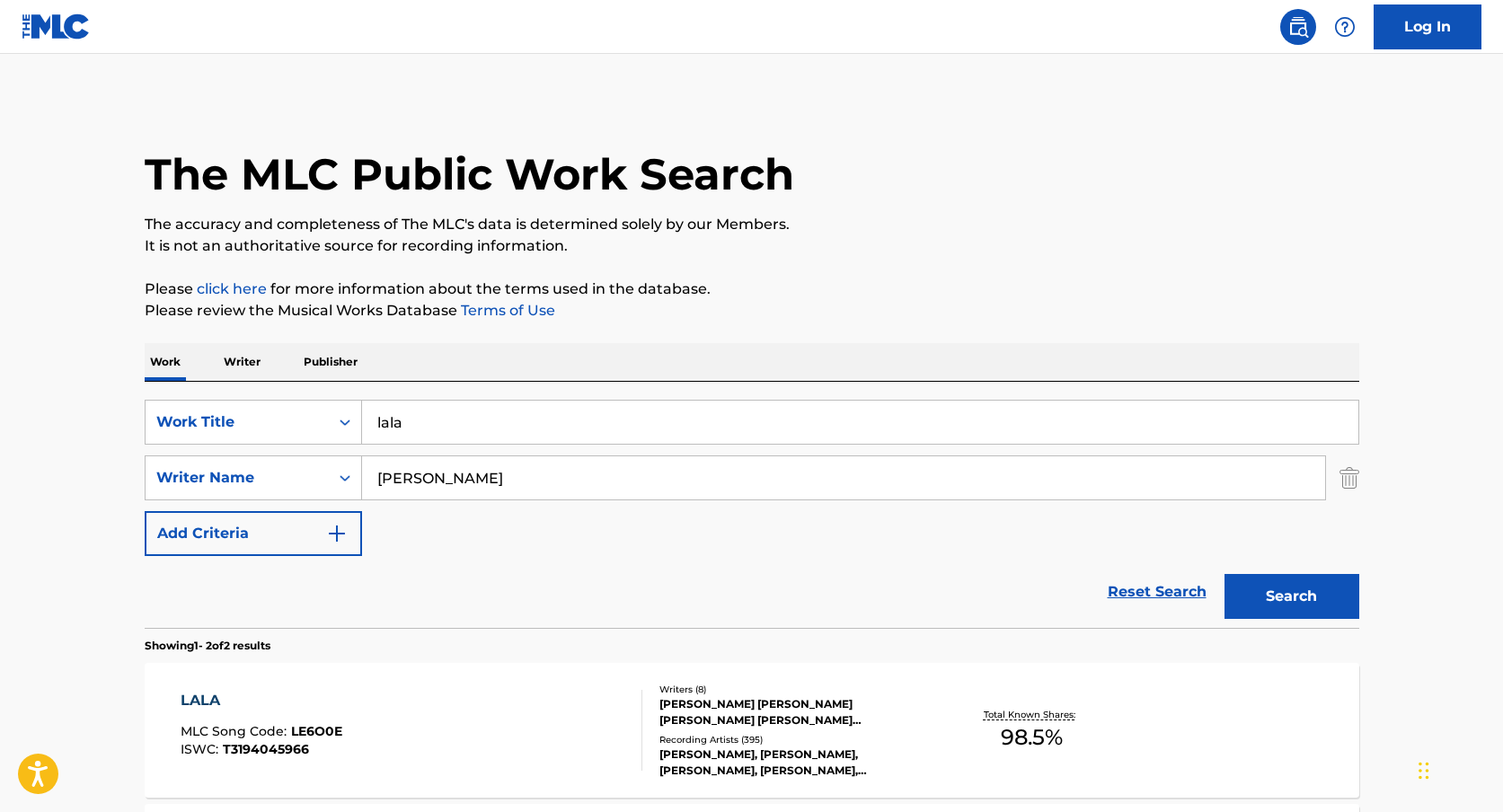
scroll to position [174, 0]
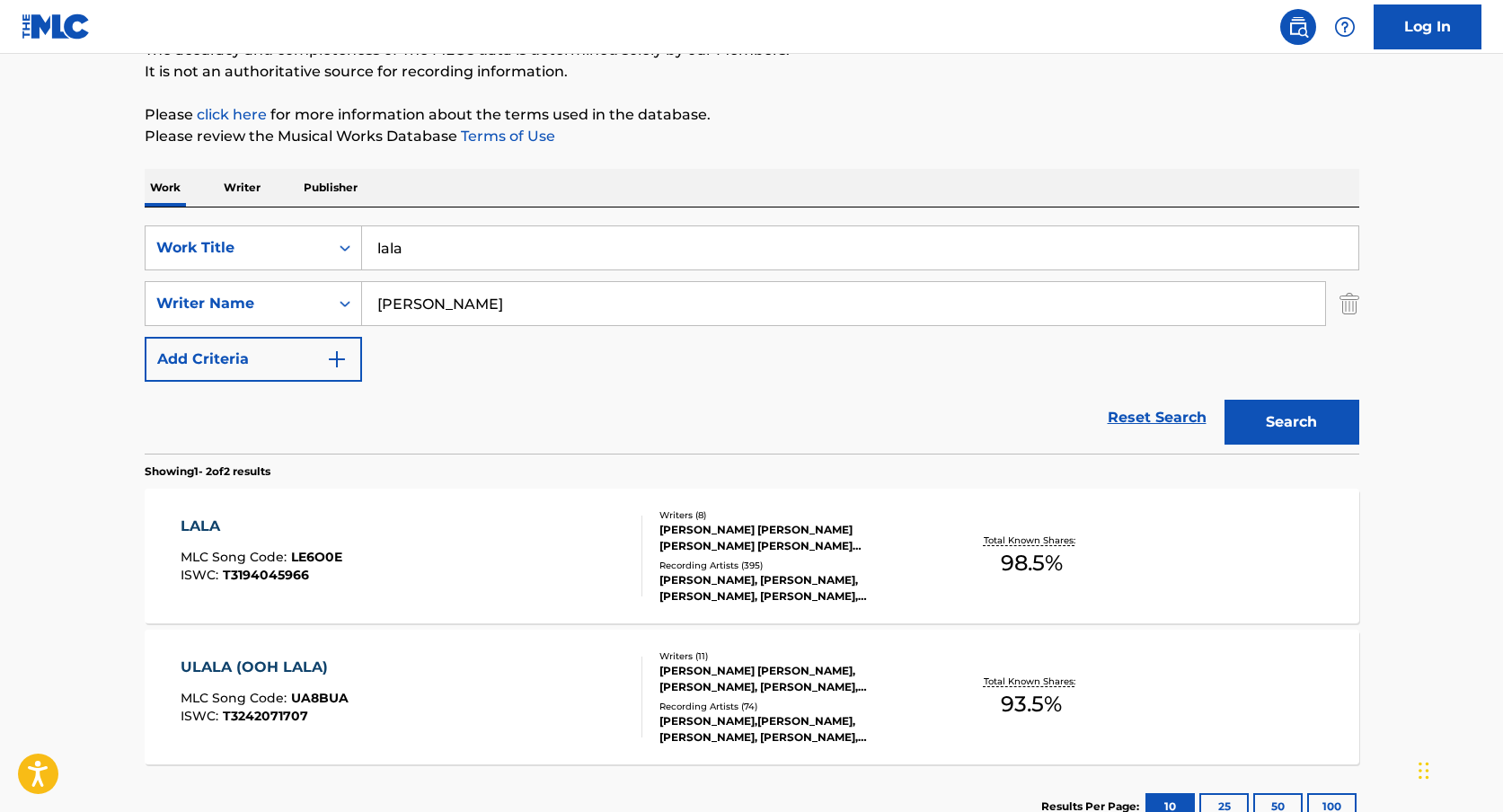
click at [491, 253] on input "lala" at bounding box center [859, 248] width 996 height 43
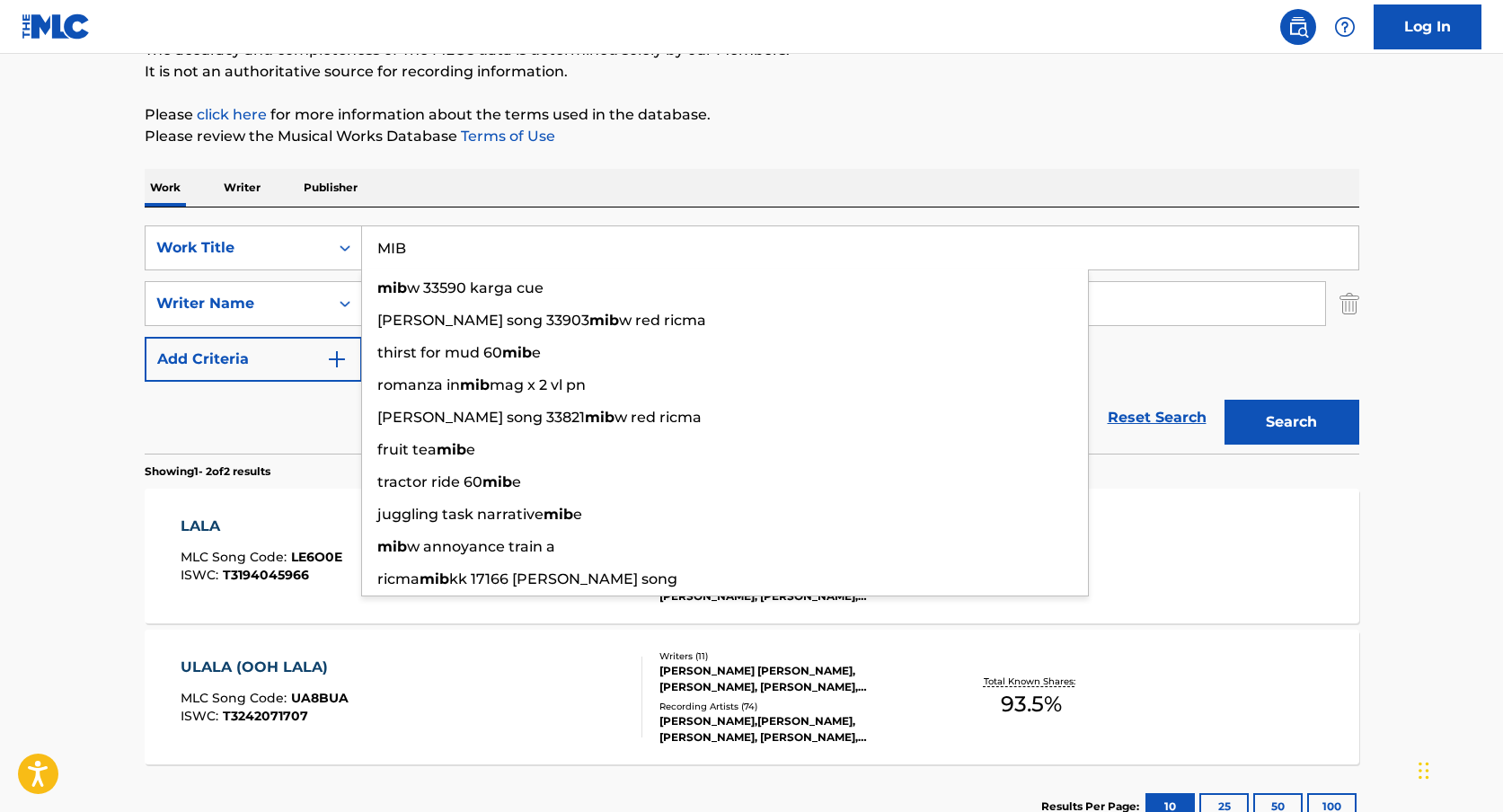
type input "MIB"
click at [1335, 436] on button "Search" at bounding box center [1292, 422] width 135 height 45
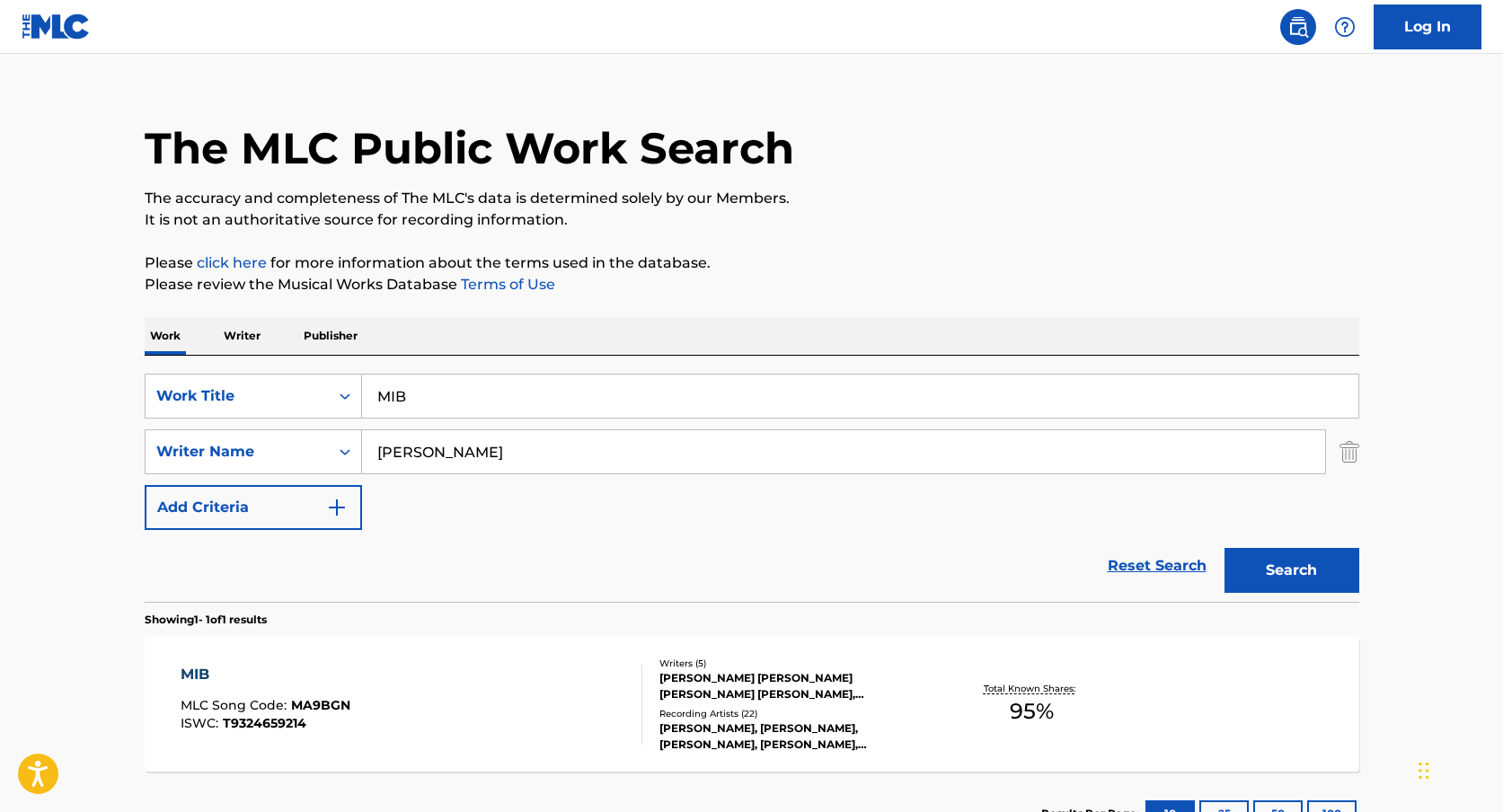
scroll to position [165, 0]
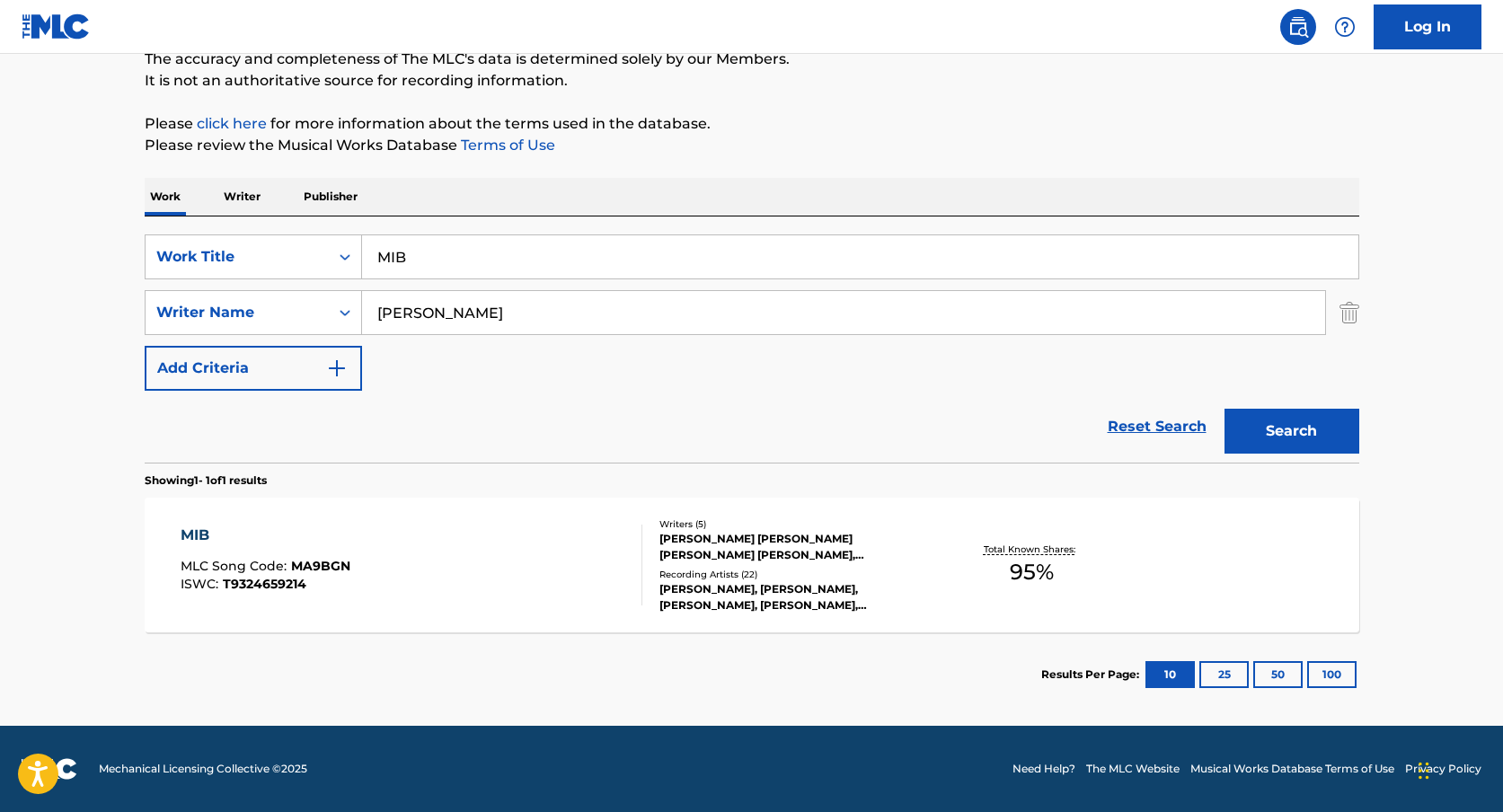
click at [526, 548] on div "MIB MLC Song Code : MA9BGN ISWC : T9324659214" at bounding box center [411, 565] width 462 height 81
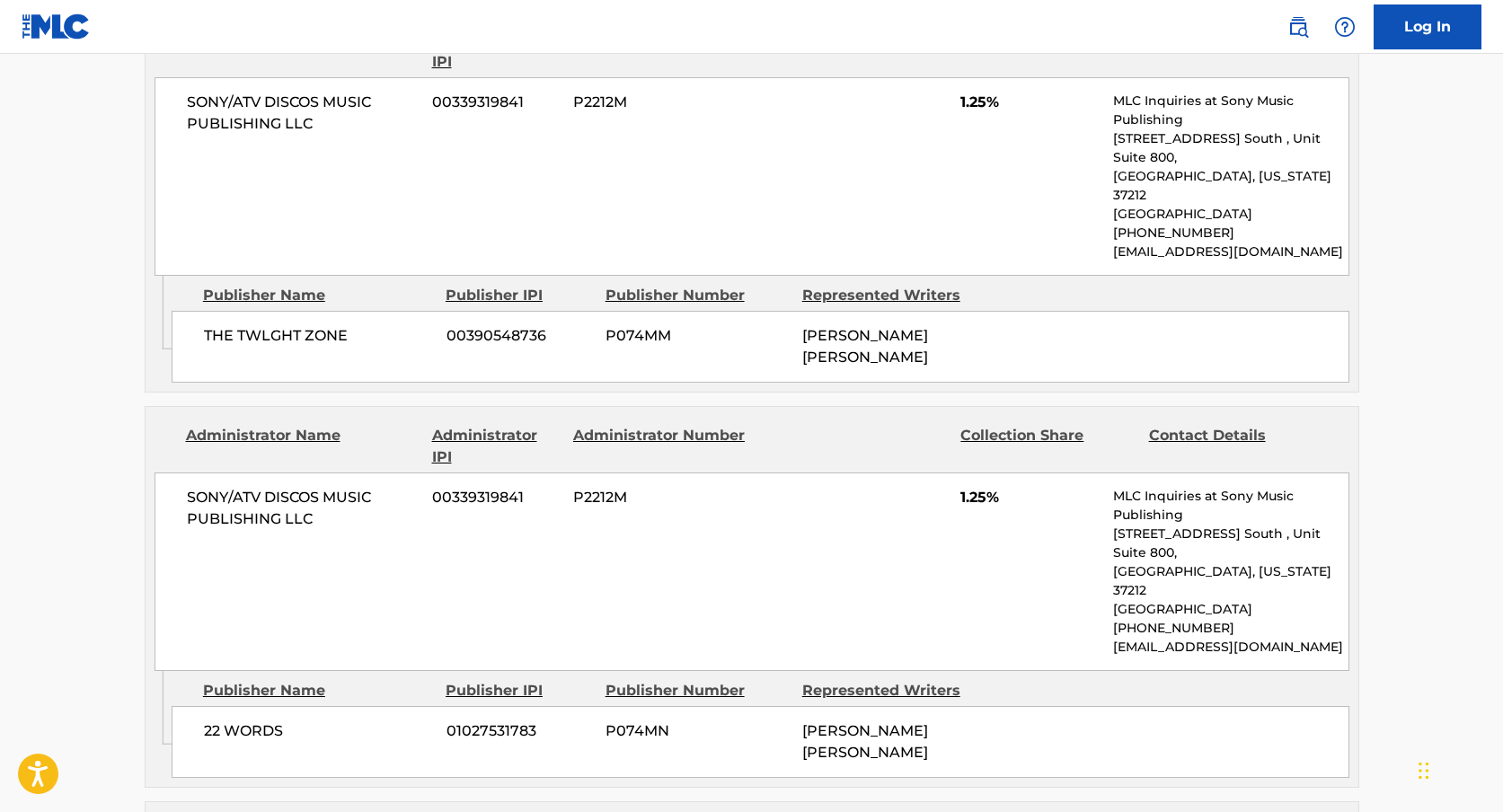
scroll to position [1005, 0]
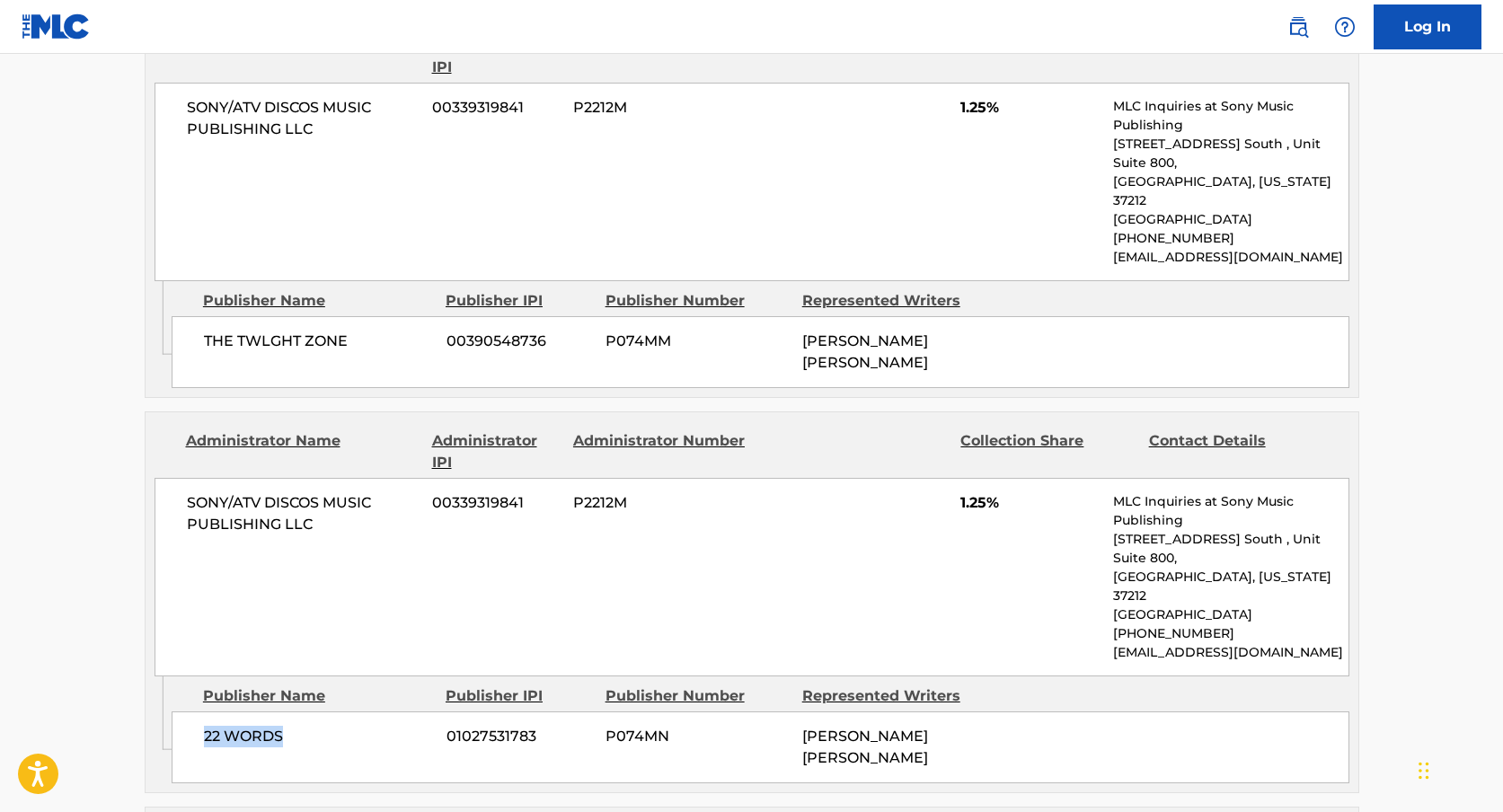
drag, startPoint x: 198, startPoint y: 658, endPoint x: 313, endPoint y: 658, distance: 115.0
click at [313, 711] on div "22 WORDS 01027531783 P074MN [PERSON_NAME] [PERSON_NAME]" at bounding box center [760, 746] width 1178 height 72
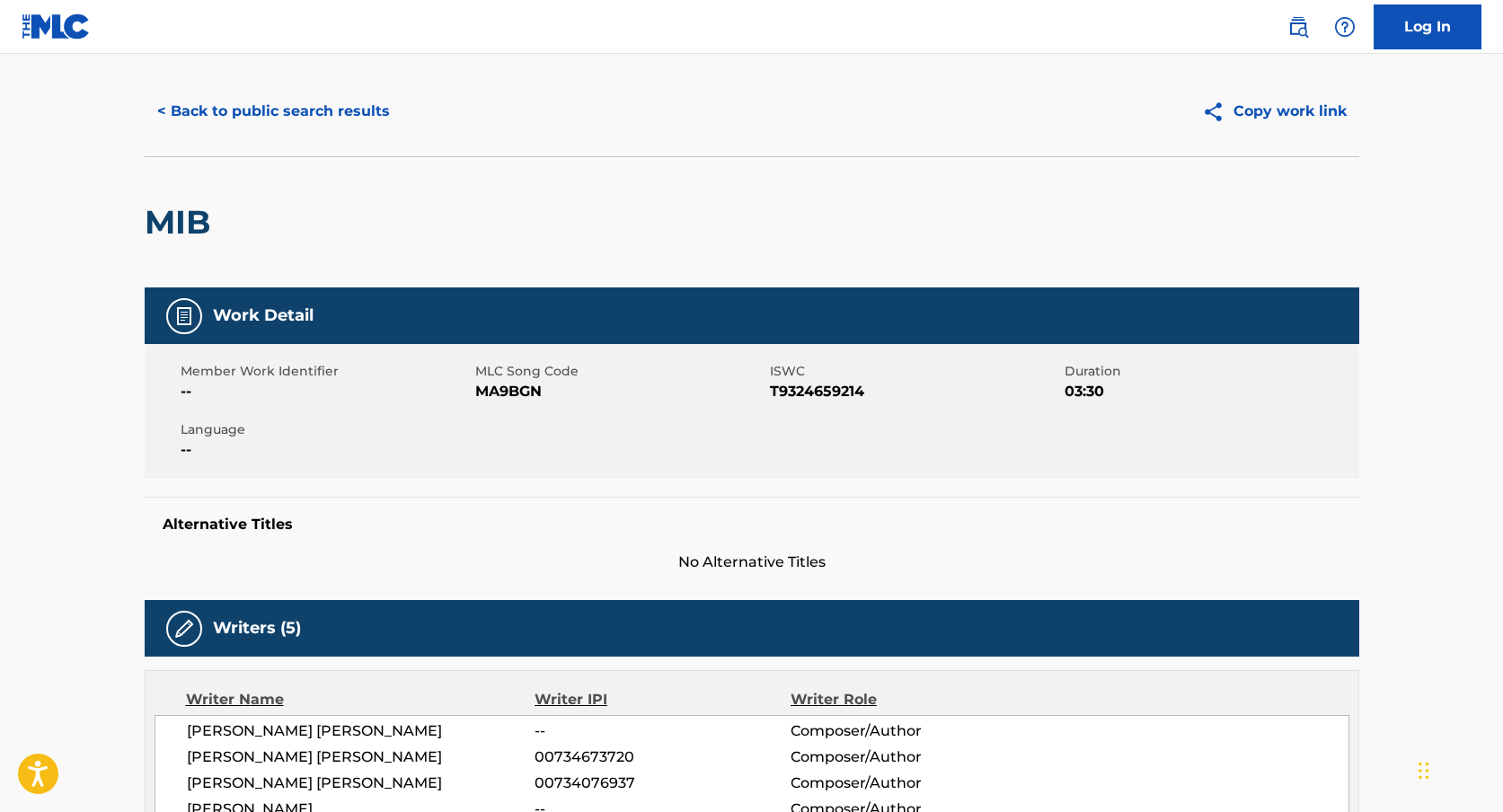
scroll to position [0, 0]
